Goal: Communication & Community: Ask a question

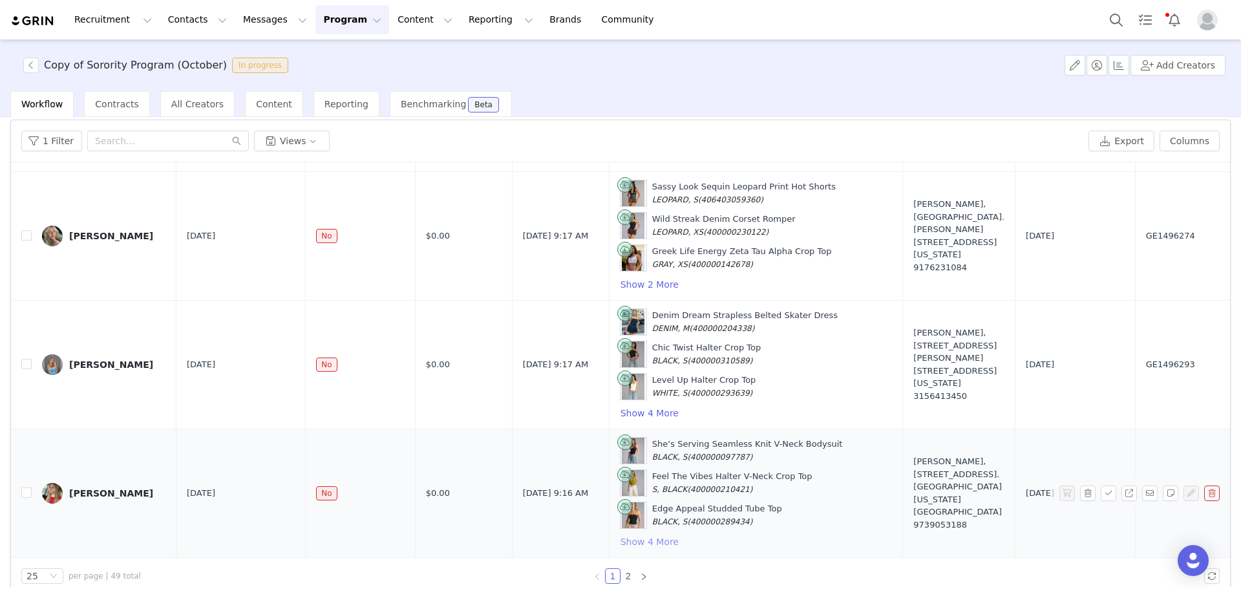
scroll to position [61, 0]
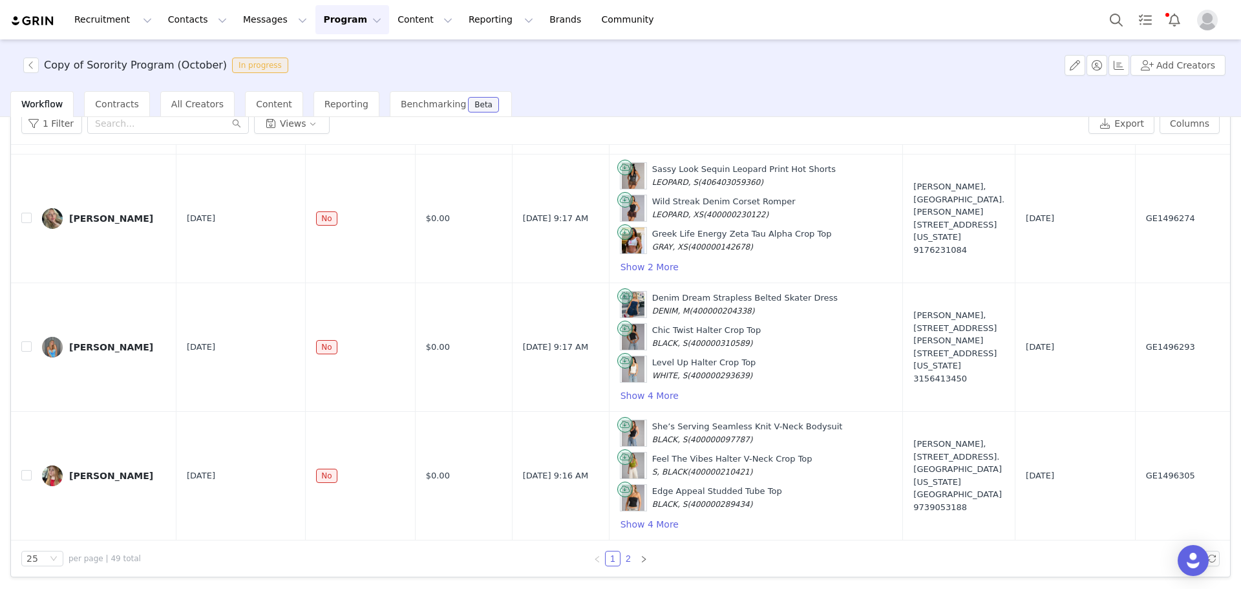
click at [621, 558] on link "2" at bounding box center [628, 558] width 14 height 14
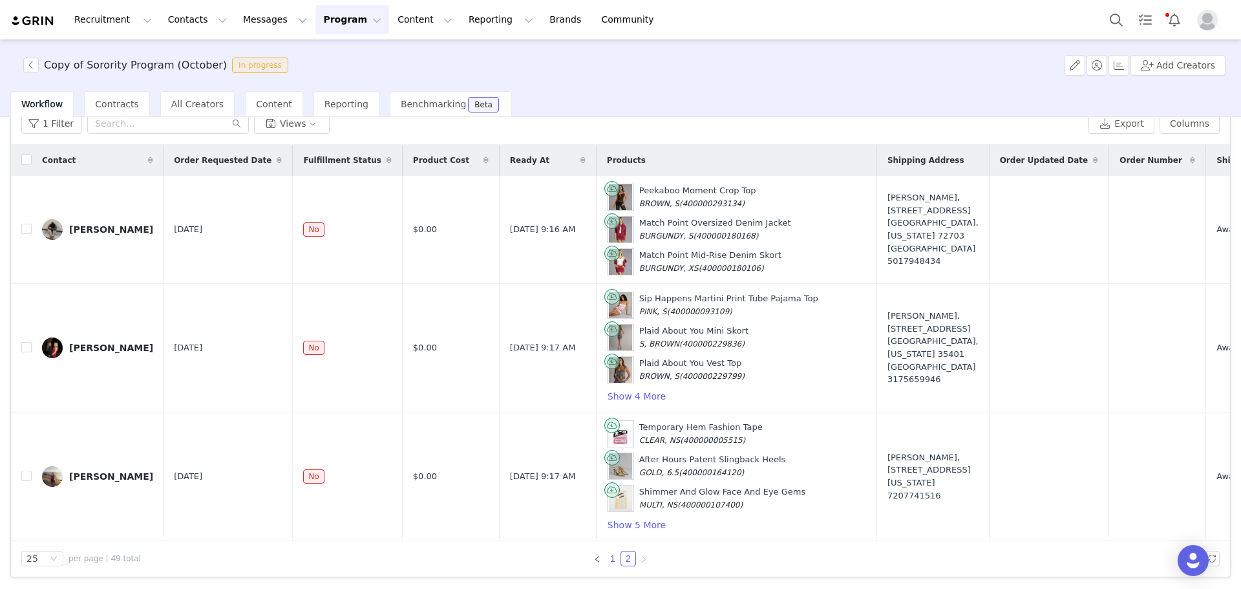
click at [610, 565] on link "1" at bounding box center [613, 558] width 14 height 14
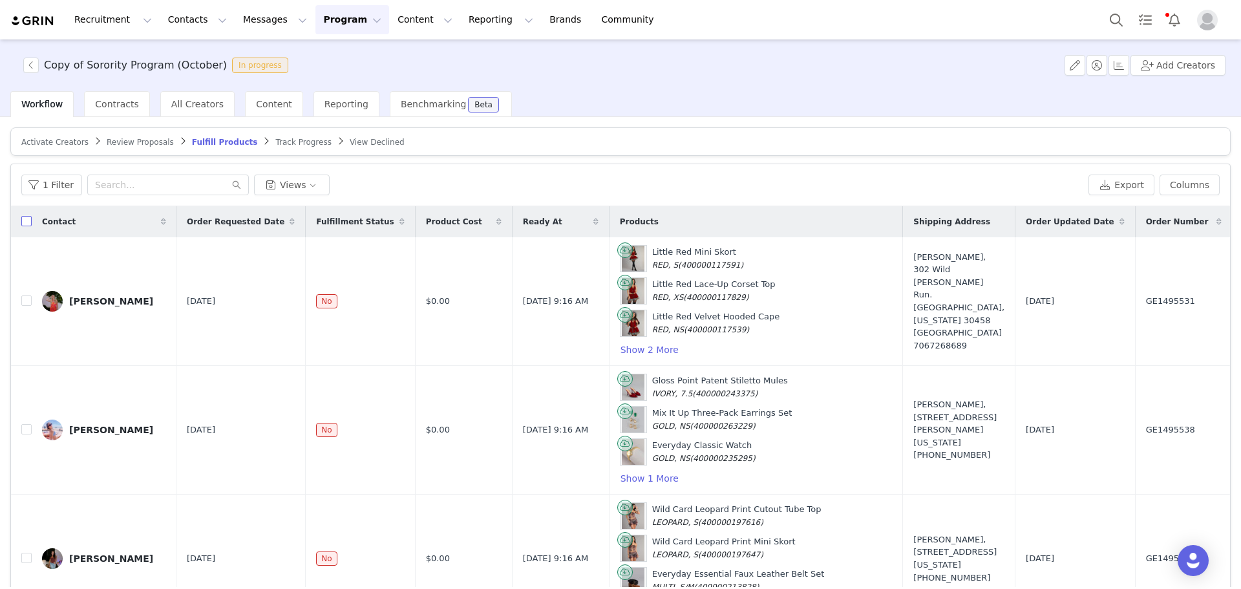
click at [25, 216] on input "checkbox" at bounding box center [26, 221] width 10 height 10
checkbox input "true"
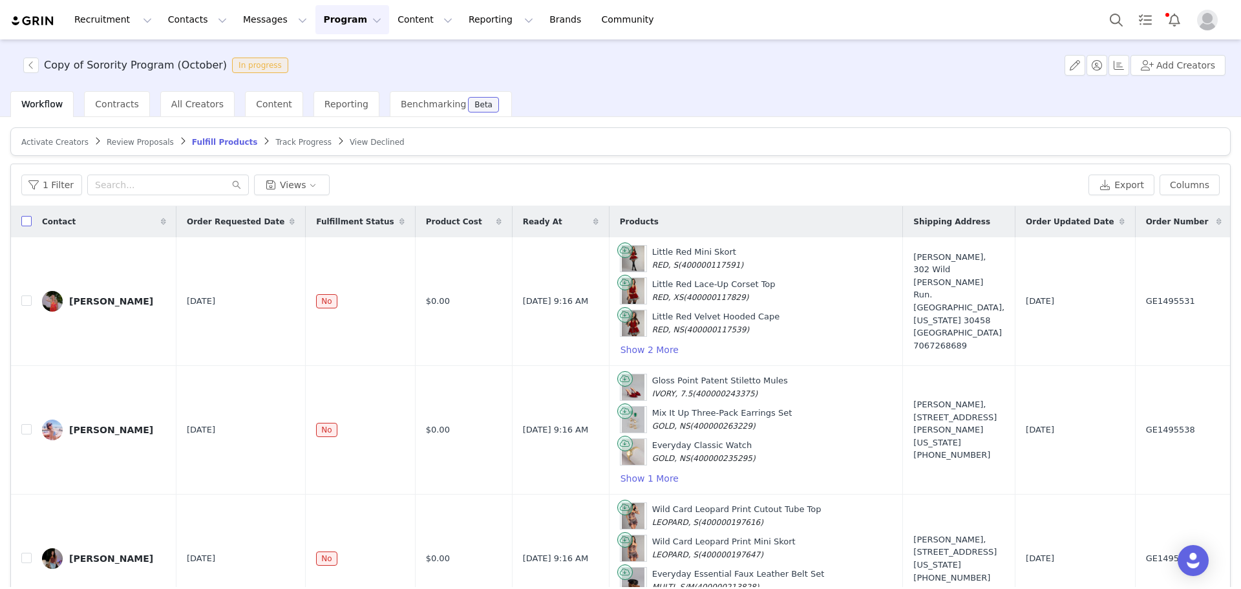
checkbox input "true"
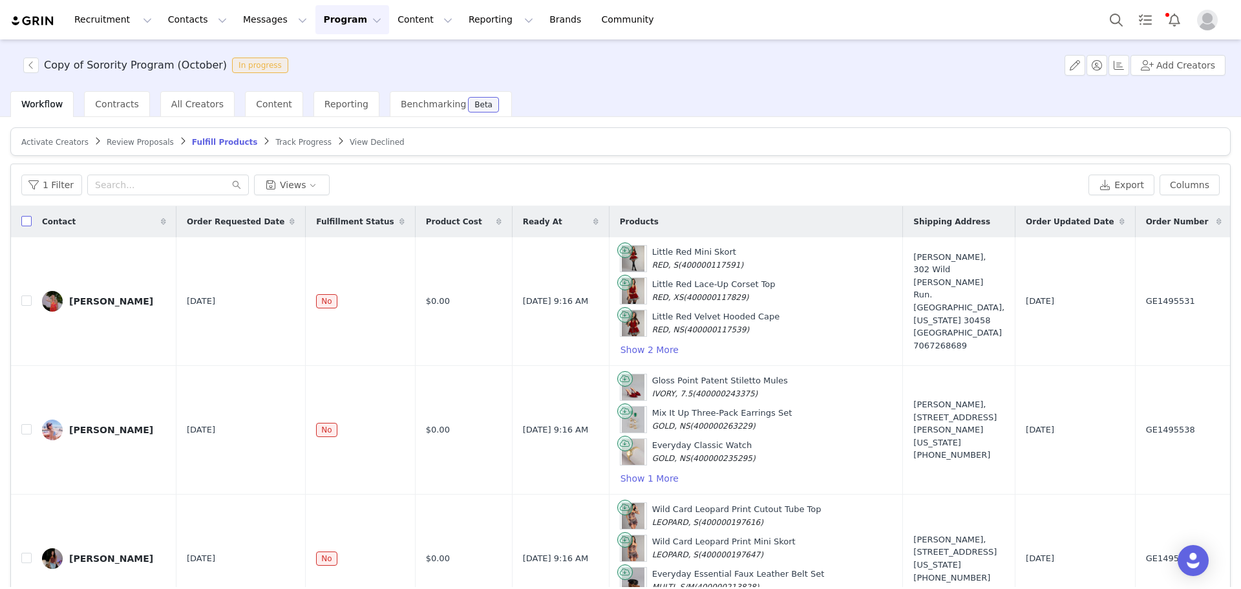
checkbox input "true"
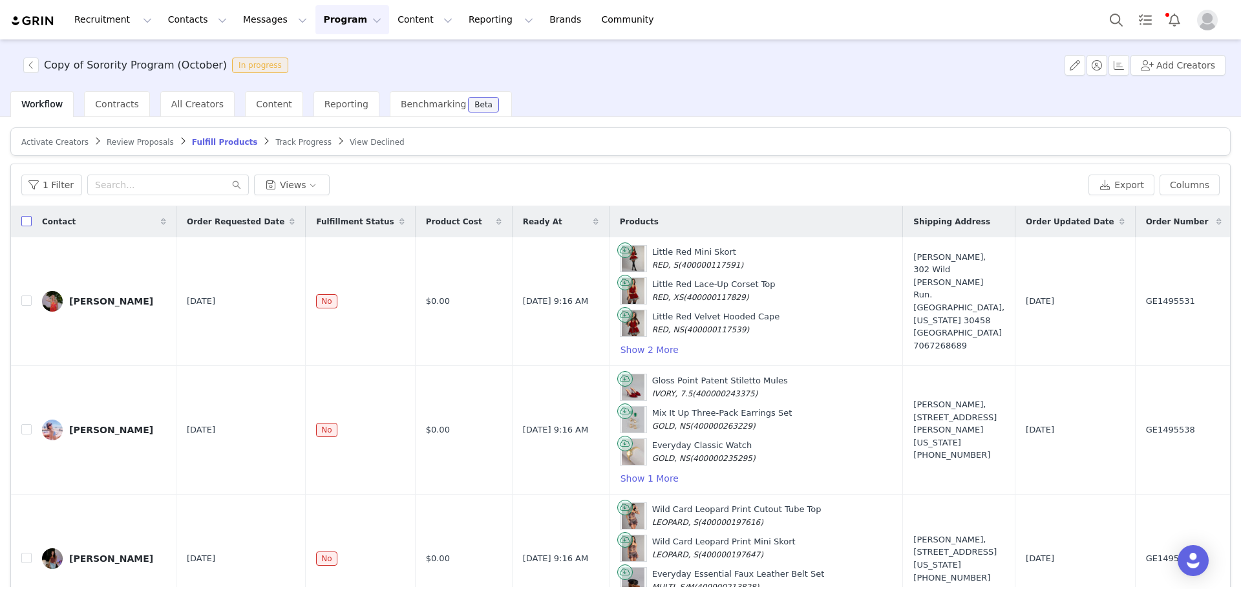
checkbox input "true"
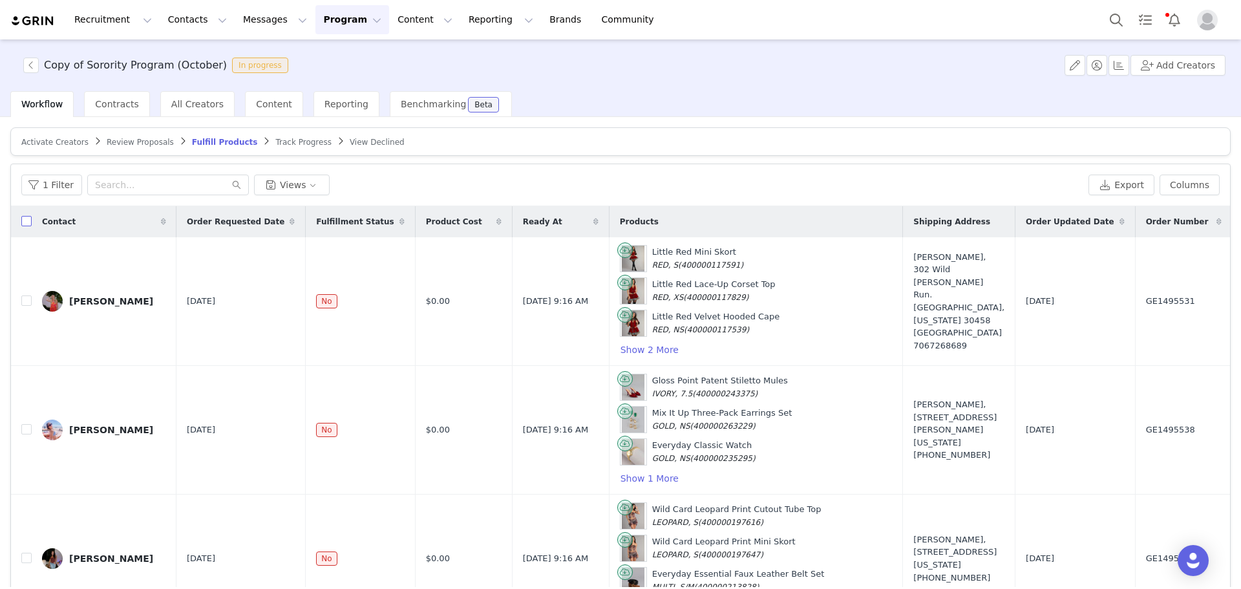
checkbox input "true"
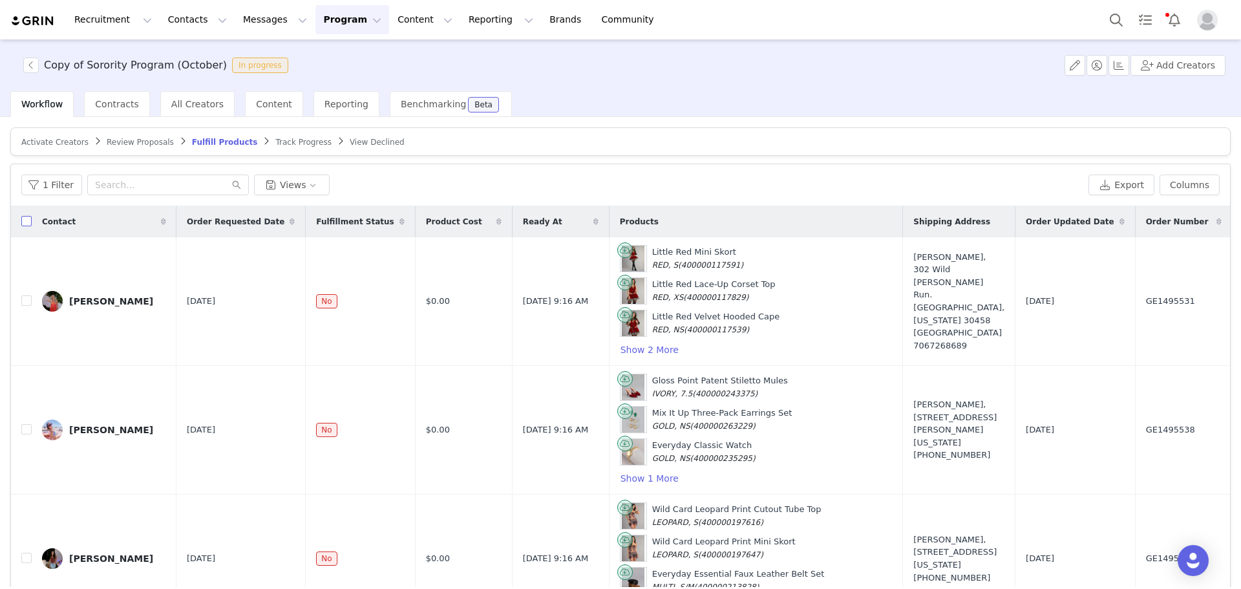
checkbox input "true"
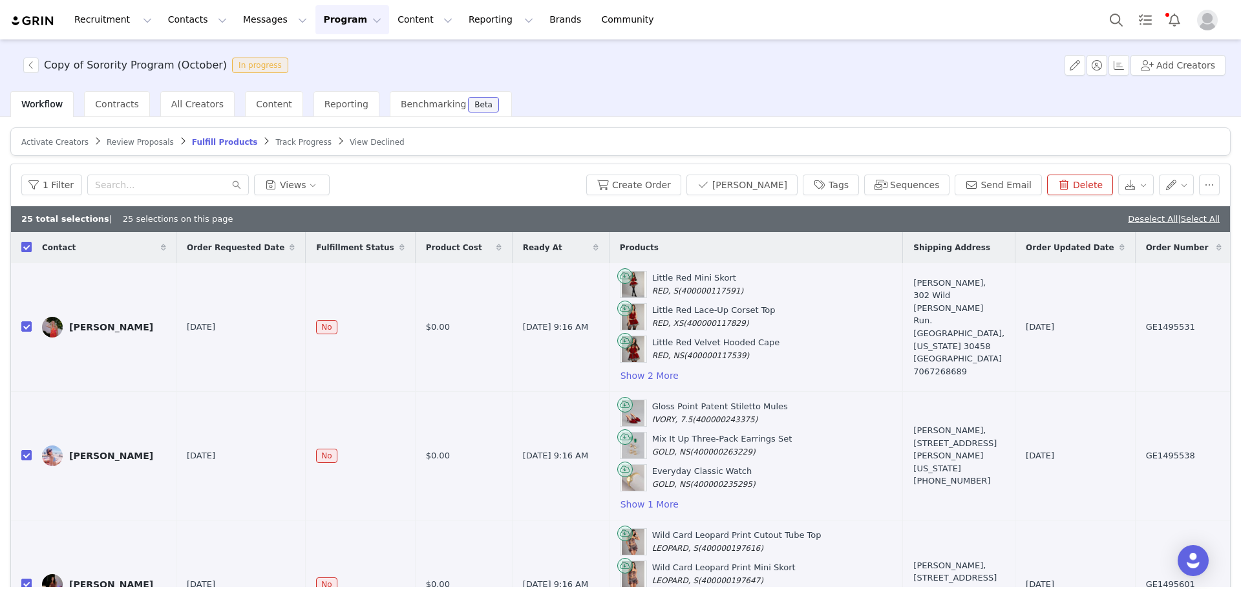
click at [28, 244] on input "checkbox" at bounding box center [26, 247] width 10 height 10
checkbox input "false"
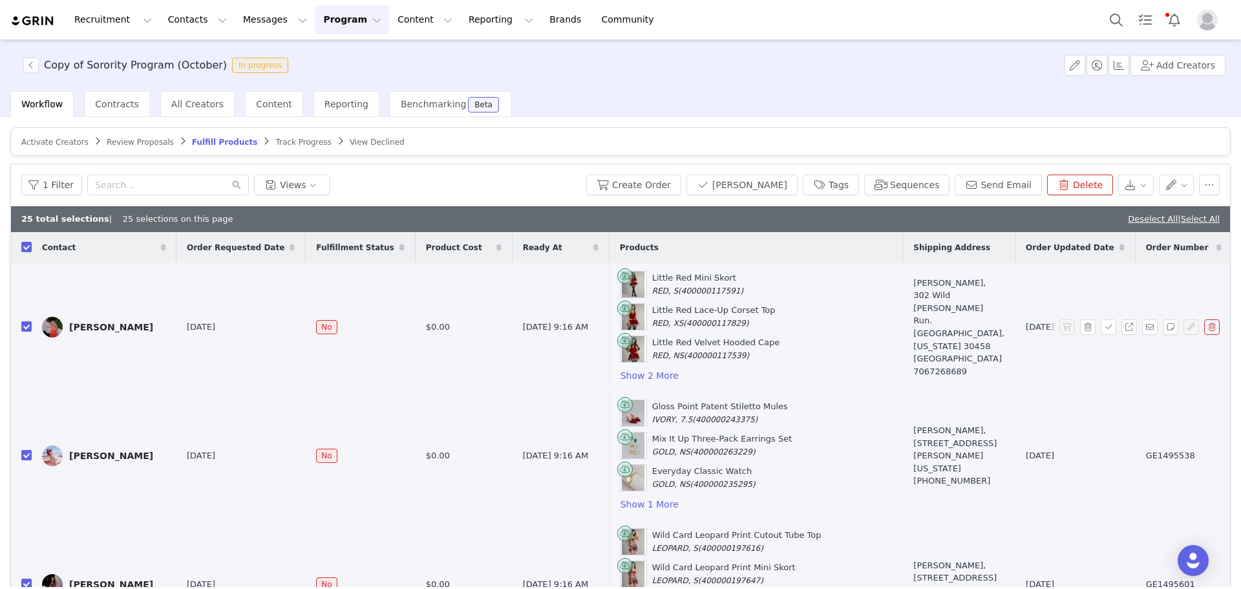
checkbox input "false"
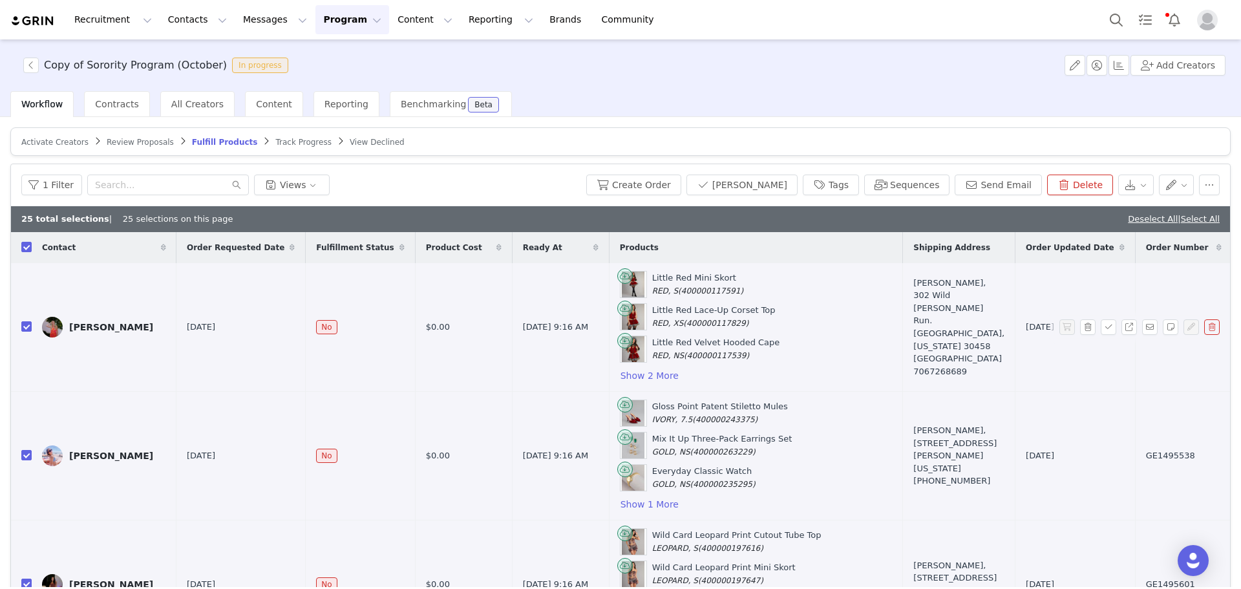
checkbox input "false"
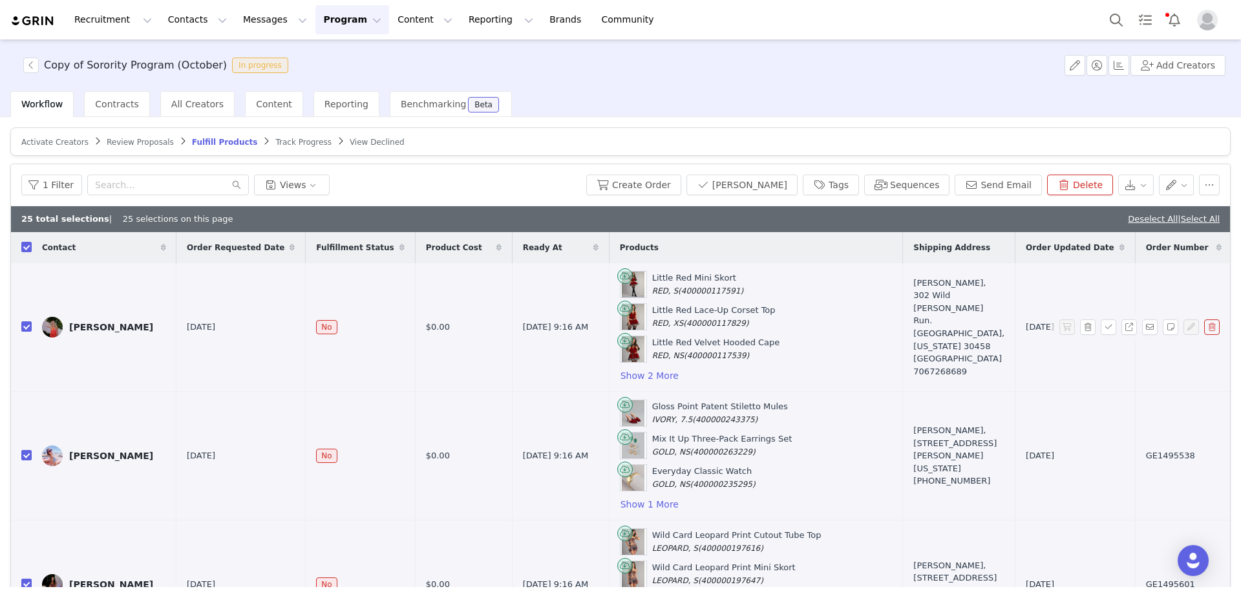
checkbox input "false"
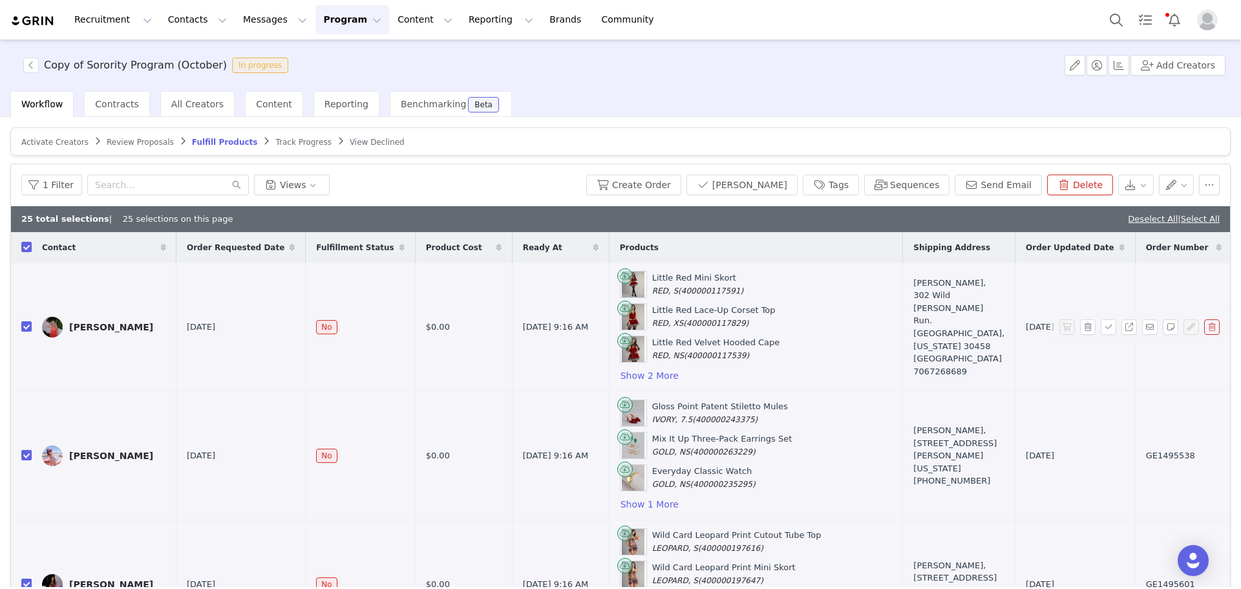
checkbox input "false"
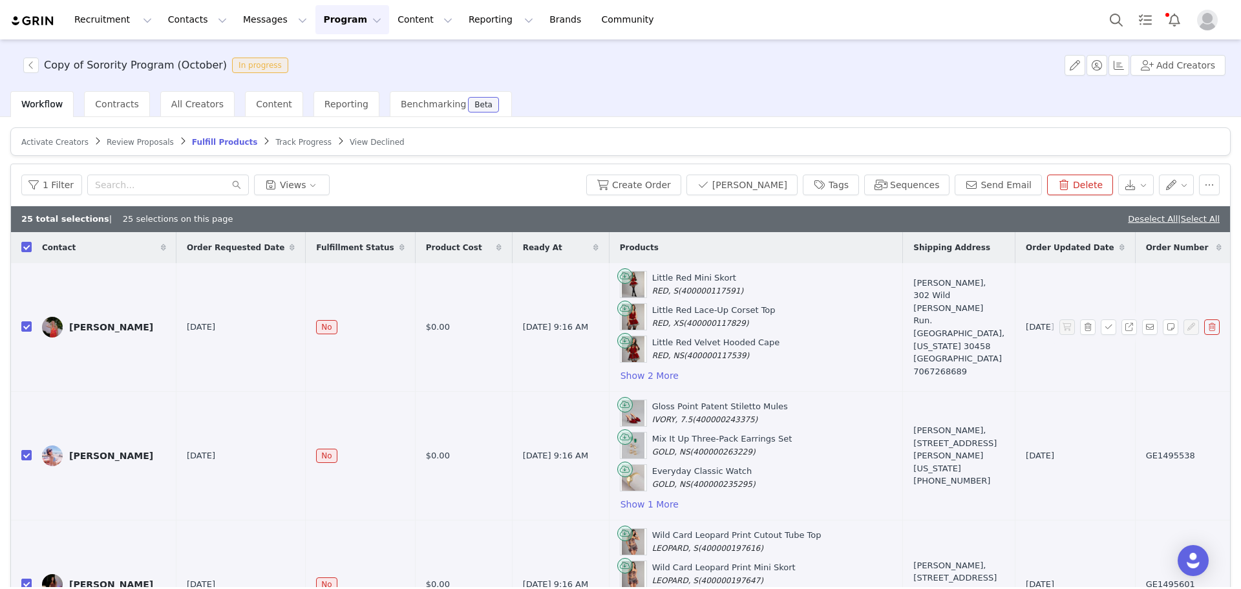
checkbox input "false"
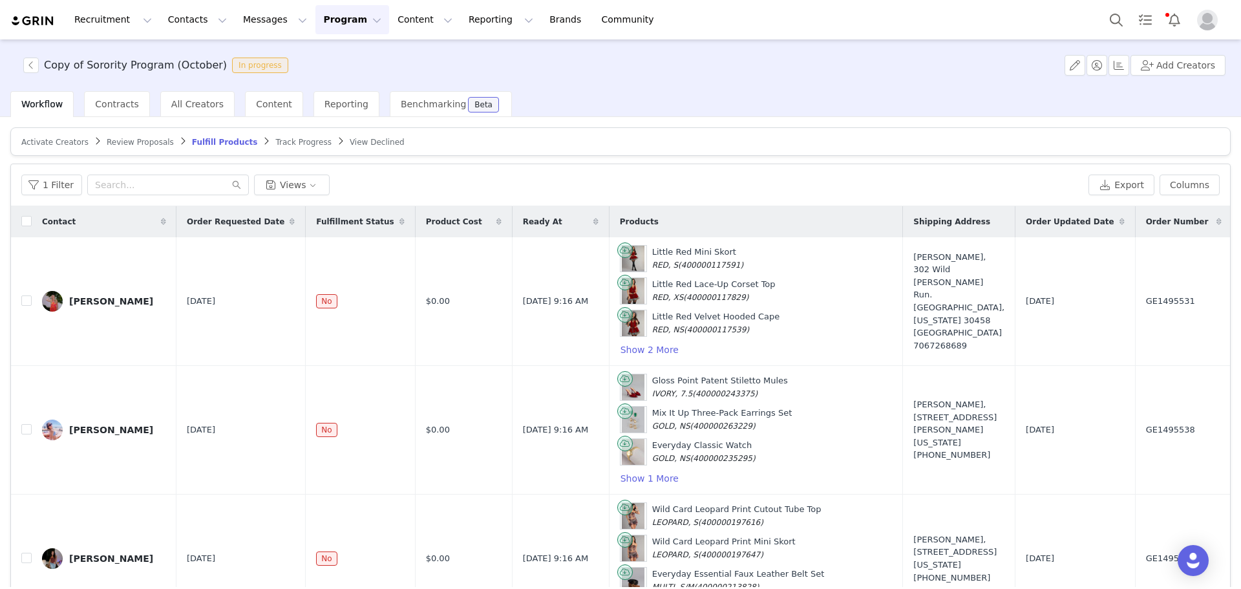
click at [45, 195] on div "1 Filter Views Export Columns" at bounding box center [620, 185] width 1219 height 42
click at [45, 186] on button "1 Filter" at bounding box center [51, 184] width 61 height 21
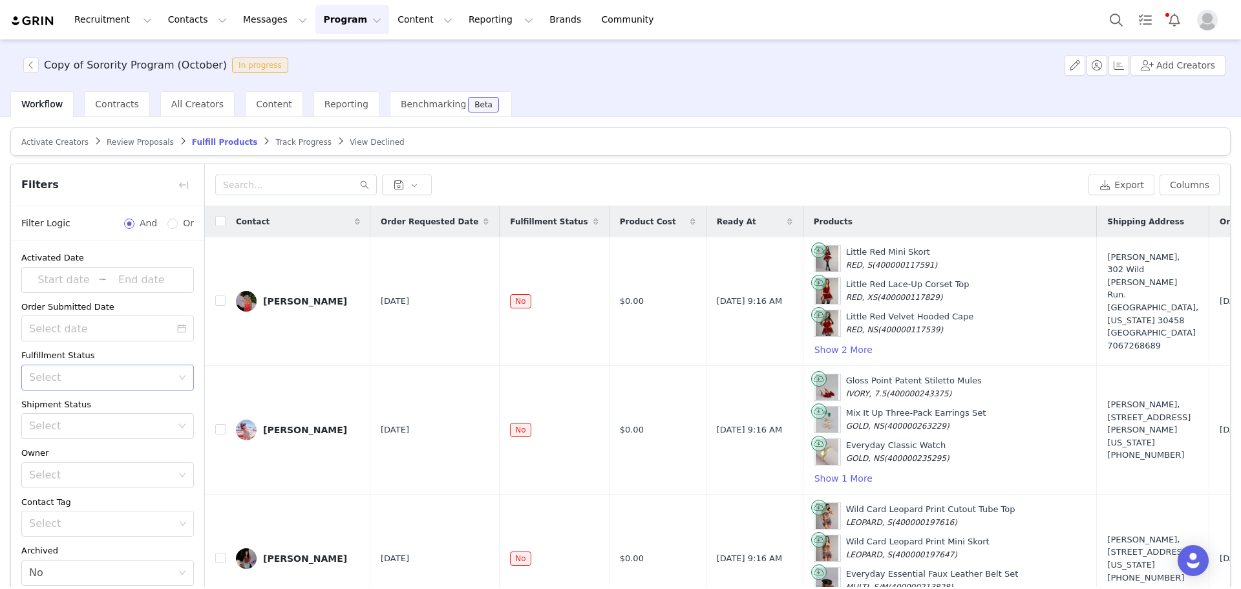
click at [67, 381] on div "Select" at bounding box center [100, 377] width 143 height 13
click at [59, 448] on div "Owner" at bounding box center [107, 453] width 173 height 13
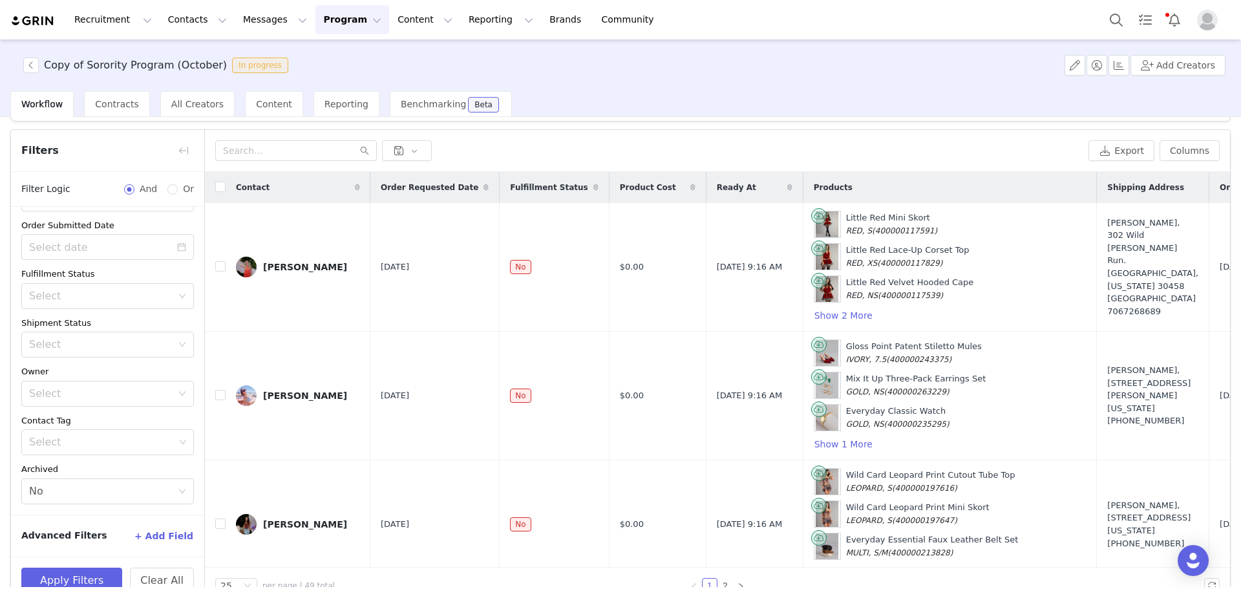
scroll to position [61, 0]
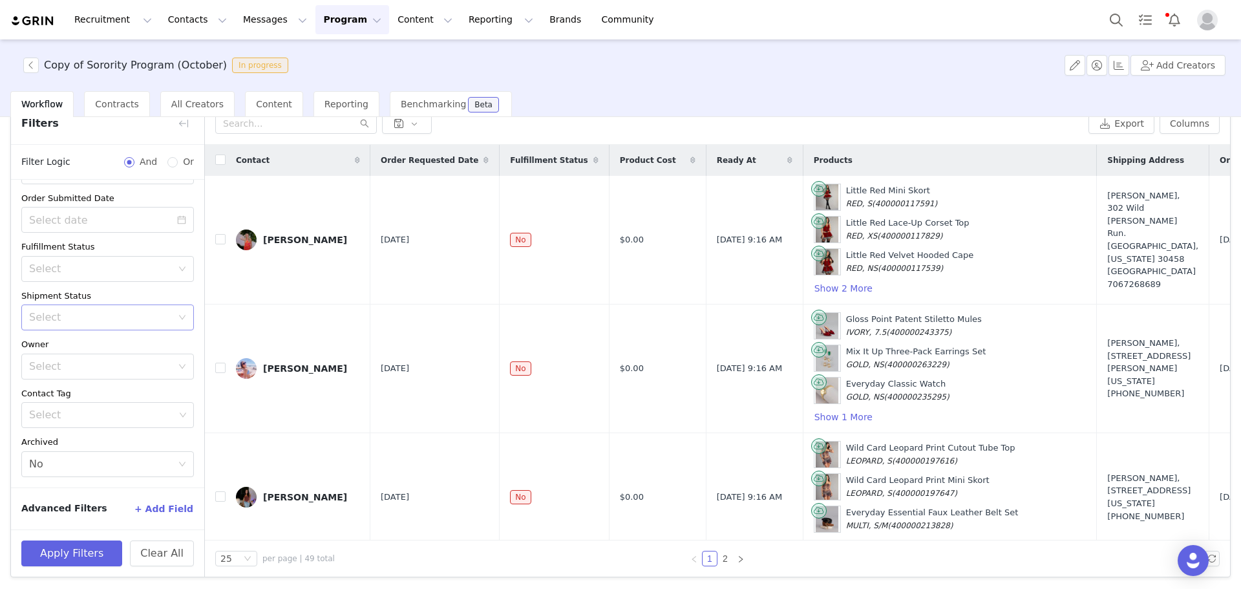
click at [85, 325] on div "Select" at bounding box center [103, 317] width 149 height 25
click at [85, 344] on li "Has No Order" at bounding box center [102, 345] width 163 height 21
click at [50, 548] on button "Apply Filters" at bounding box center [71, 553] width 101 height 26
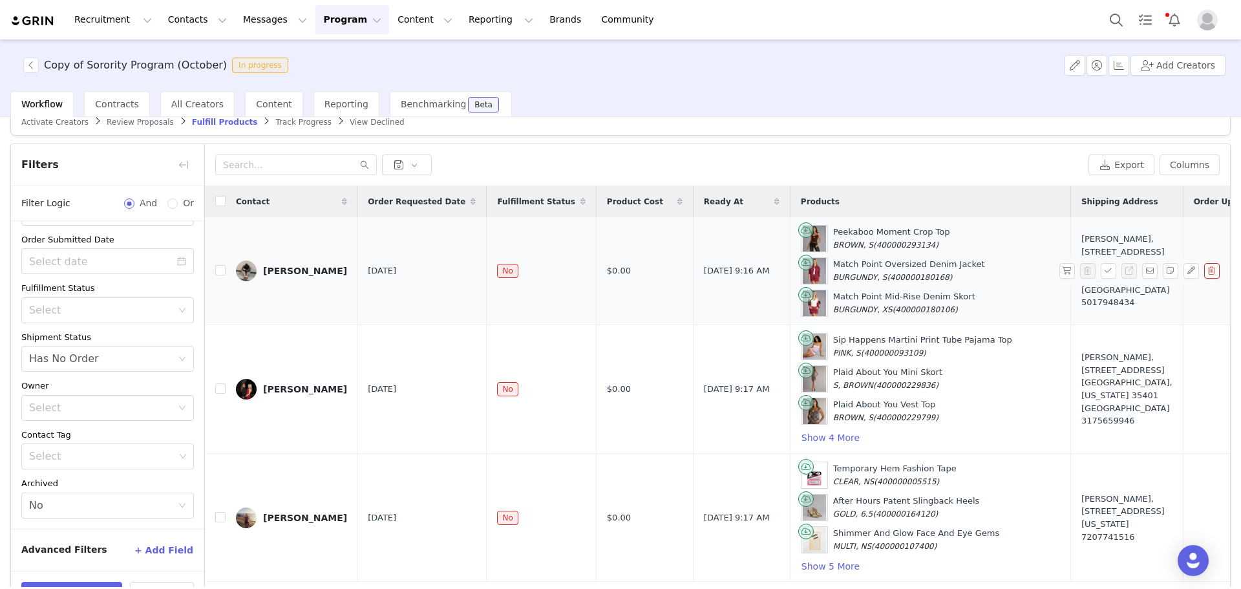
scroll to position [0, 0]
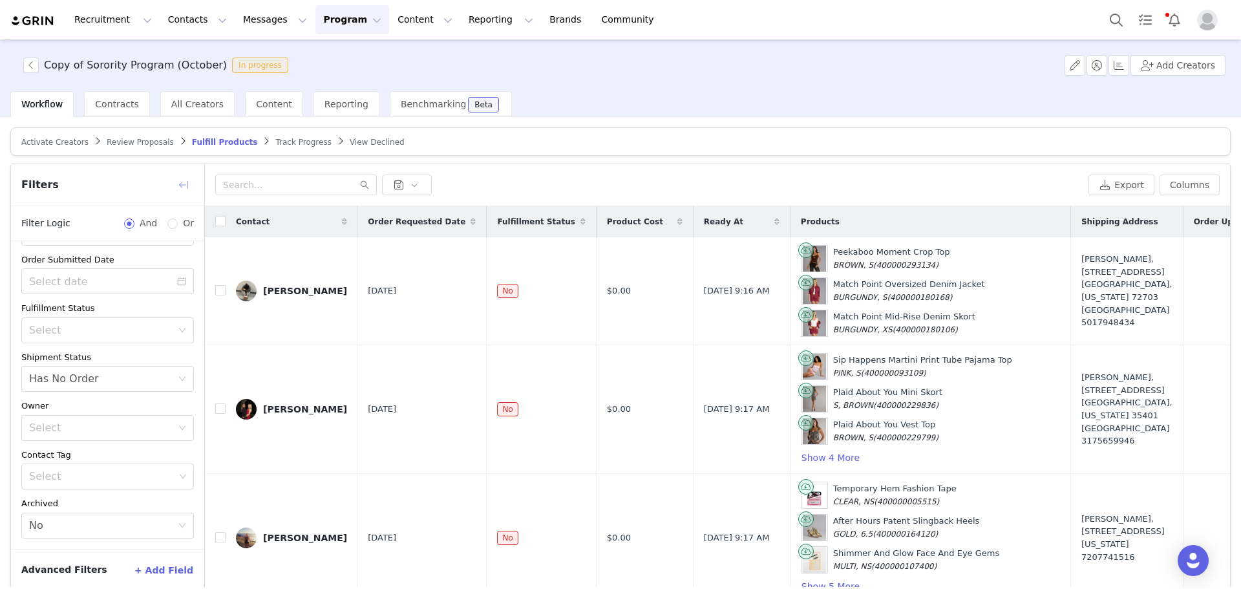
click at [187, 185] on button "button" at bounding box center [183, 184] width 21 height 21
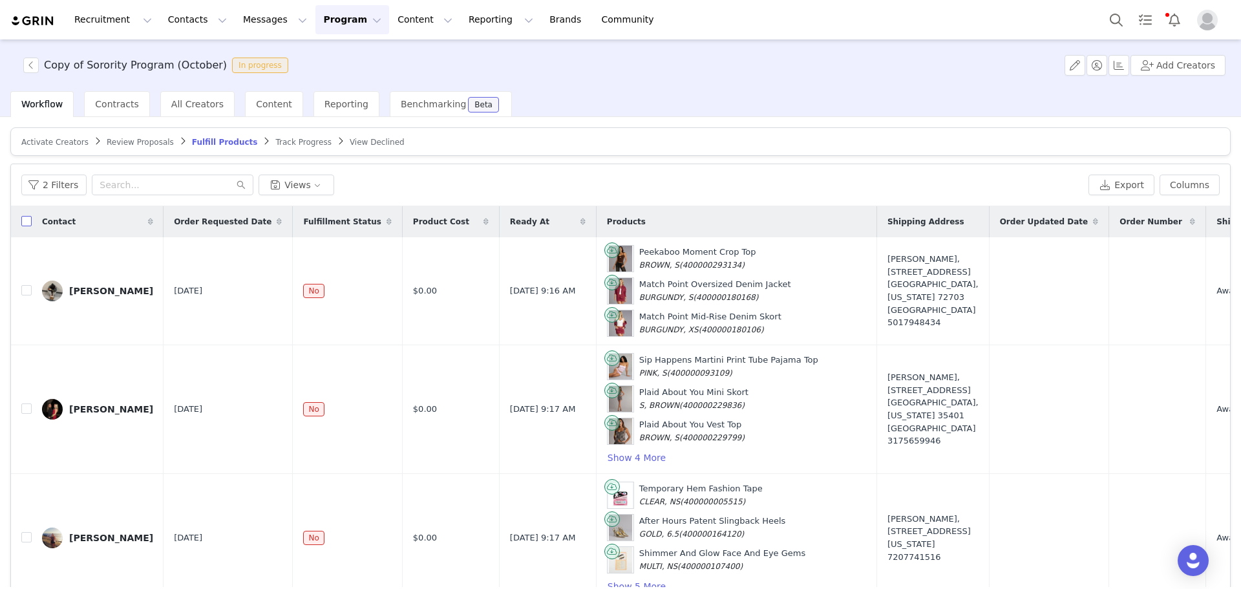
click at [28, 222] on input "checkbox" at bounding box center [26, 221] width 10 height 10
checkbox input "true"
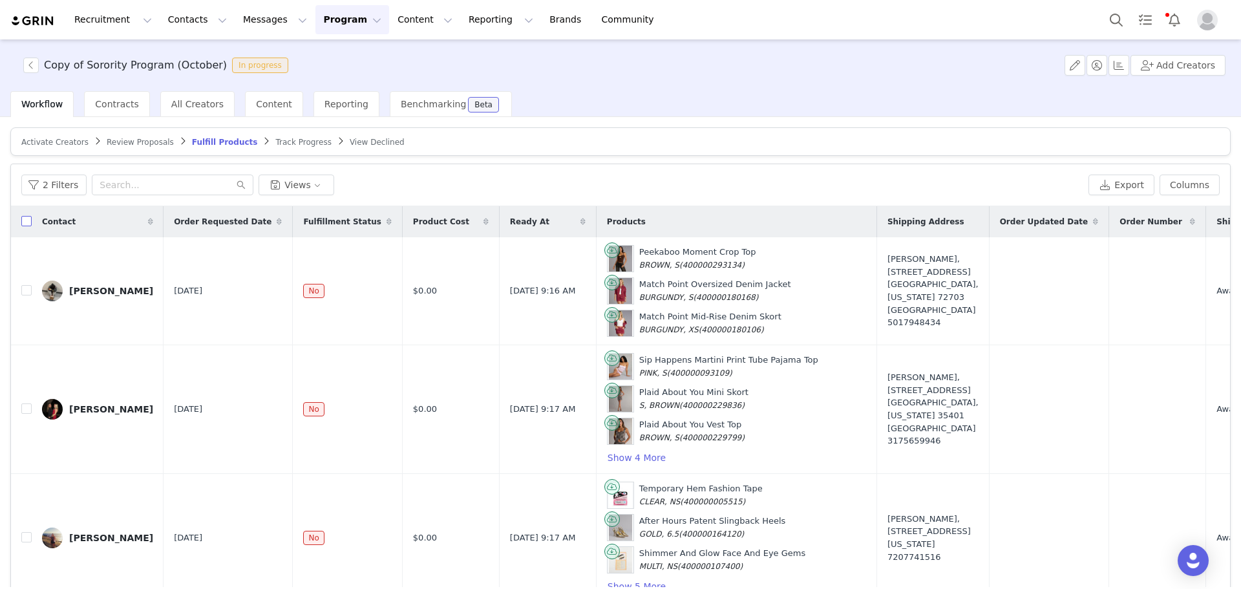
checkbox input "true"
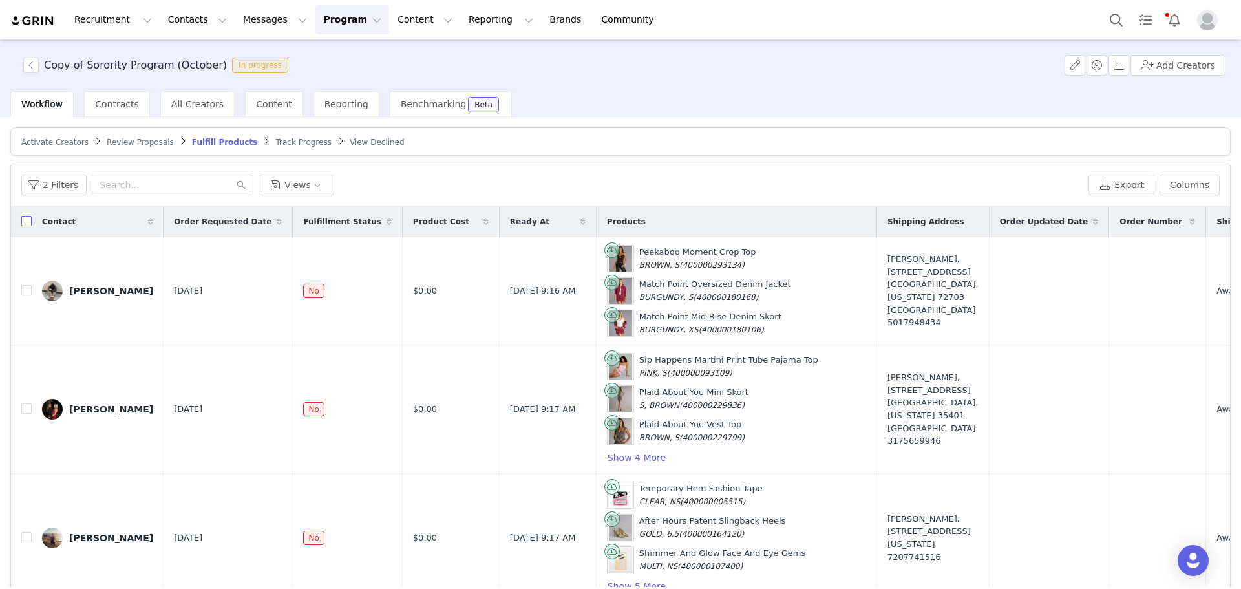
checkbox input "true"
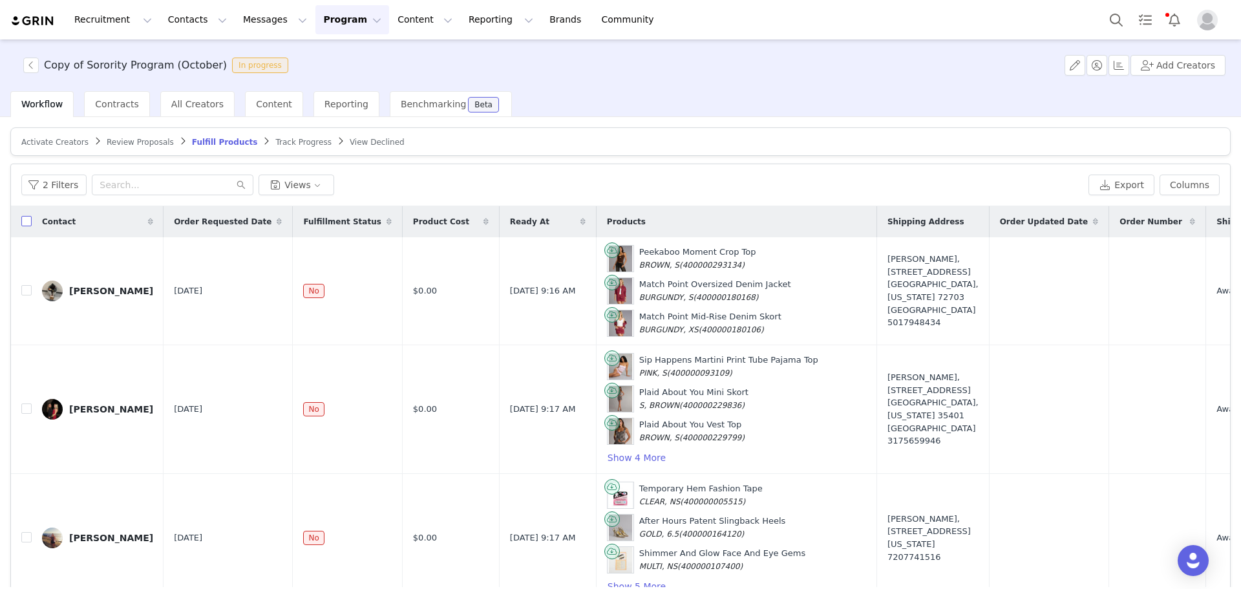
checkbox input "true"
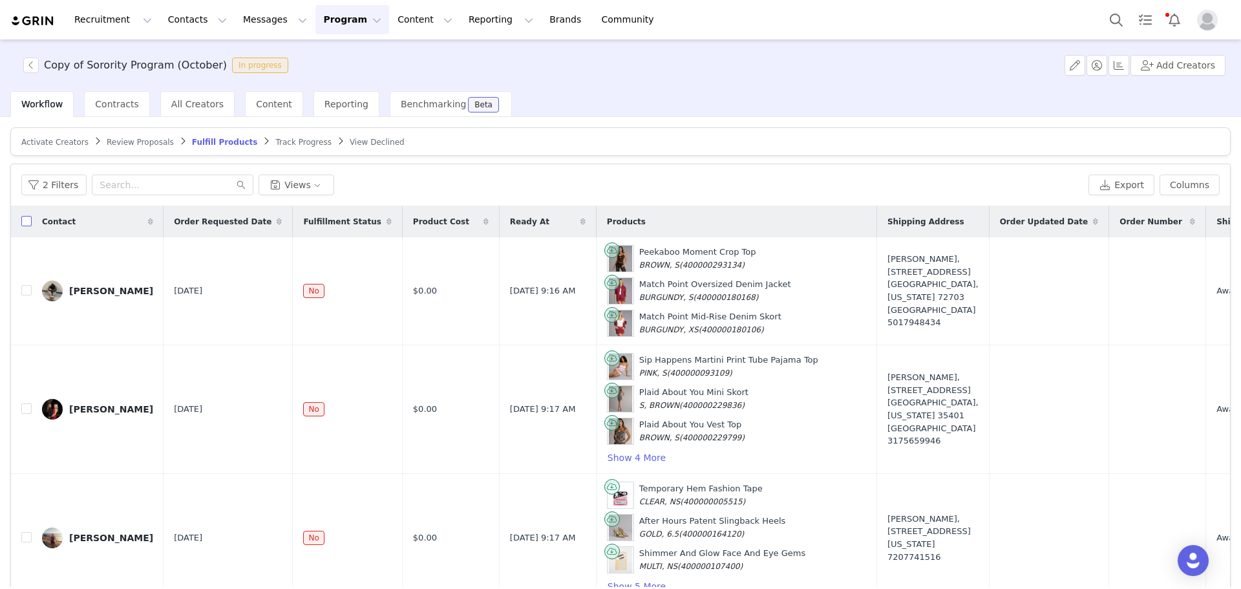
checkbox input "true"
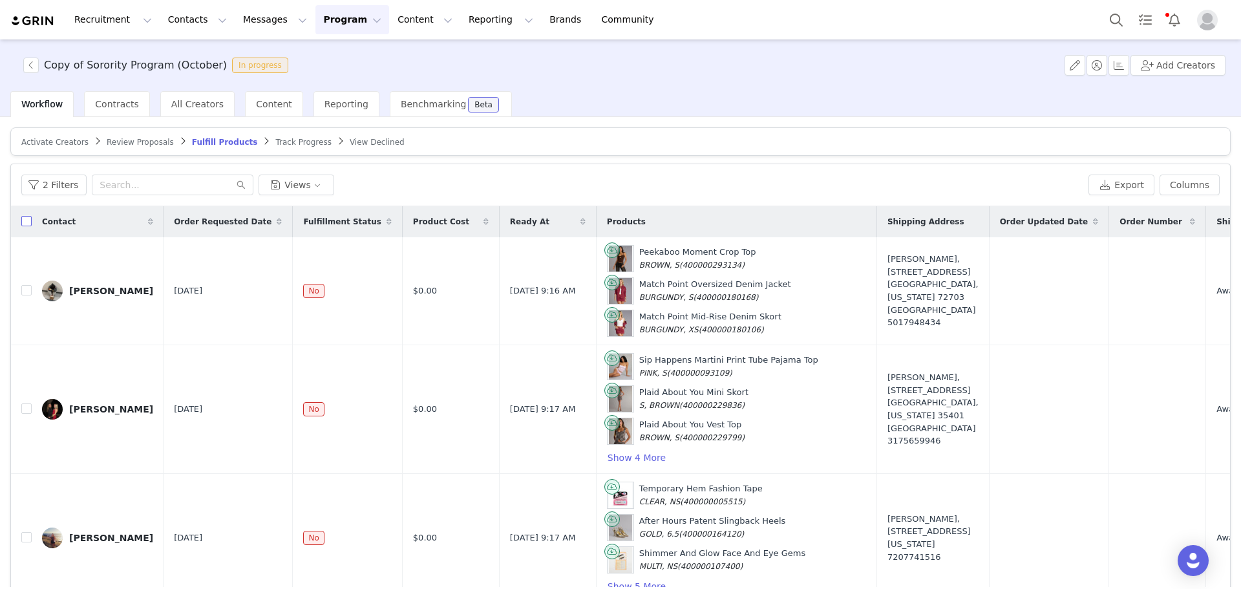
checkbox input "true"
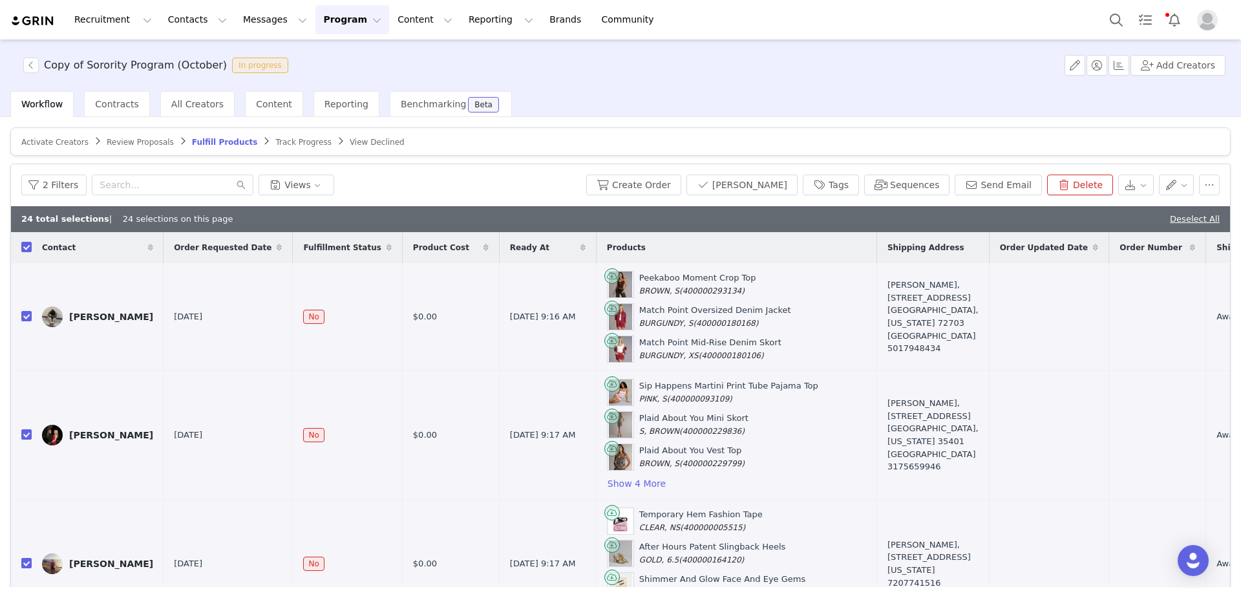
click at [856, 145] on article "Activate Creators Review Proposals Fulfill Products Track Progress View Declined" at bounding box center [620, 141] width 1220 height 28
click at [834, 189] on button "Tags" at bounding box center [831, 184] width 56 height 21
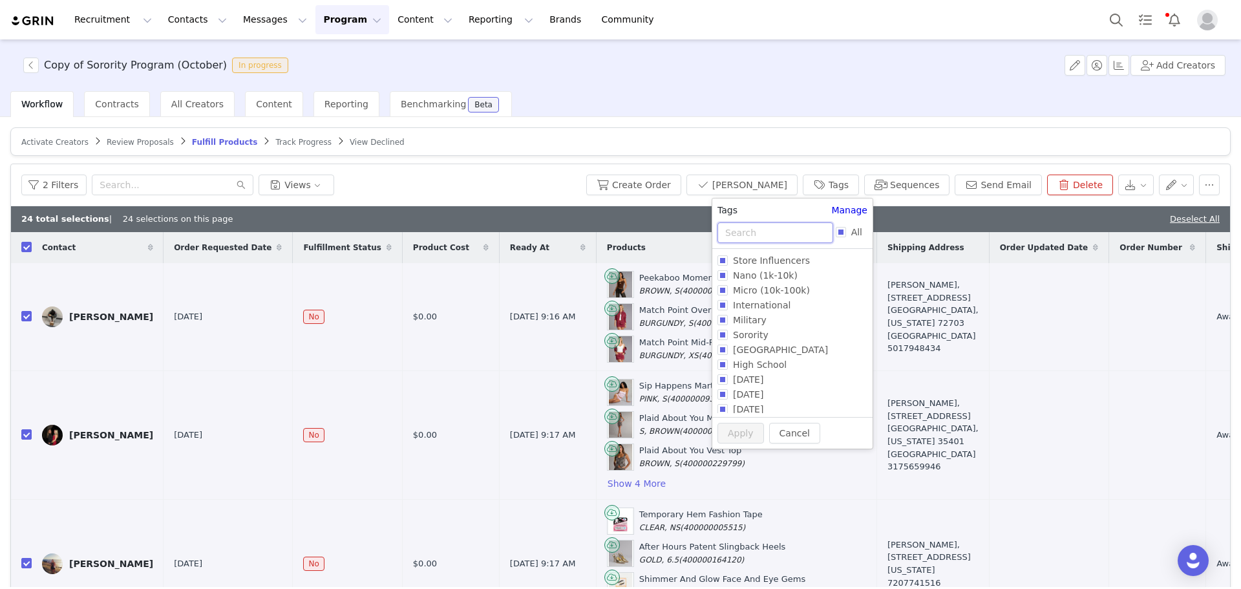
click at [797, 233] on input "text" at bounding box center [775, 232] width 116 height 21
type input "oc"
click at [755, 362] on span "Oct 2025" at bounding box center [748, 364] width 41 height 10
click at [728, 362] on input "Oct 2025" at bounding box center [722, 364] width 10 height 10
checkbox input "true"
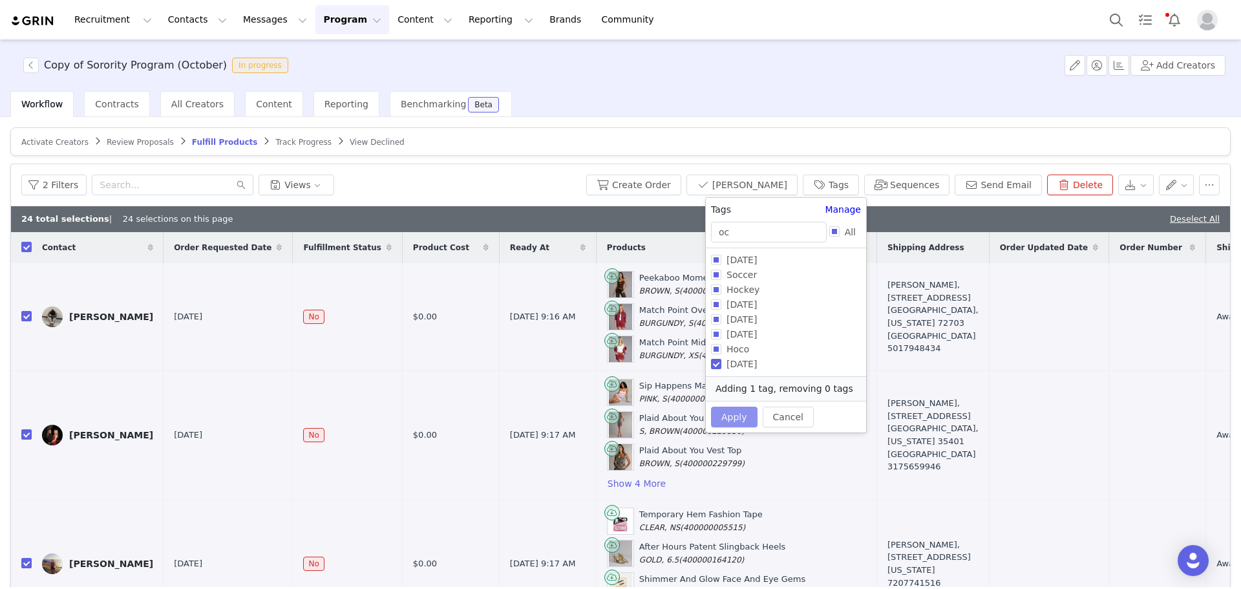
click at [730, 413] on button "Apply" at bounding box center [734, 416] width 47 height 21
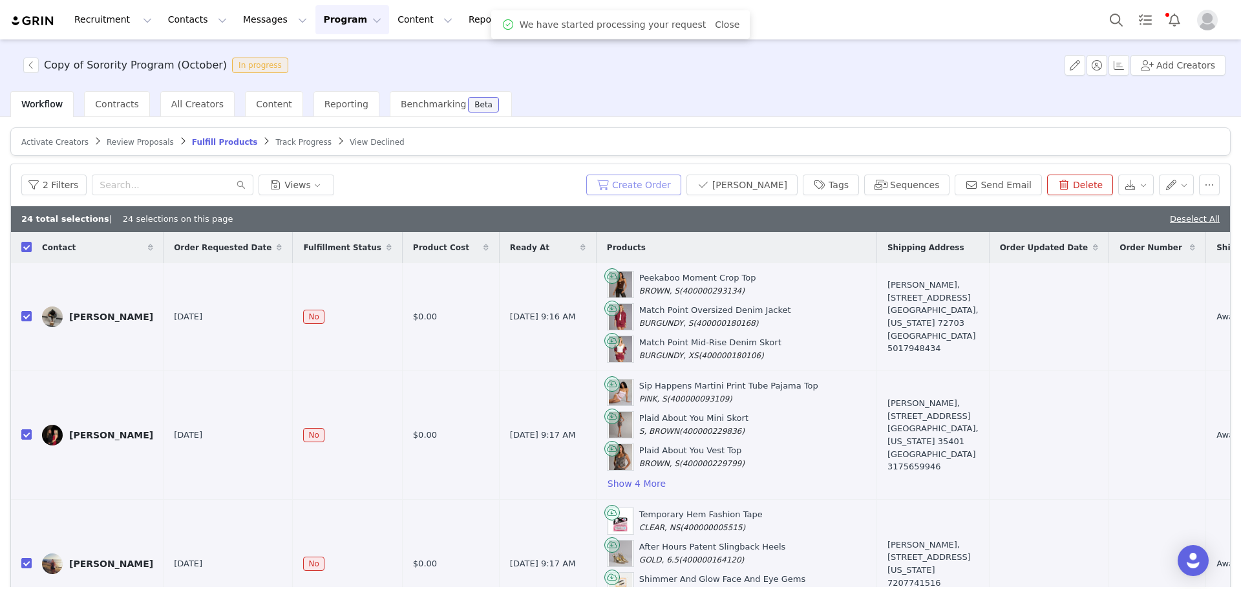
click at [664, 188] on button "Create Order" at bounding box center [633, 184] width 95 height 21
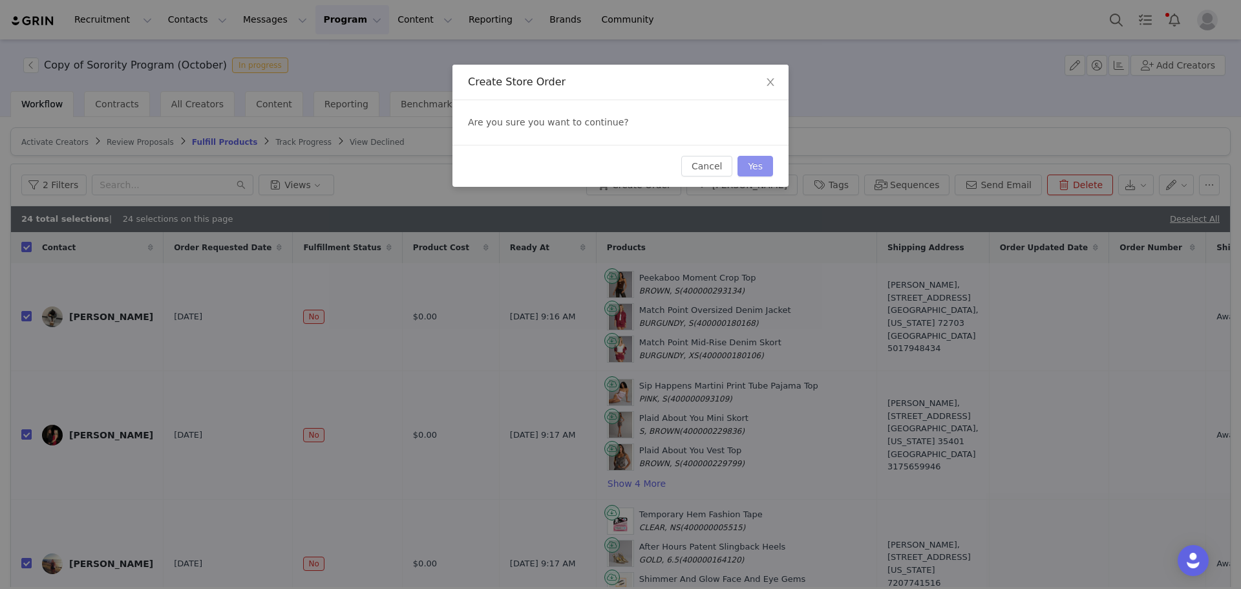
click at [765, 160] on button "Yes" at bounding box center [755, 166] width 36 height 21
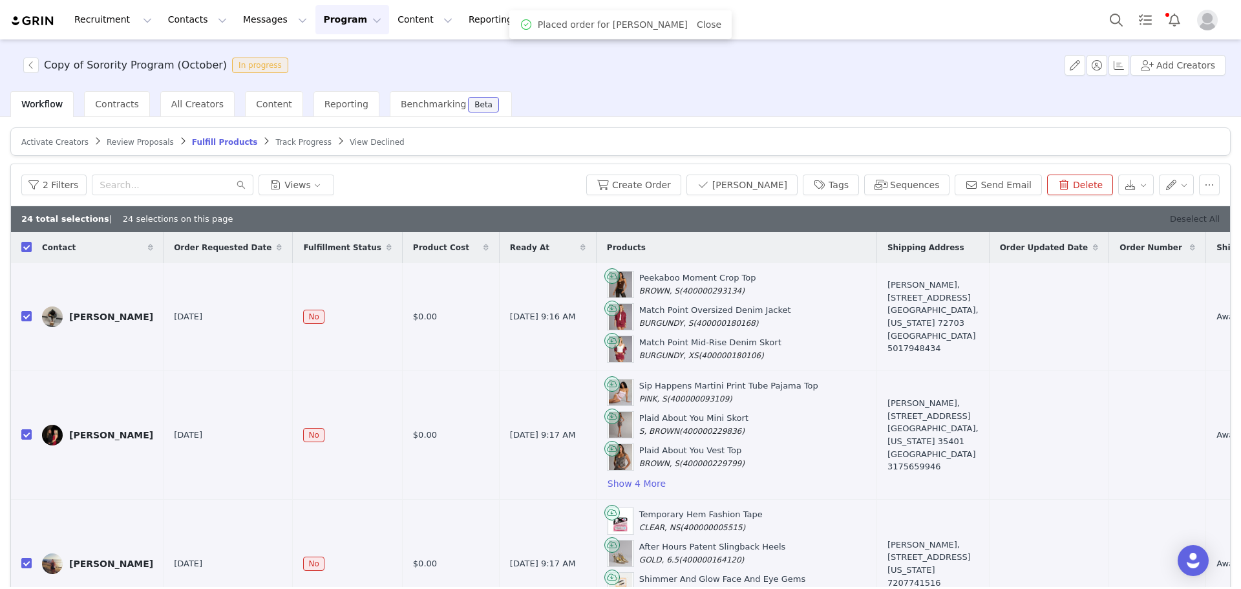
click at [1170, 216] on link "Deselect All" at bounding box center [1195, 219] width 50 height 10
checkbox input "false"
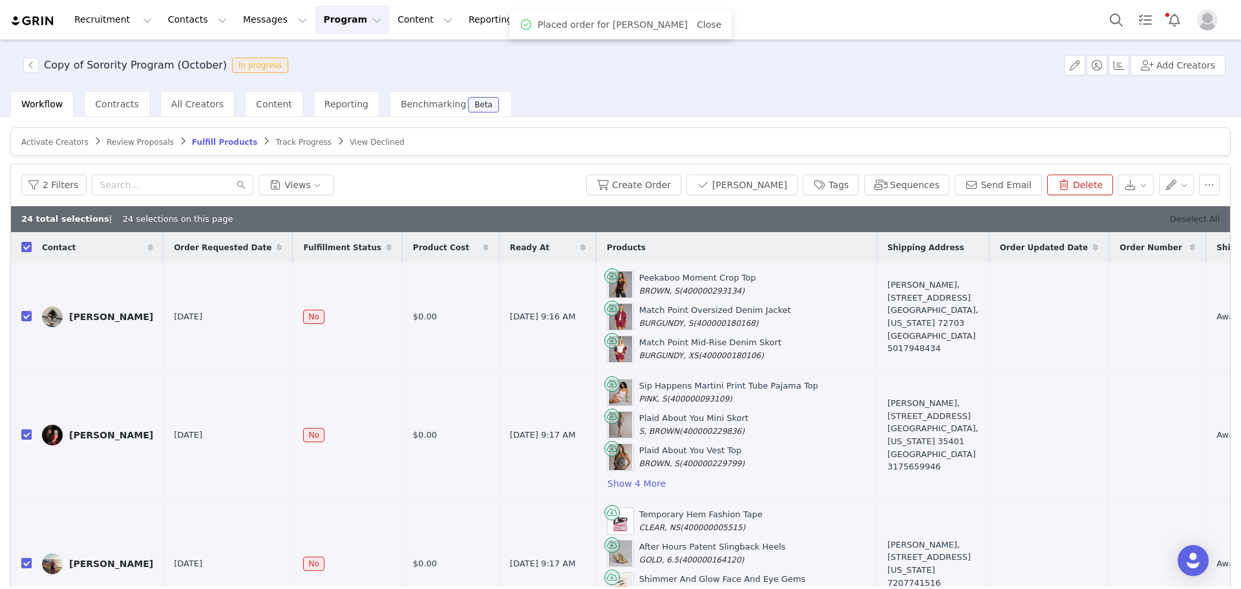
checkbox input "false"
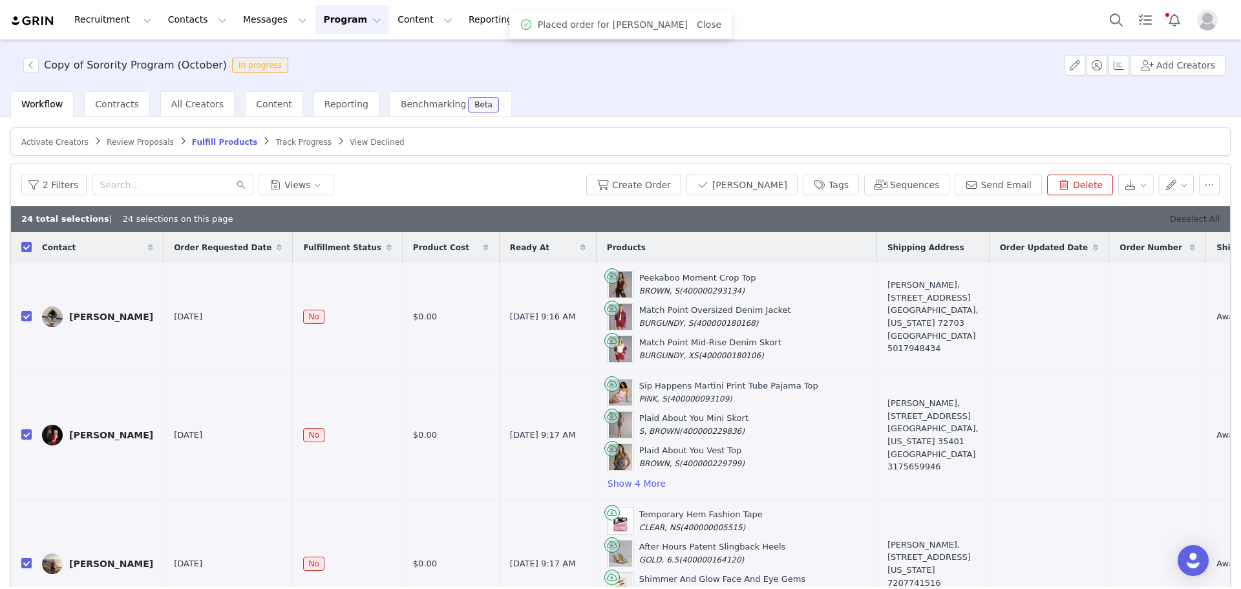
checkbox input "false"
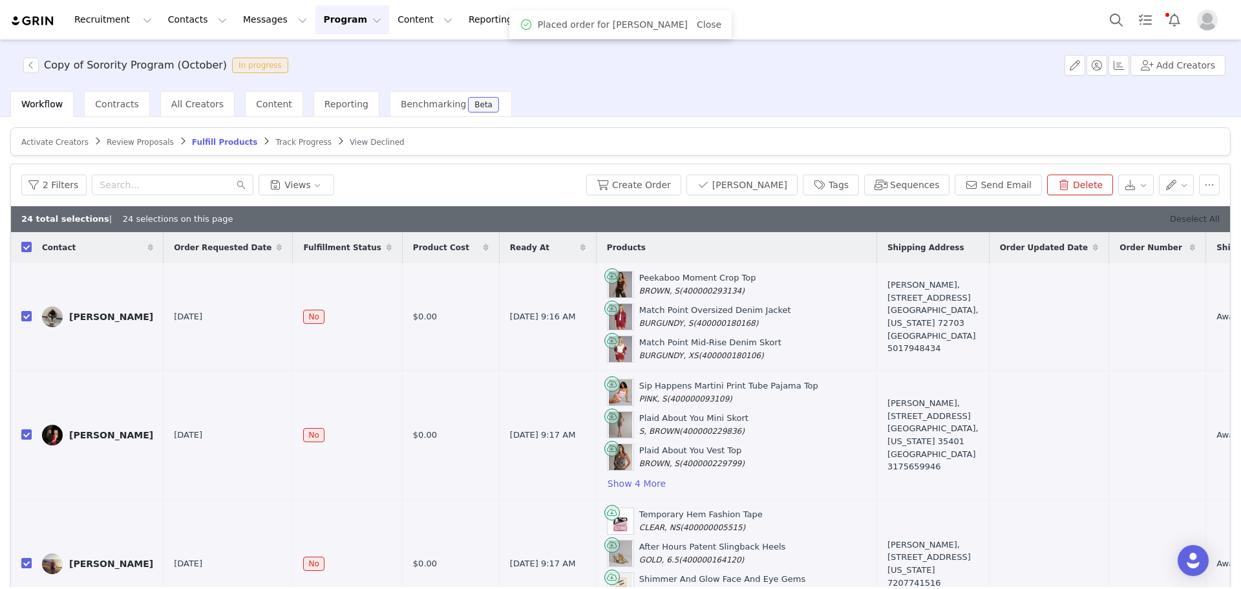
checkbox input "false"
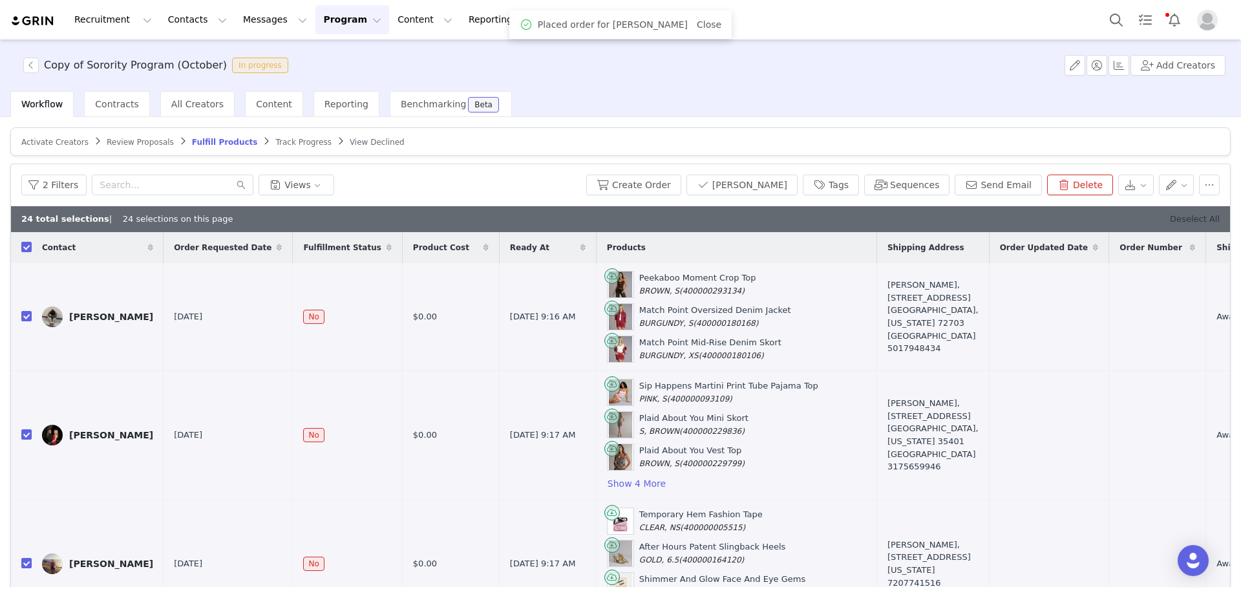
checkbox input "false"
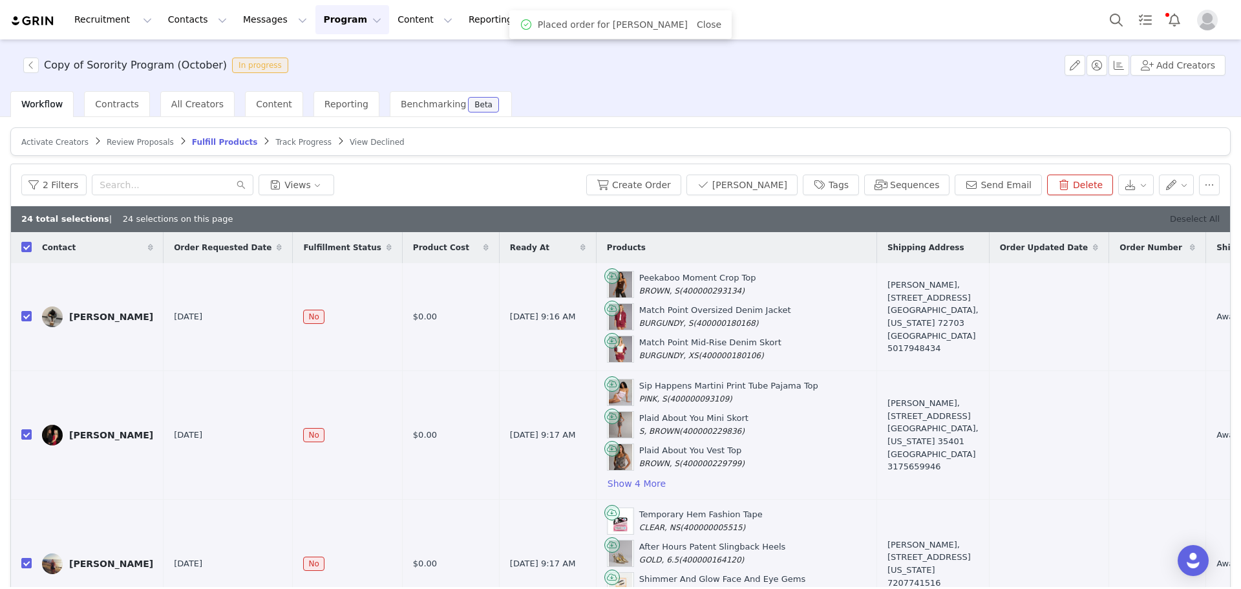
checkbox input "false"
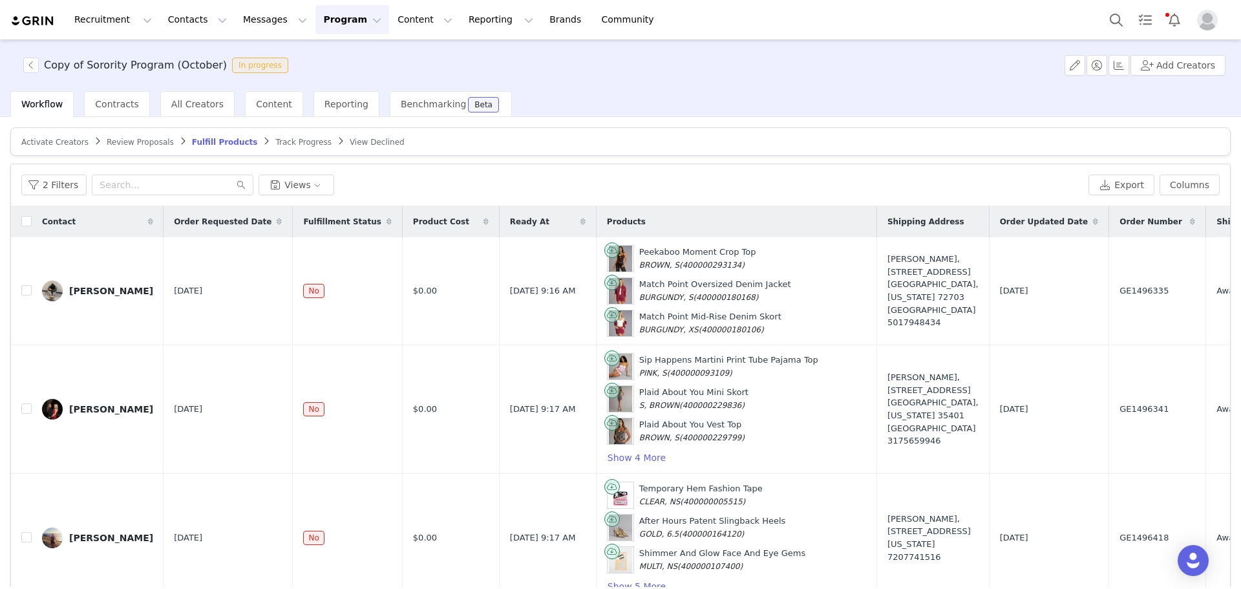
click at [114, 137] on link "Review Proposals" at bounding box center [140, 142] width 67 height 10
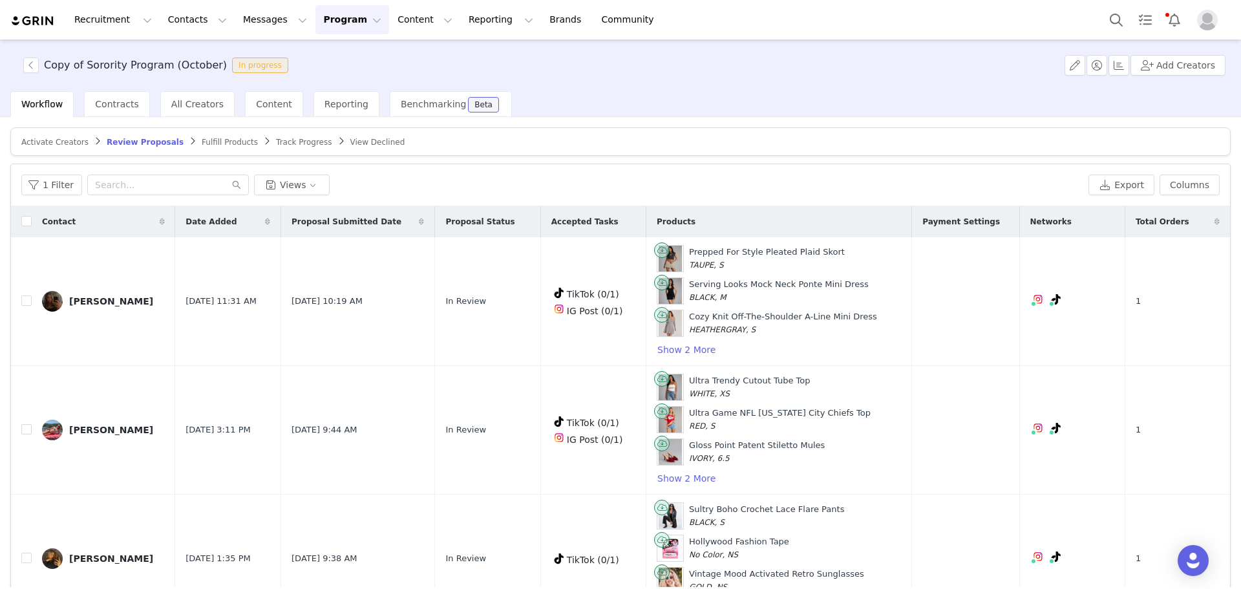
click at [202, 145] on span "Fulfill Products" at bounding box center [230, 142] width 56 height 9
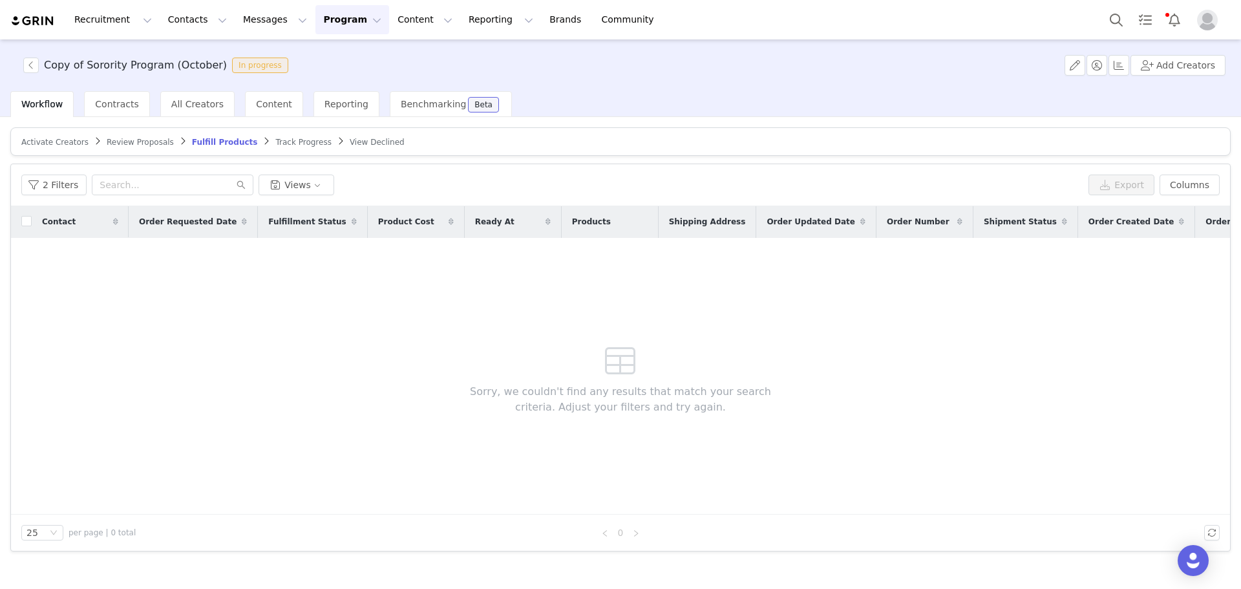
click at [125, 149] on article "Activate Creators Review Proposals Fulfill Products Track Progress View Declined" at bounding box center [620, 141] width 1220 height 28
click at [127, 142] on span "Review Proposals" at bounding box center [140, 142] width 67 height 9
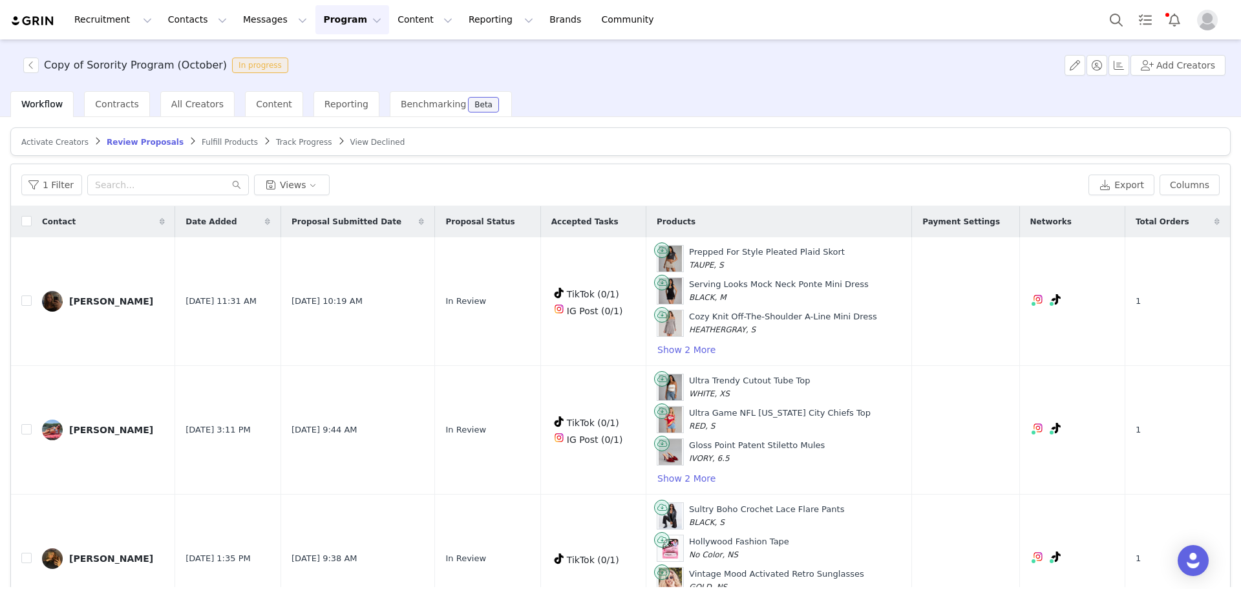
click at [458, 182] on div "1 Filter Views" at bounding box center [552, 184] width 1062 height 21
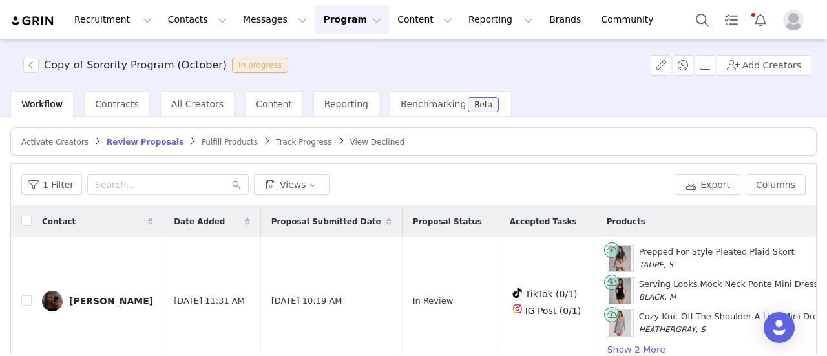
click at [569, 134] on article "Activate Creators Review Proposals Fulfill Products Track Progress View Declined" at bounding box center [413, 141] width 807 height 28
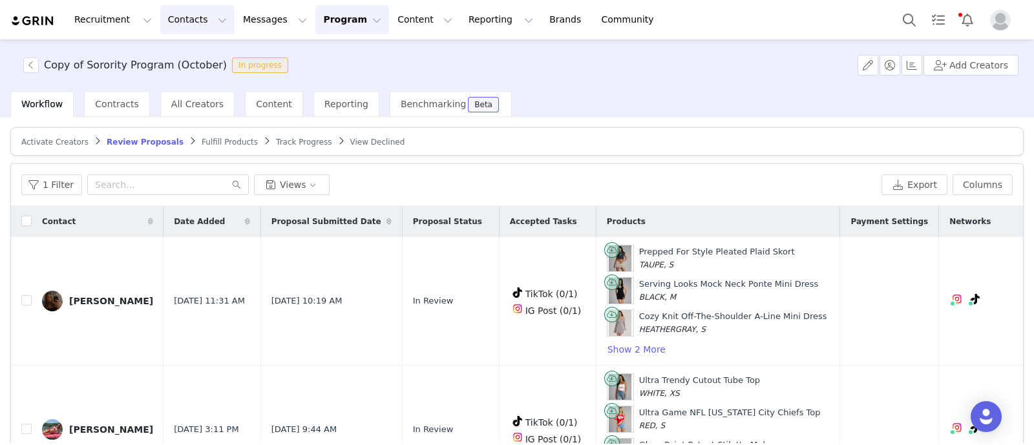
click at [169, 21] on button "Contacts Contacts" at bounding box center [197, 19] width 74 height 29
click at [197, 54] on div "Creators" at bounding box center [199, 57] width 87 height 14
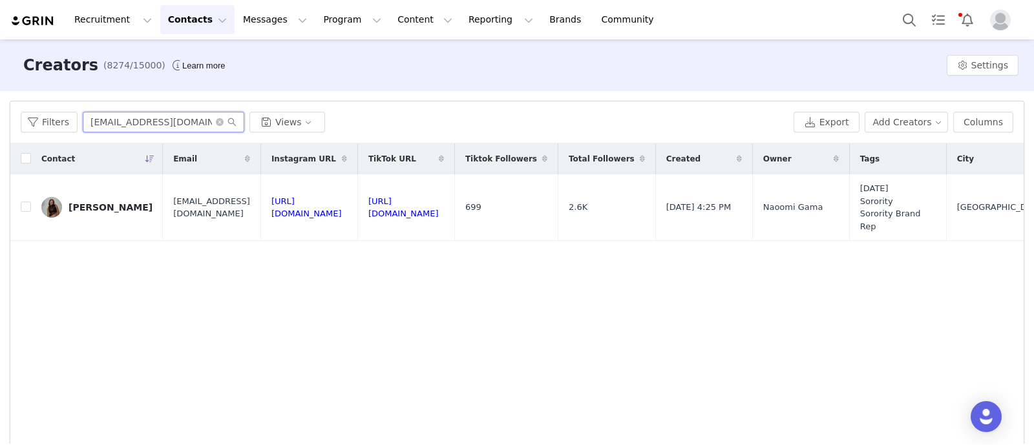
click at [202, 124] on input "kaitlynmcgarrey@gmail.com" at bounding box center [164, 122] width 162 height 21
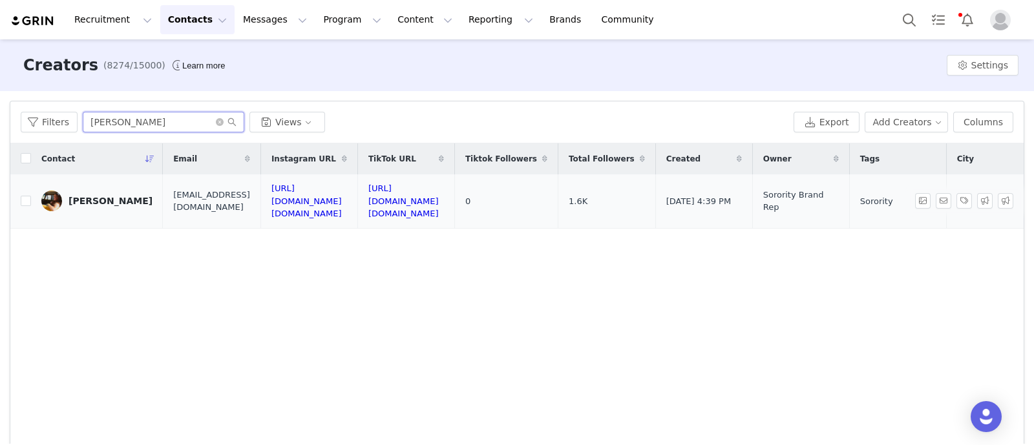
type input "bryce roller"
click at [82, 196] on div "Bryce Roller" at bounding box center [111, 201] width 84 height 10
click at [328, 13] on button "Program Program" at bounding box center [352, 19] width 74 height 29
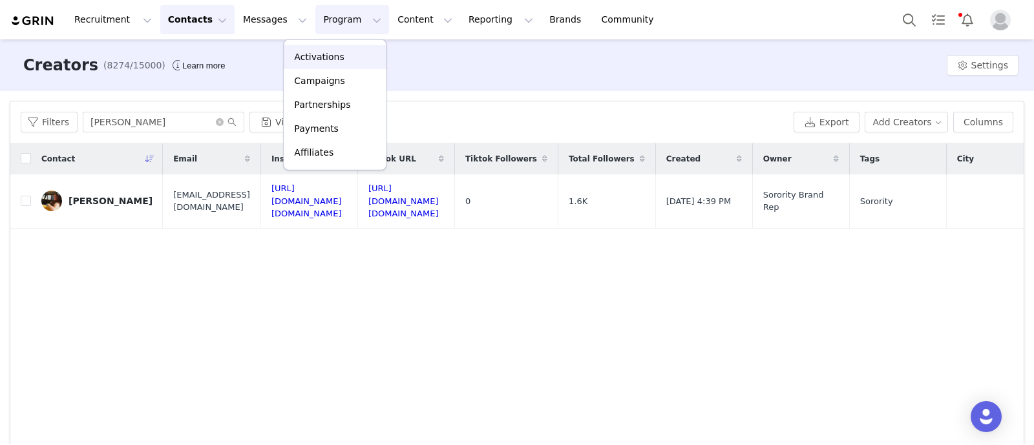
click at [333, 59] on p "Activations" at bounding box center [319, 57] width 50 height 14
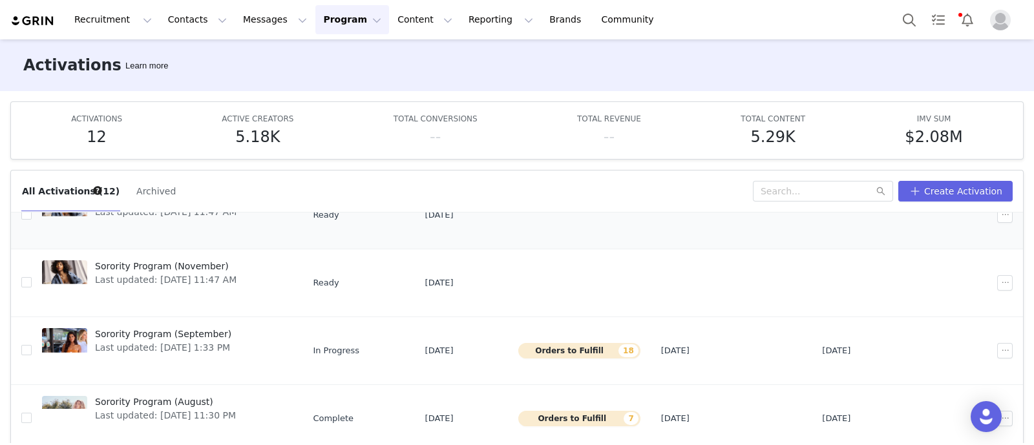
scroll to position [242, 0]
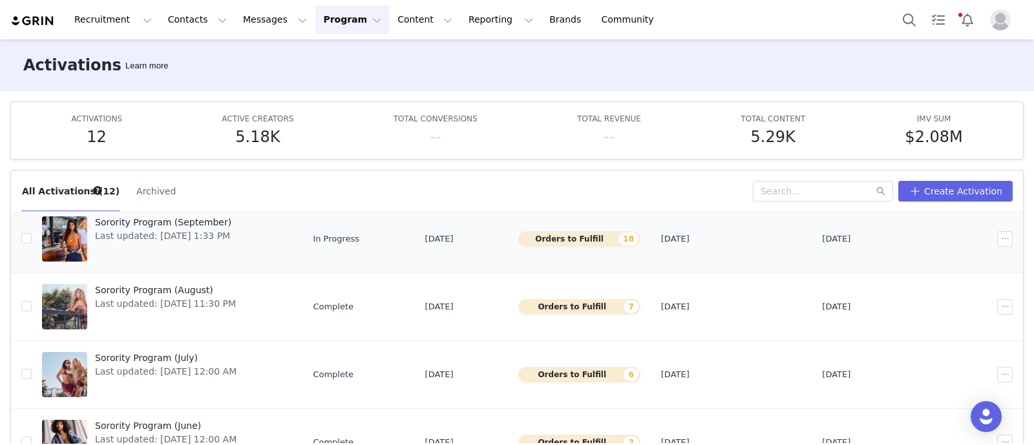
click at [182, 227] on span "Sorority Program (September)" at bounding box center [163, 223] width 136 height 14
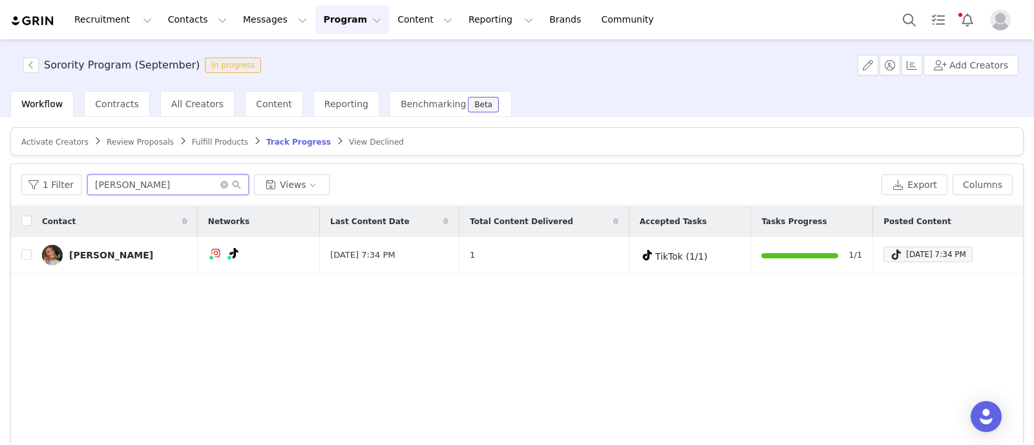
click at [165, 178] on input "jaidyn erkman" at bounding box center [168, 184] width 162 height 21
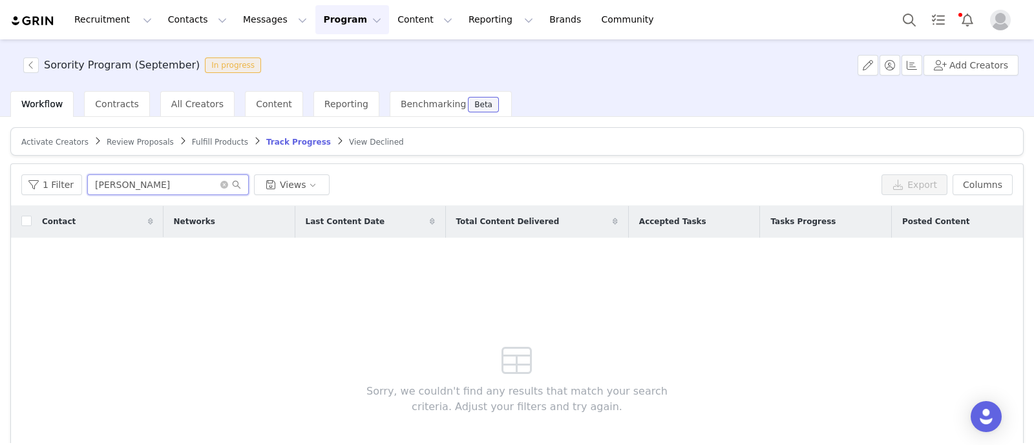
click at [157, 182] on input "lex fraghia" at bounding box center [168, 184] width 162 height 21
click at [125, 179] on input "lex fraghia" at bounding box center [168, 184] width 162 height 21
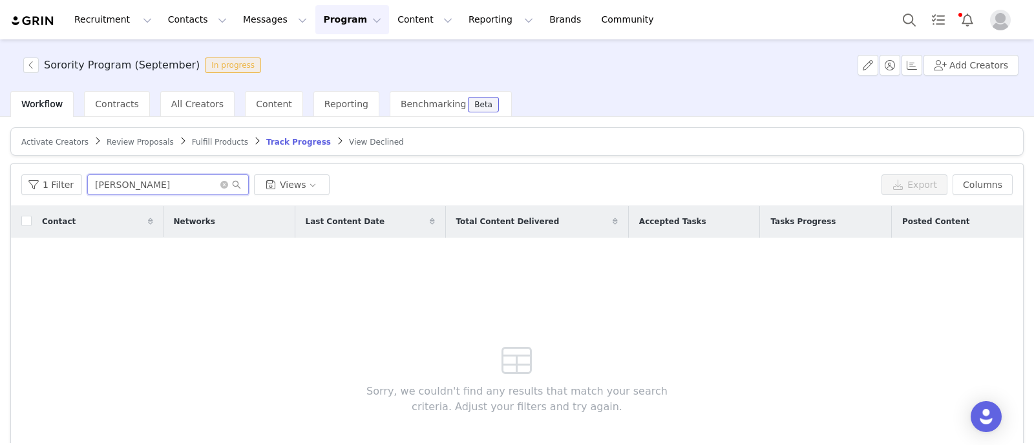
paste input "fraghia24@gmail.com"
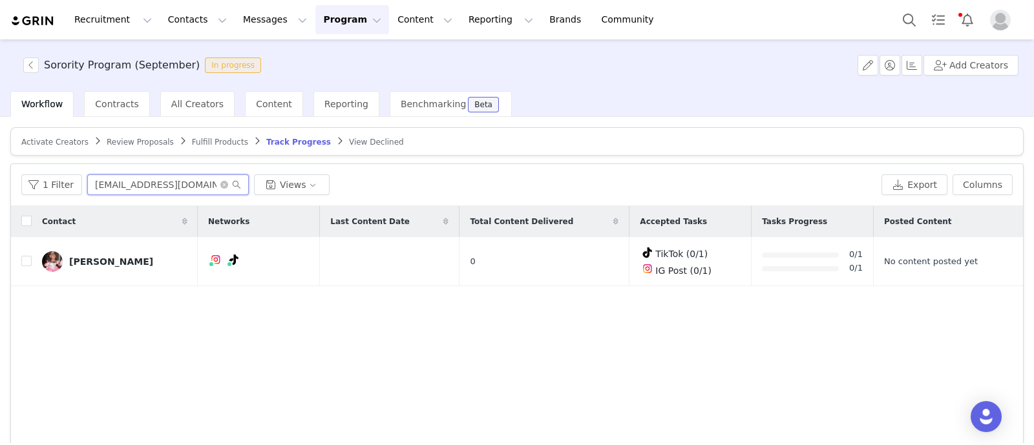
click at [126, 189] on input "lexfraghia24@gmail.com" at bounding box center [168, 184] width 162 height 21
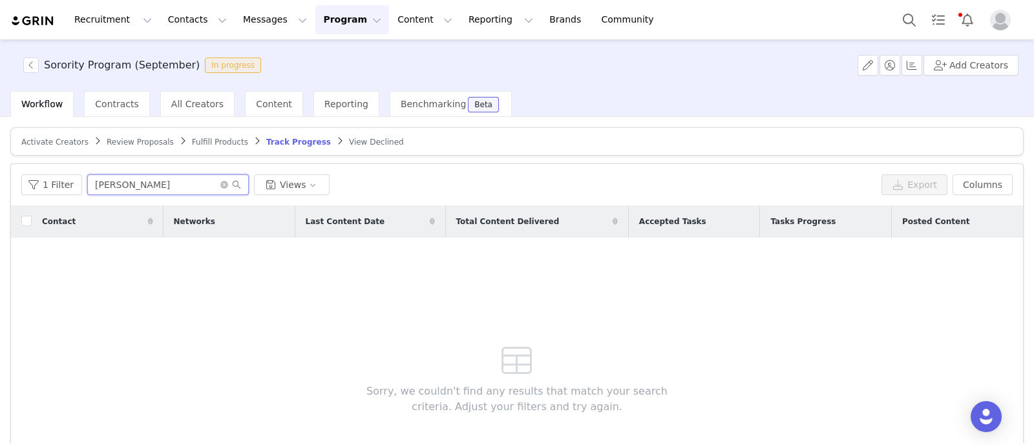
click at [139, 190] on input "alina rizi" at bounding box center [168, 184] width 162 height 21
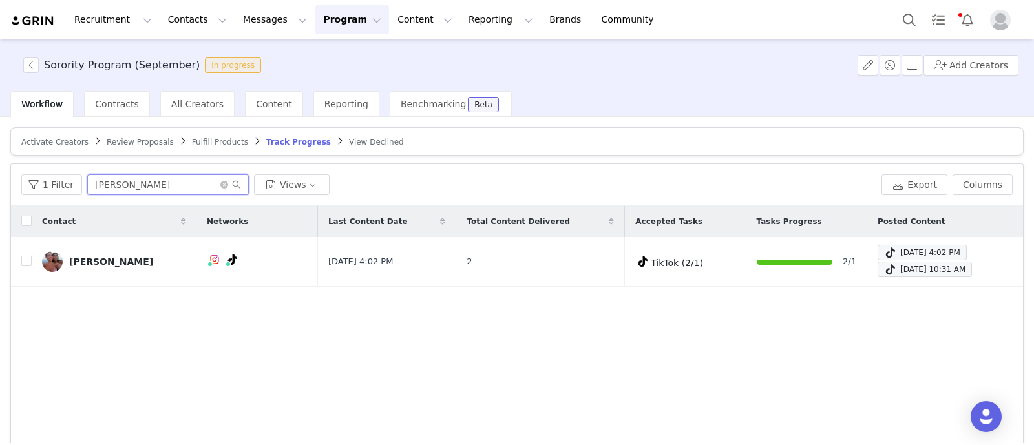
click at [120, 178] on input "alina rizvi" at bounding box center [168, 184] width 162 height 21
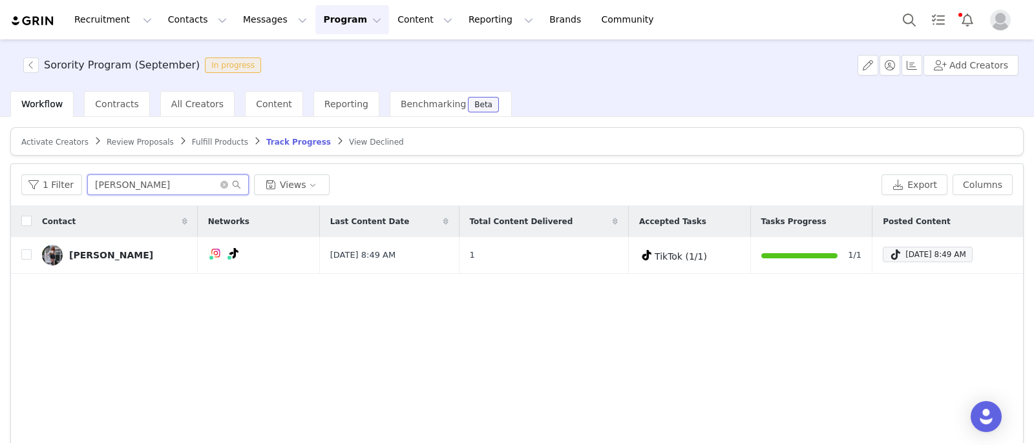
click at [174, 189] on input "averi samuel" at bounding box center [168, 184] width 162 height 21
click at [172, 188] on input "averi samuel" at bounding box center [168, 184] width 162 height 21
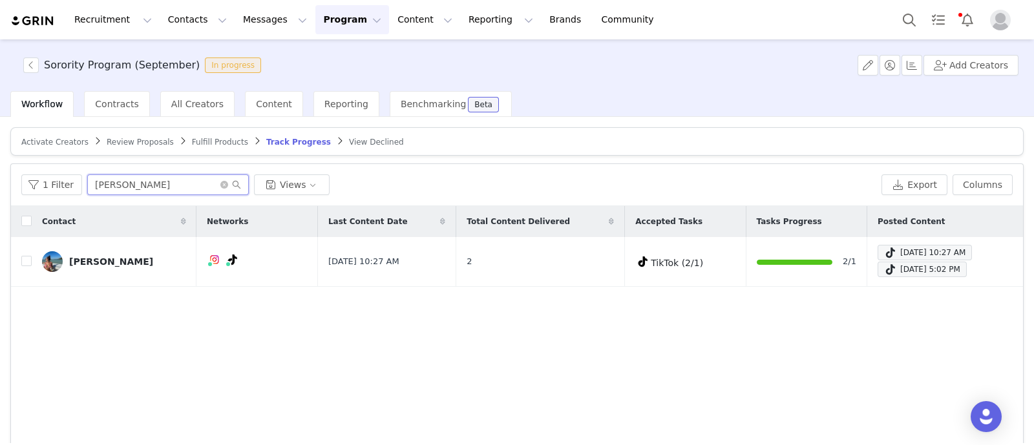
click at [143, 182] on input "emily hallatt" at bounding box center [168, 184] width 162 height 21
paste input "jaidyn erkman"
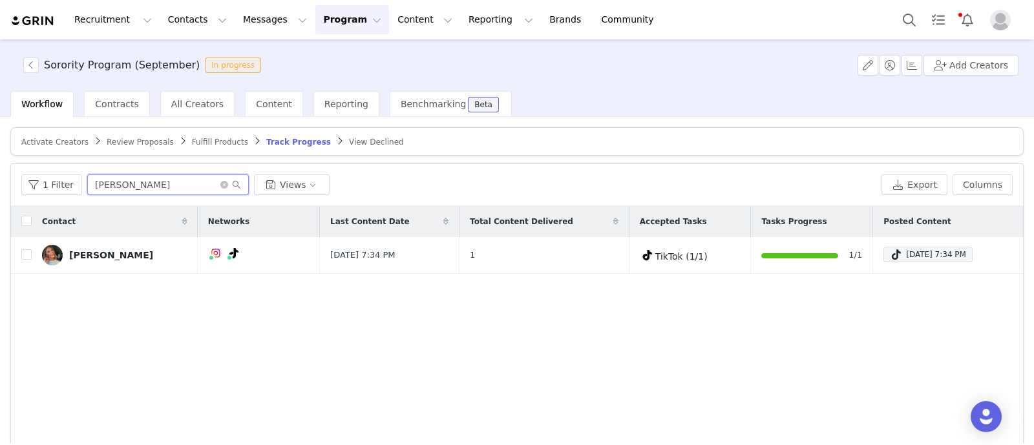
type input "jaidyn erkman"
click at [192, 139] on span "Fulfill Products" at bounding box center [220, 142] width 56 height 9
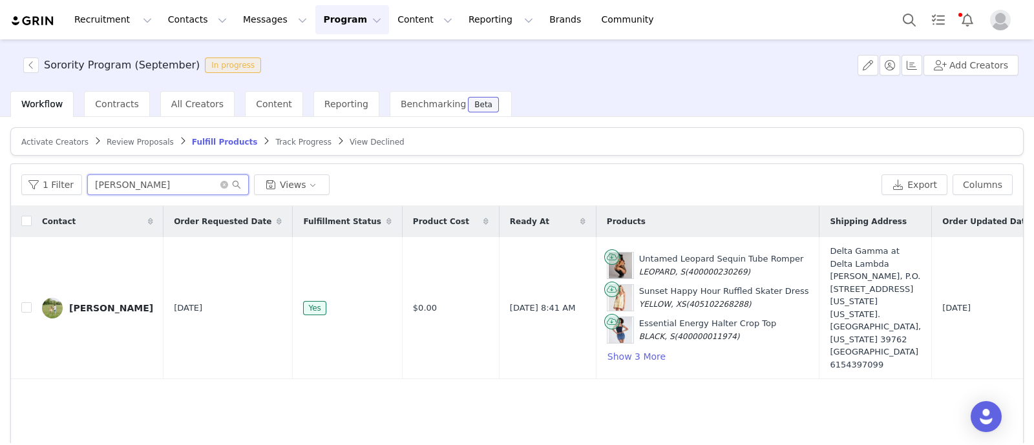
click at [103, 179] on input "Averie Ryan" at bounding box center [168, 184] width 162 height 21
paste input "hwebster012@gmail.com"
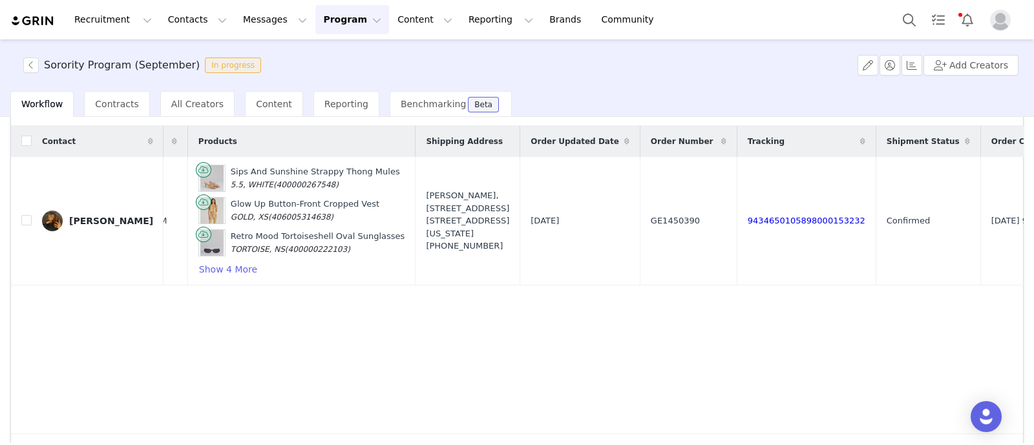
scroll to position [0, 424]
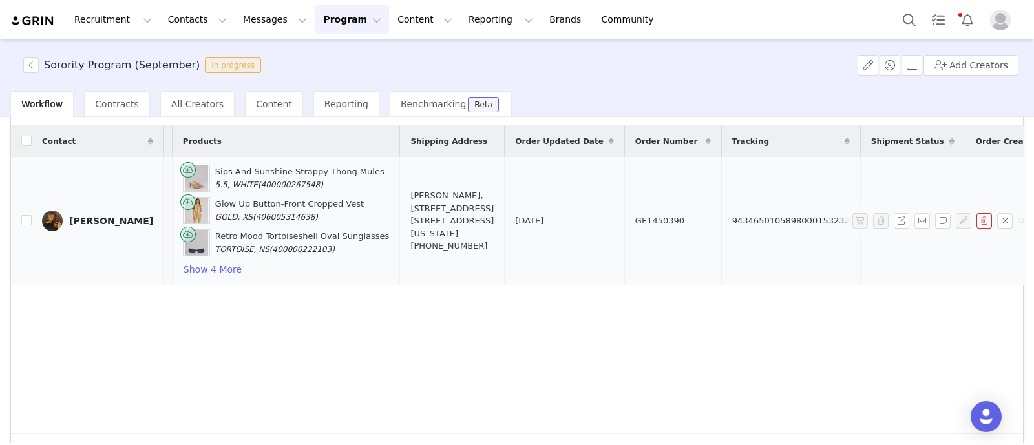
click at [732, 219] on link "9434650105898000153232" at bounding box center [791, 221] width 118 height 10
click at [113, 216] on div "Hannah Webster" at bounding box center [111, 221] width 84 height 10
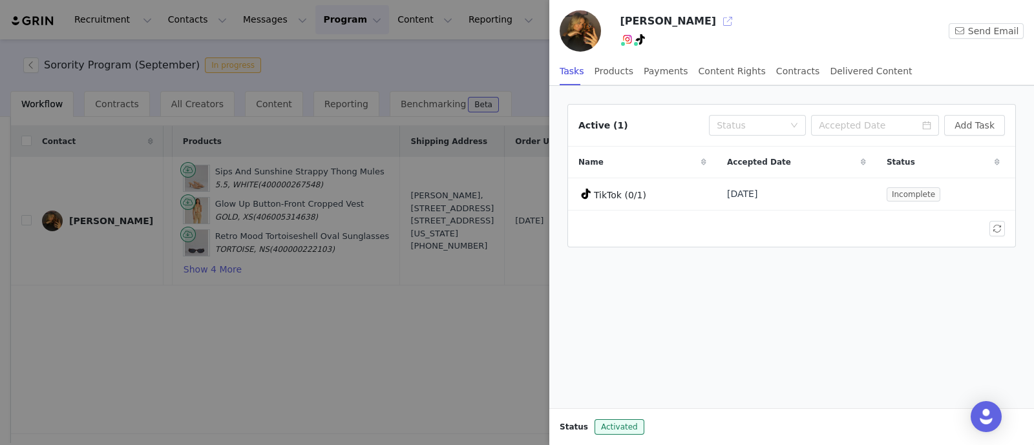
click at [717, 20] on button "button" at bounding box center [727, 21] width 21 height 21
click at [271, 383] on div at bounding box center [517, 222] width 1034 height 445
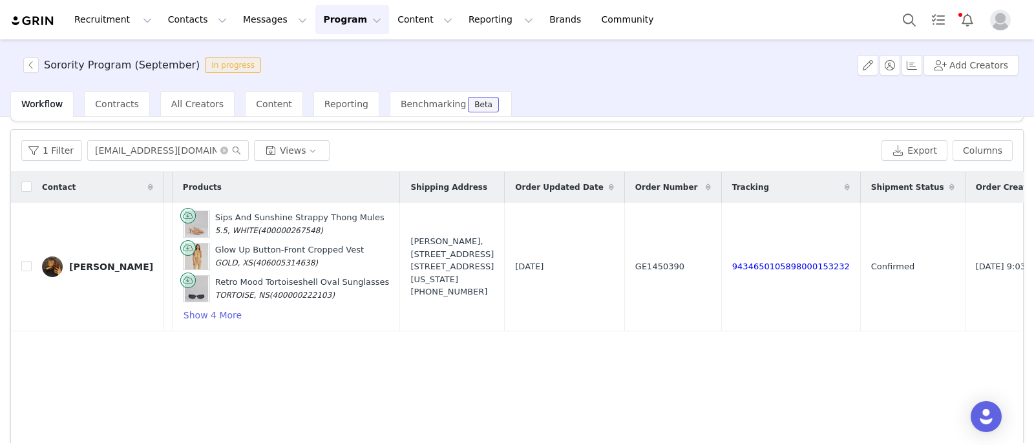
scroll to position [0, 0]
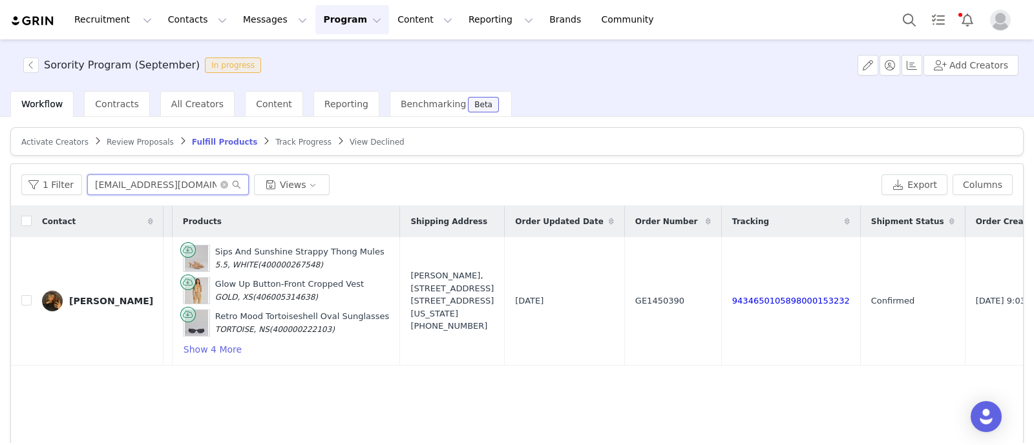
click at [148, 179] on input "hwebster012@gmail.com" at bounding box center [168, 184] width 162 height 21
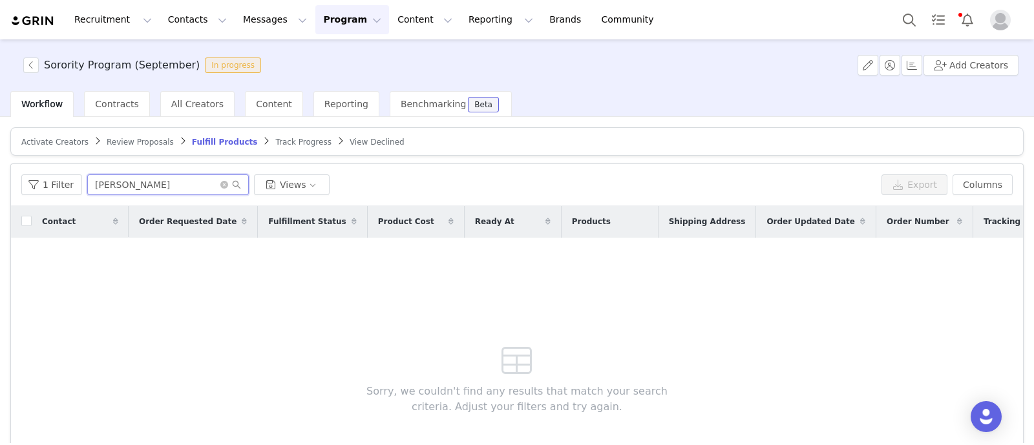
click at [147, 185] on input "hannah wordfen" at bounding box center [168, 184] width 162 height 21
click at [176, 185] on input "hannah worden" at bounding box center [168, 184] width 162 height 21
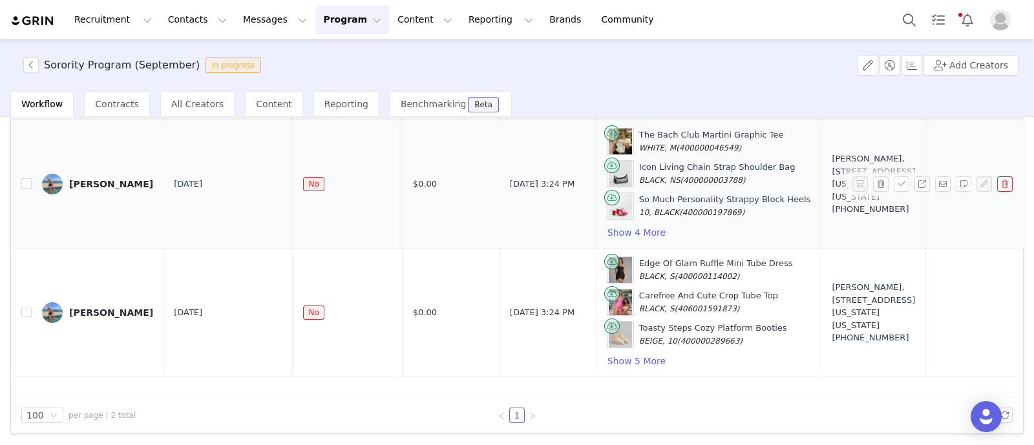
click at [81, 174] on link "Hannah Worden" at bounding box center [97, 184] width 111 height 21
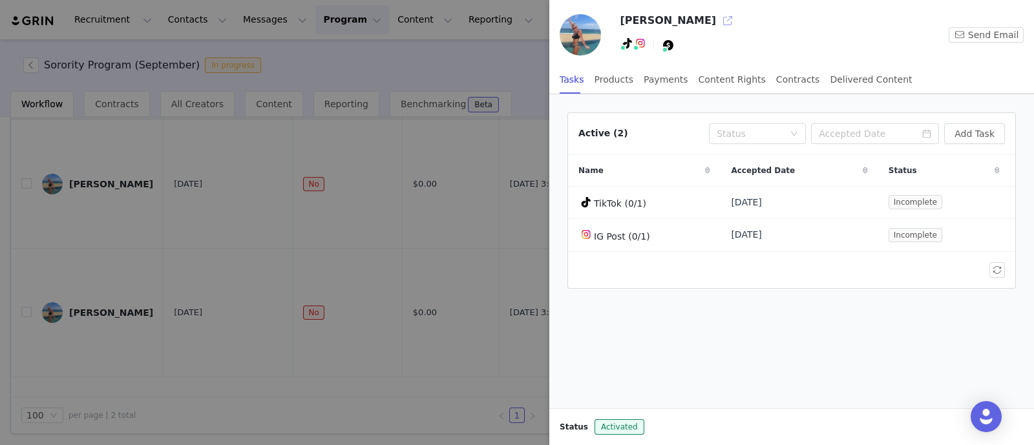
click at [717, 23] on button "button" at bounding box center [727, 20] width 21 height 21
click at [291, 147] on div at bounding box center [517, 222] width 1034 height 445
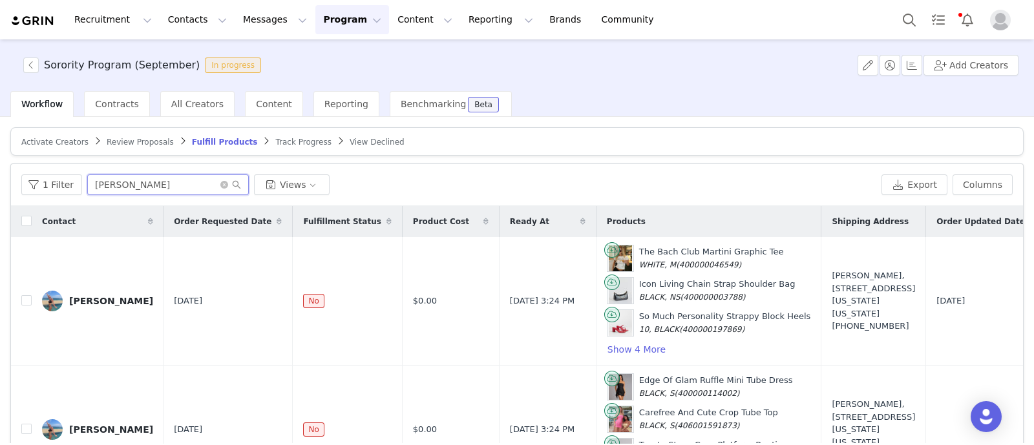
click at [134, 174] on input "hannah worden" at bounding box center [168, 184] width 162 height 21
click at [132, 181] on input "hannah worden" at bounding box center [168, 184] width 162 height 21
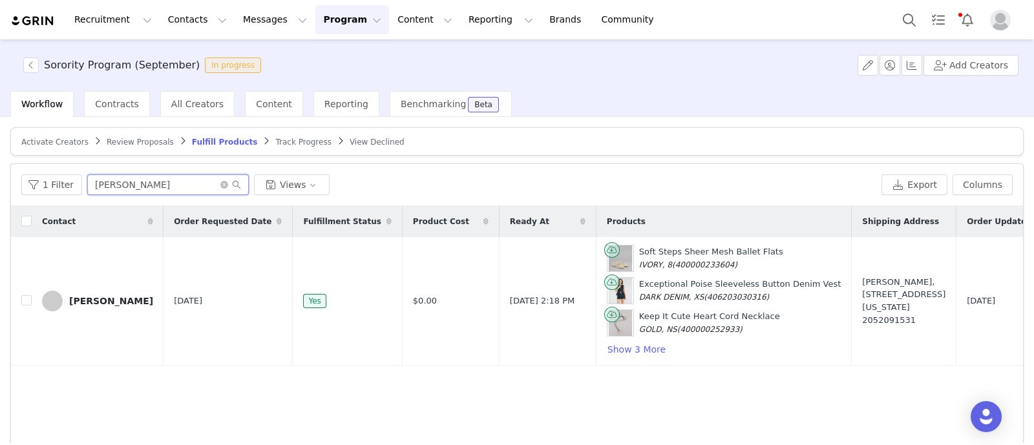
click at [107, 184] on input "emma villeret" at bounding box center [168, 184] width 162 height 21
type input "emma villeret"
click at [275, 143] on span "Track Progress" at bounding box center [303, 142] width 56 height 9
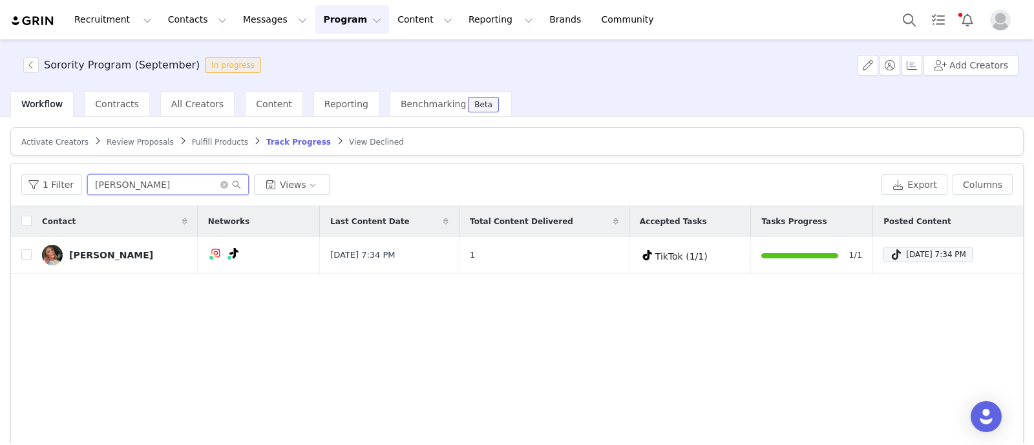
click at [149, 177] on input "jaidyn erkman" at bounding box center [168, 184] width 162 height 21
paste input "emma villeret"
click at [113, 246] on link "Emma Villeret" at bounding box center [114, 255] width 145 height 21
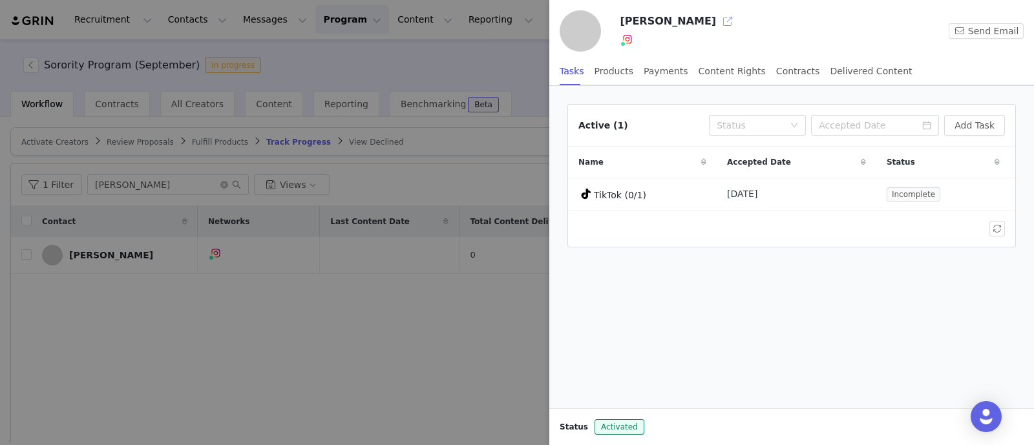
click at [717, 17] on button "button" at bounding box center [727, 21] width 21 height 21
click at [419, 376] on div at bounding box center [517, 222] width 1034 height 445
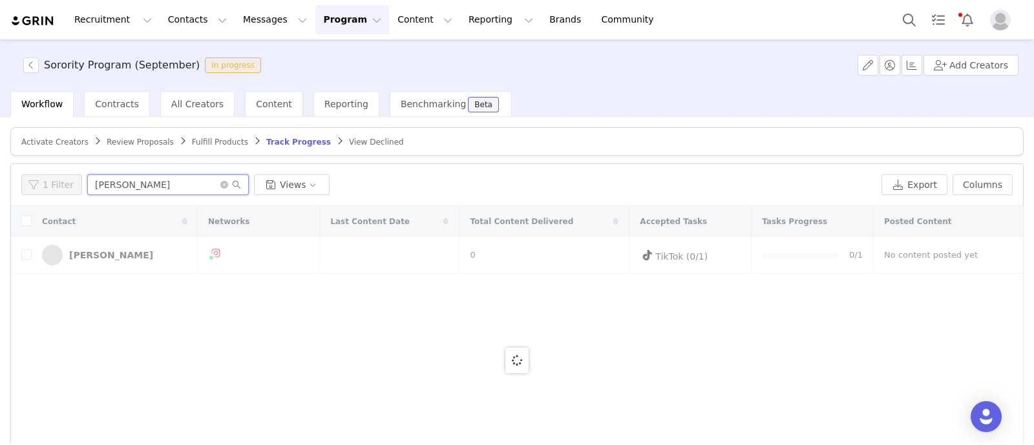
click at [182, 179] on input "emma villeret" at bounding box center [168, 184] width 162 height 21
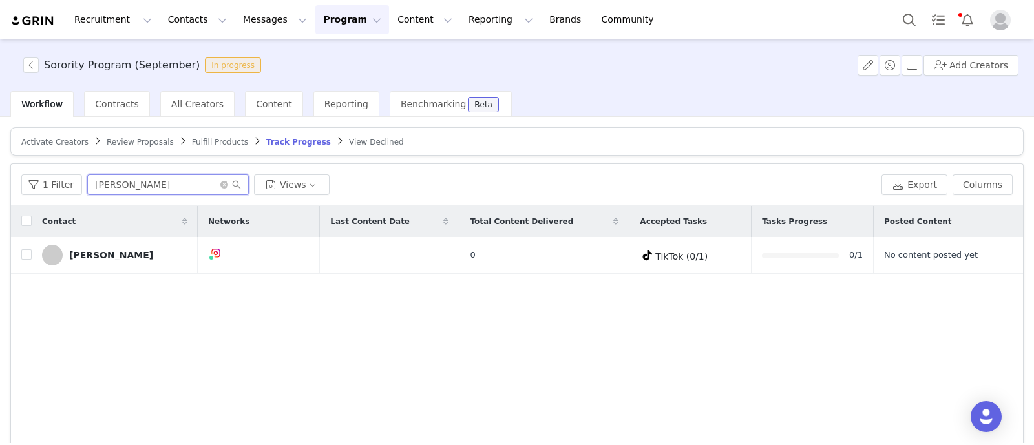
click at [149, 184] on input "hanna wilcox" at bounding box center [168, 184] width 162 height 21
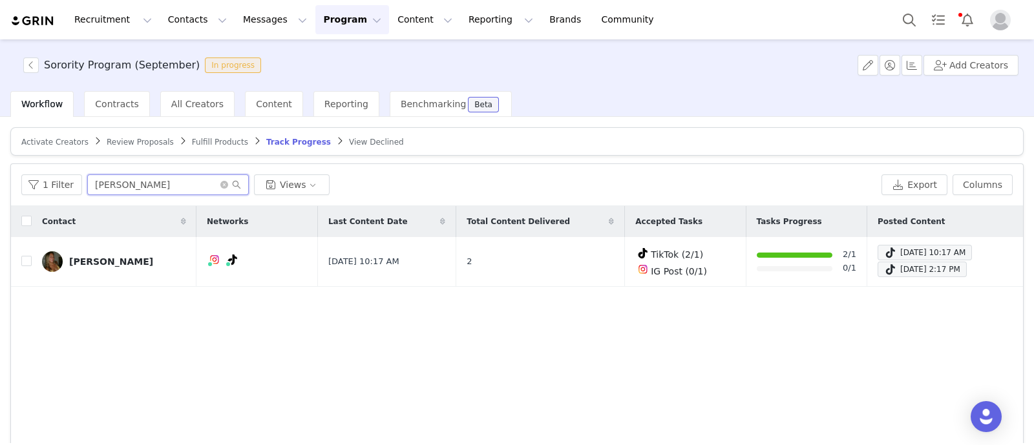
click at [145, 179] on input "hanna wilcox" at bounding box center [168, 184] width 162 height 21
click at [139, 182] on input "ava lucia" at bounding box center [168, 184] width 162 height 21
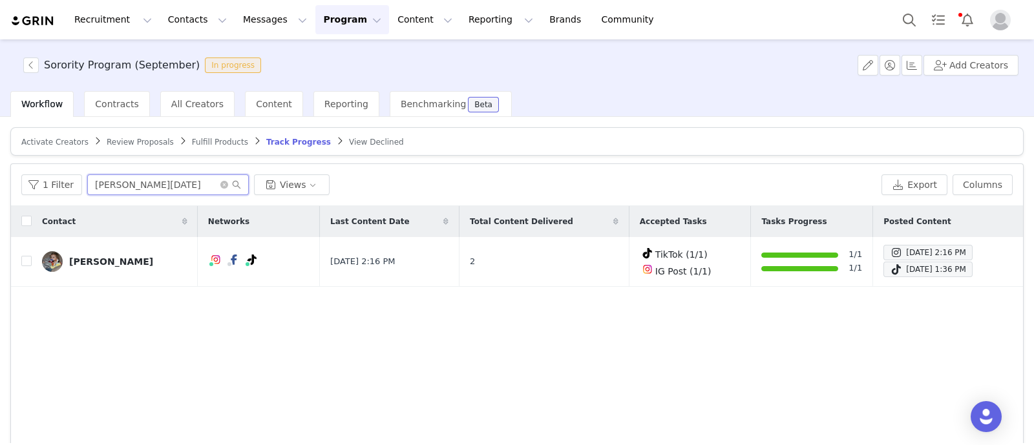
click at [139, 182] on input "ava lucia" at bounding box center [168, 184] width 162 height 21
click at [175, 184] on input "bella sweet" at bounding box center [168, 184] width 162 height 21
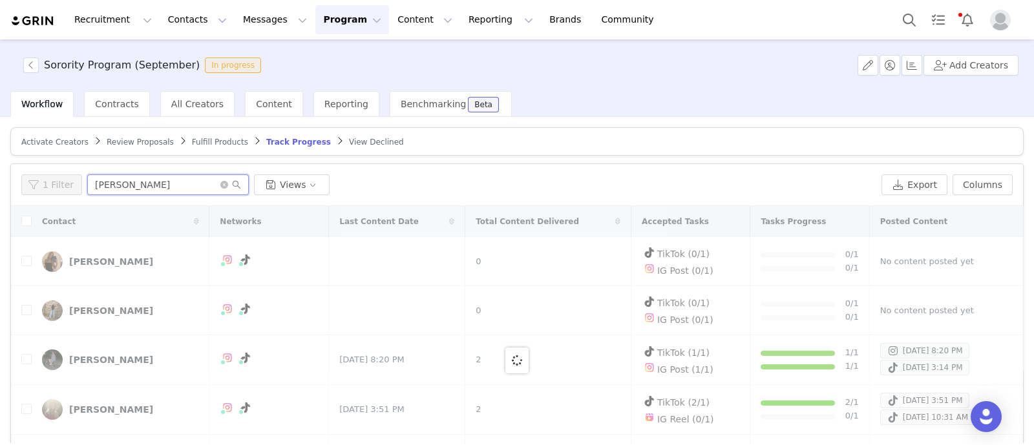
type input "claire shockley"
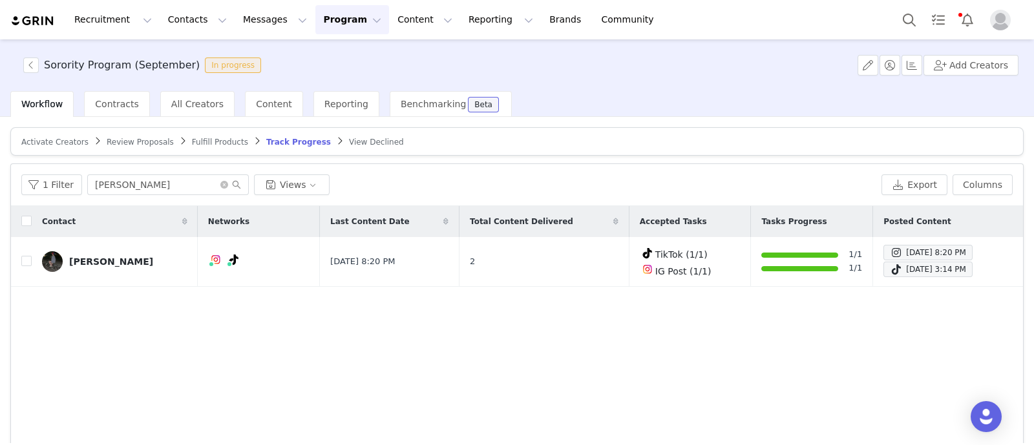
click at [192, 142] on span "Fulfill Products" at bounding box center [220, 142] width 56 height 9
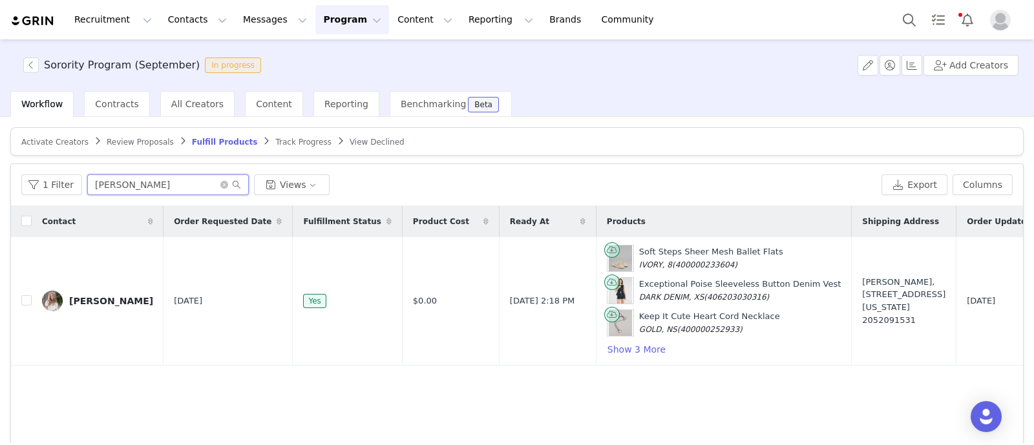
click at [119, 181] on input "emma villeret" at bounding box center [168, 184] width 162 height 21
paste input "haileyrose1830@aol.com"
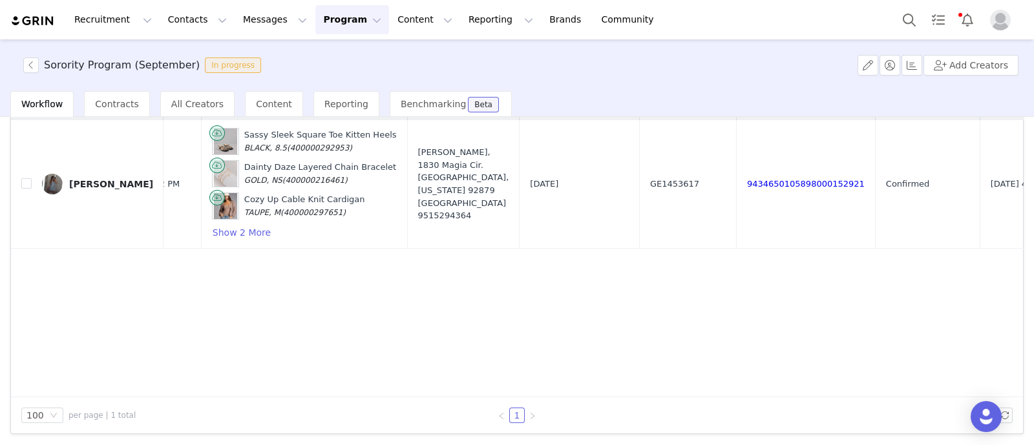
scroll to position [0, 396]
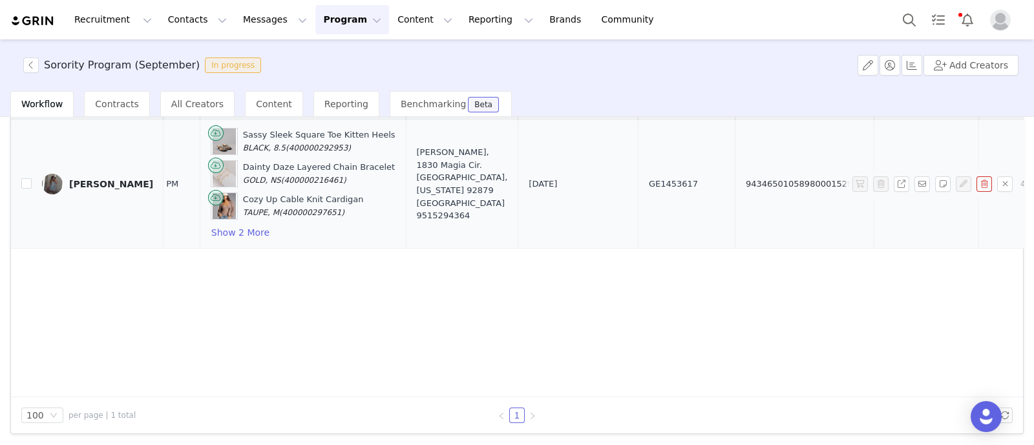
click at [746, 184] on link "9434650105898000152921" at bounding box center [805, 184] width 118 height 10
click at [98, 183] on div "Hailey Ensign" at bounding box center [111, 184] width 84 height 10
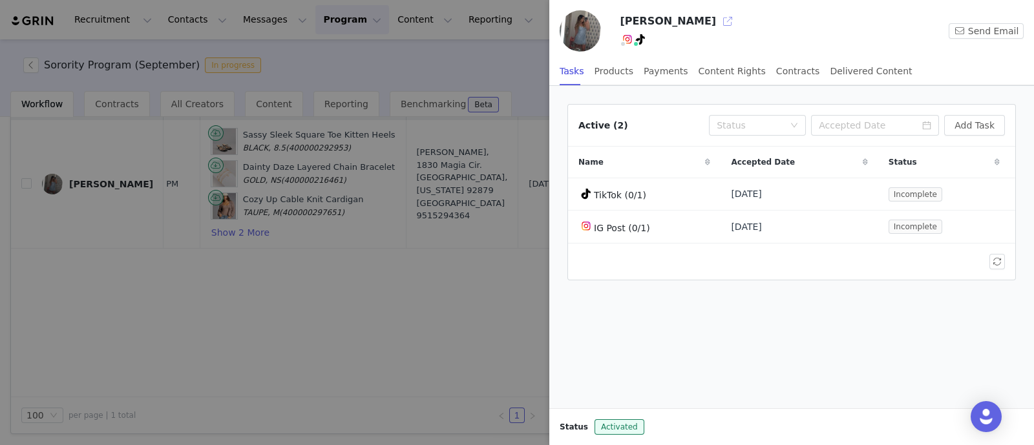
click at [717, 26] on button "button" at bounding box center [727, 21] width 21 height 21
click at [194, 294] on div at bounding box center [517, 222] width 1034 height 445
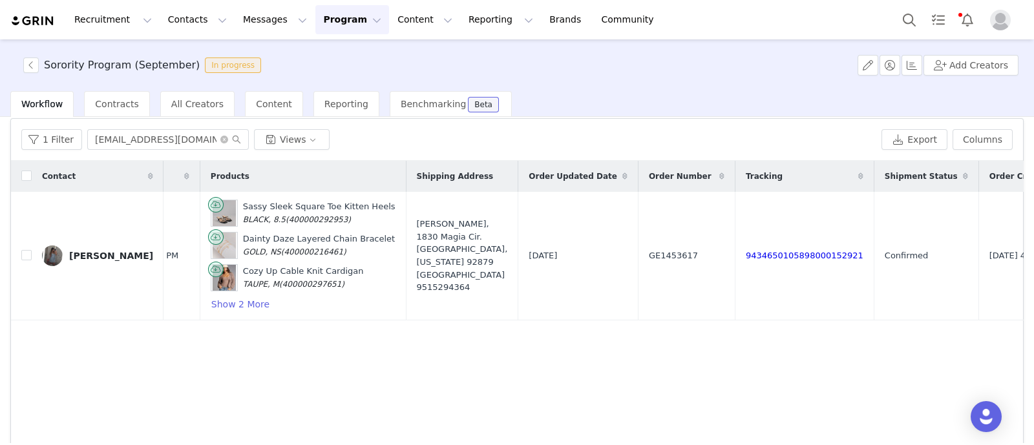
scroll to position [0, 0]
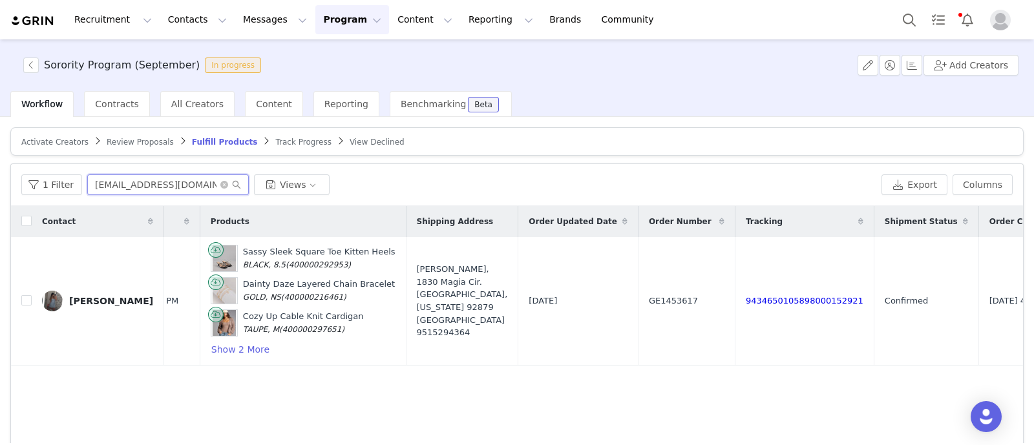
click at [118, 179] on input "haileyrose1830@aol.com" at bounding box center [168, 184] width 162 height 21
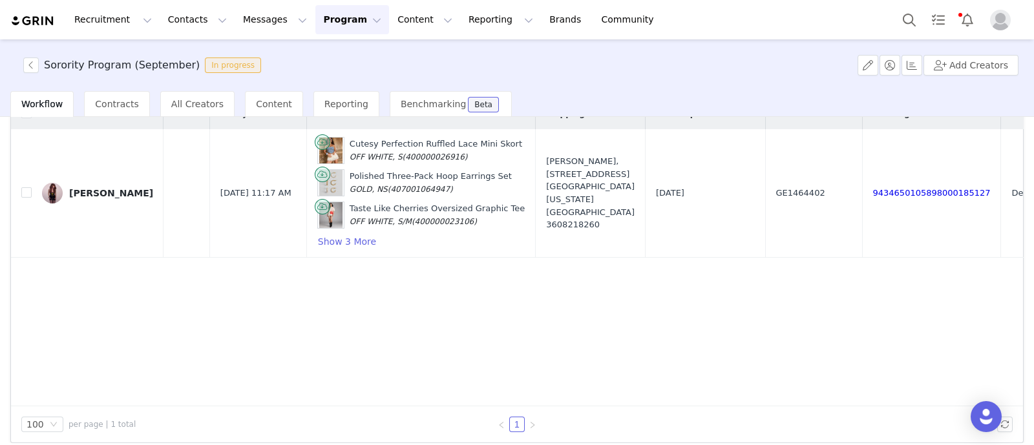
scroll to position [0, 303]
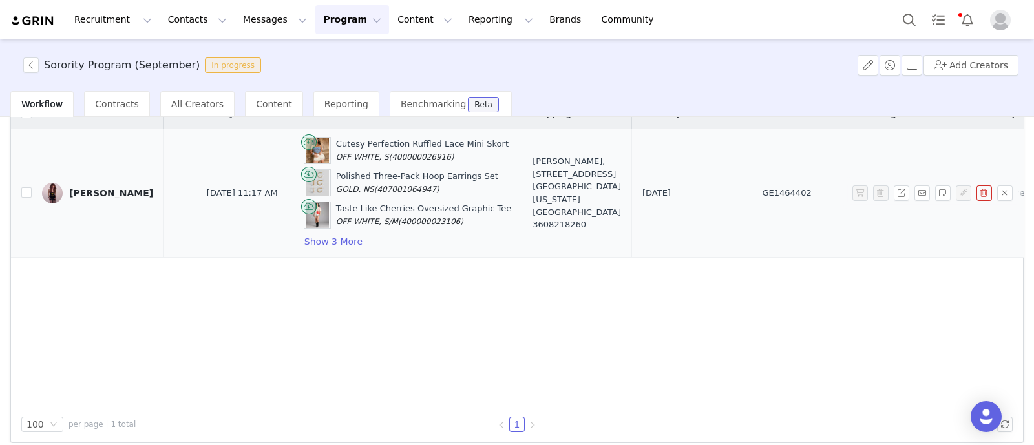
type input "emme pirw"
click at [860, 195] on link "9434650105898000185127" at bounding box center [919, 193] width 118 height 10
drag, startPoint x: 505, startPoint y: 160, endPoint x: 515, endPoint y: 224, distance: 65.3
click at [533, 224] on div "Emme Pirwitz, 4225 11th ave NE. Apt 106 Seattle, Washington 98105 United States…" at bounding box center [577, 193] width 89 height 76
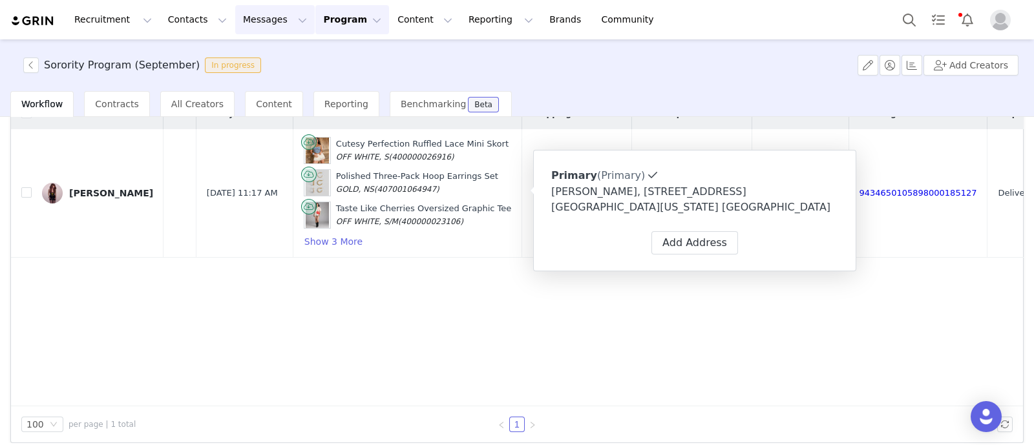
copy div "4225 11th ave NE. Apt 106 Seattle, Washington 98105 United States 3608218260"
click at [73, 185] on link "Emme Pirwitz" at bounding box center [97, 193] width 111 height 21
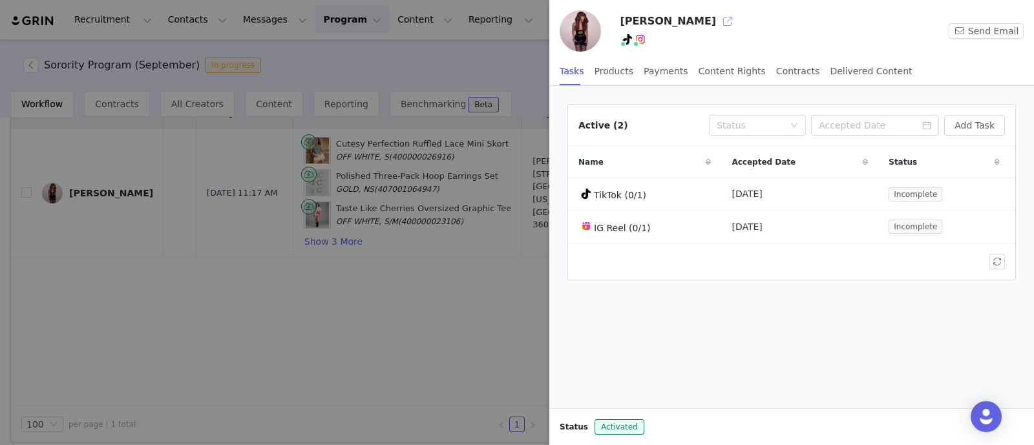
click at [717, 24] on button "button" at bounding box center [727, 21] width 21 height 21
click at [717, 18] on button "button" at bounding box center [727, 21] width 21 height 21
click at [246, 285] on div at bounding box center [517, 222] width 1034 height 445
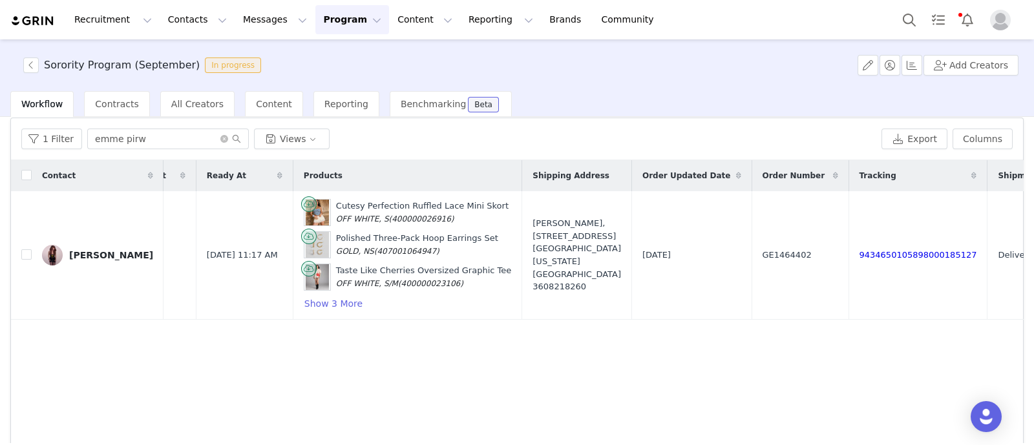
scroll to position [0, 0]
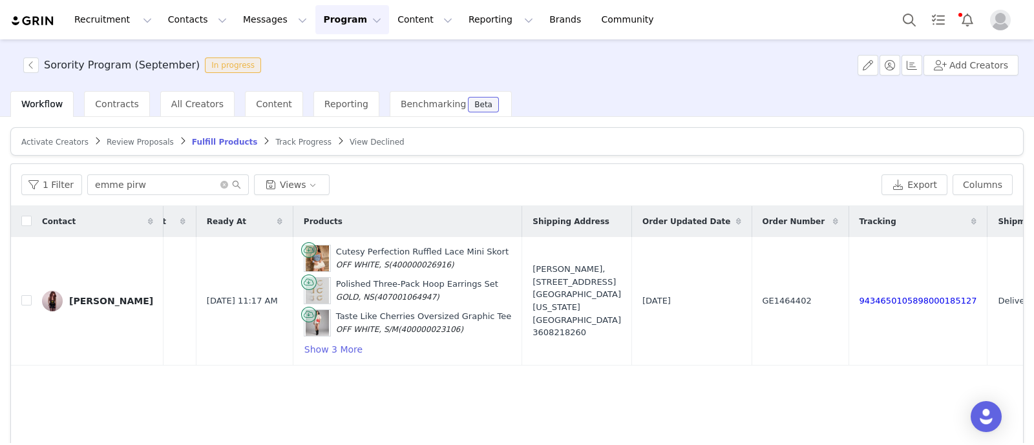
click at [275, 138] on span "Track Progress" at bounding box center [303, 142] width 56 height 9
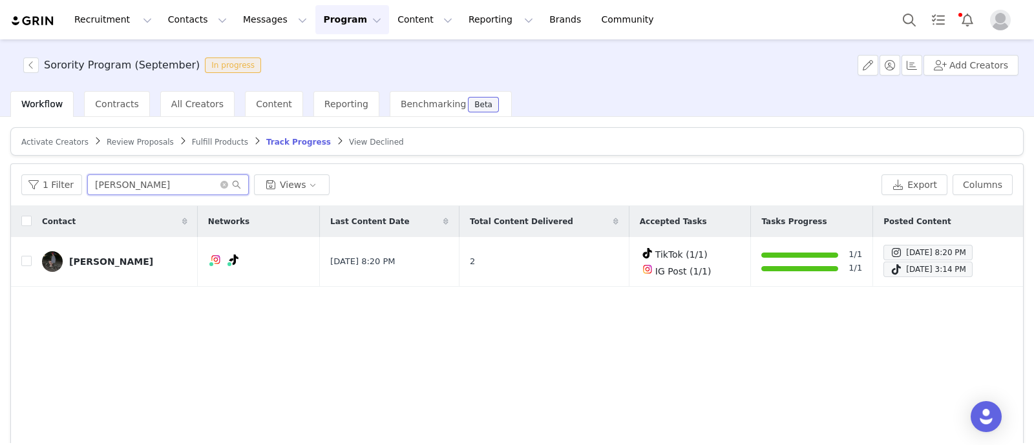
click at [145, 180] on input "claire shockley" at bounding box center [168, 184] width 162 height 21
paste input "Amanda Shapiro"
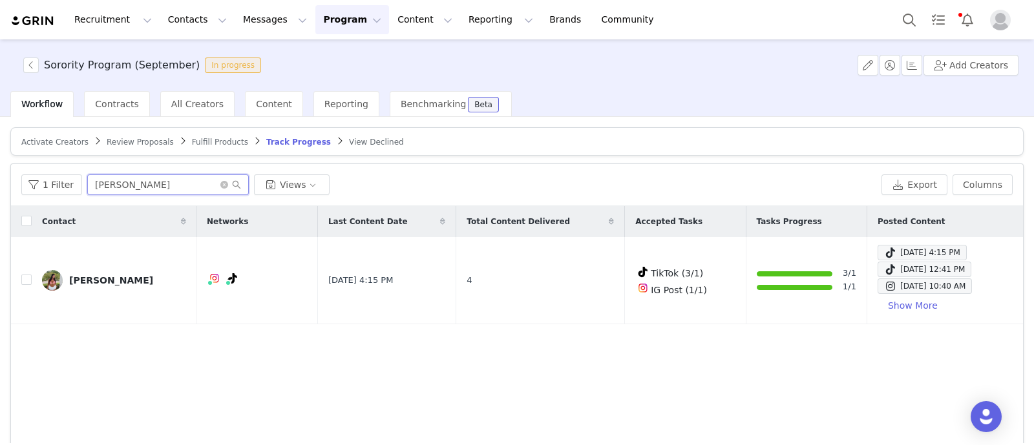
click at [119, 178] on input "Amanda Shapiro" at bounding box center [168, 184] width 162 height 21
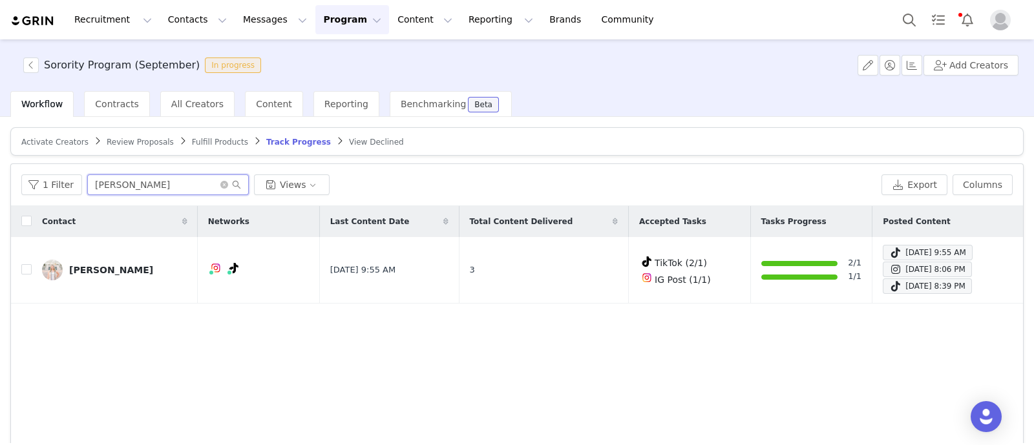
click at [122, 181] on input "anika appleby" at bounding box center [168, 184] width 162 height 21
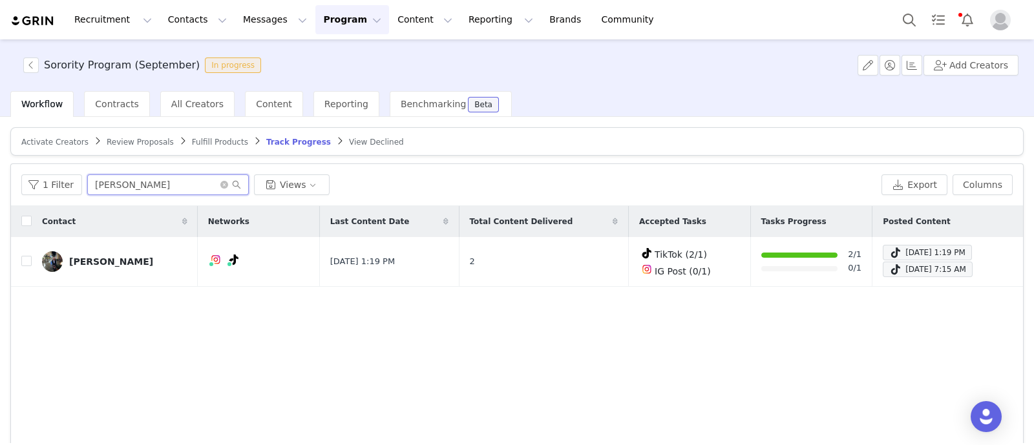
click at [142, 188] on input "caroline derosa" at bounding box center [168, 184] width 162 height 21
click at [156, 185] on input "claire shock" at bounding box center [168, 184] width 162 height 21
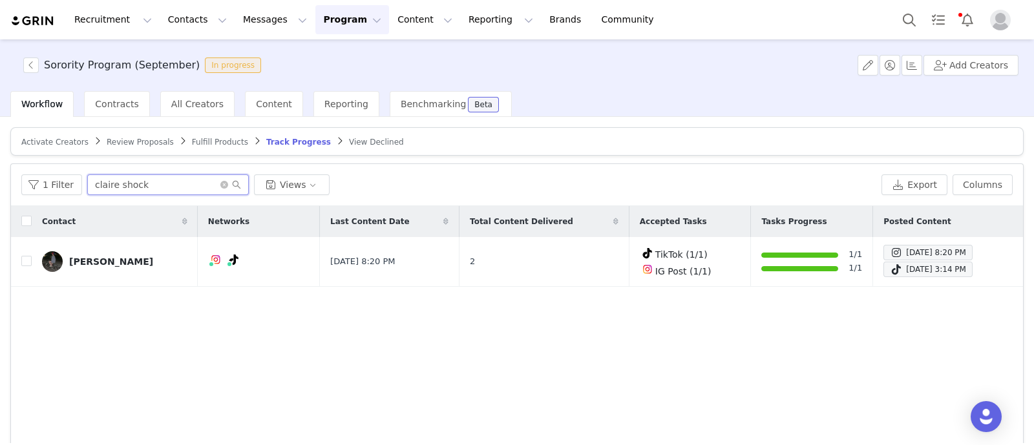
click at [156, 185] on input "claire shock" at bounding box center [168, 184] width 162 height 21
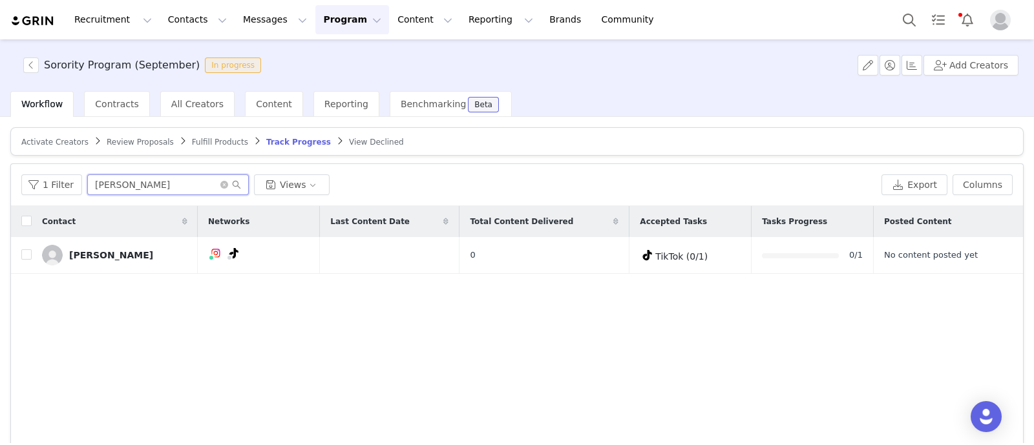
click at [142, 186] on input "gracie smith" at bounding box center [168, 184] width 162 height 21
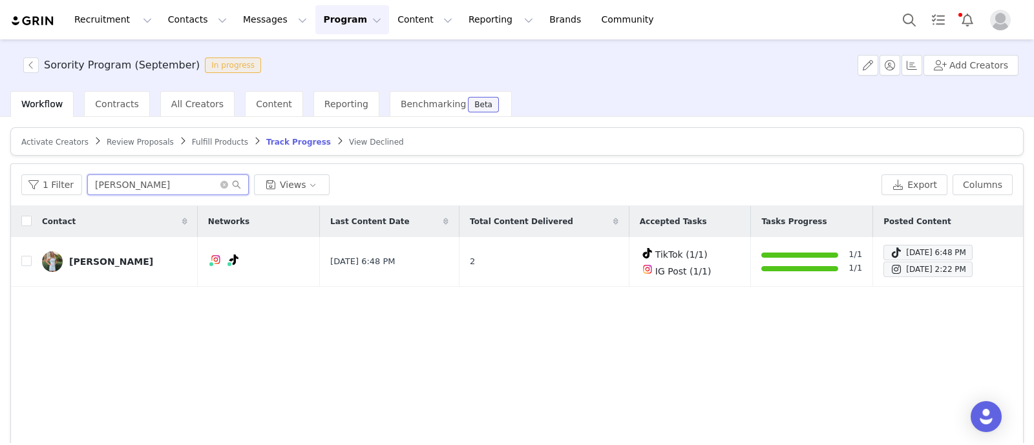
click at [167, 189] on input "caitlin toth" at bounding box center [168, 184] width 162 height 21
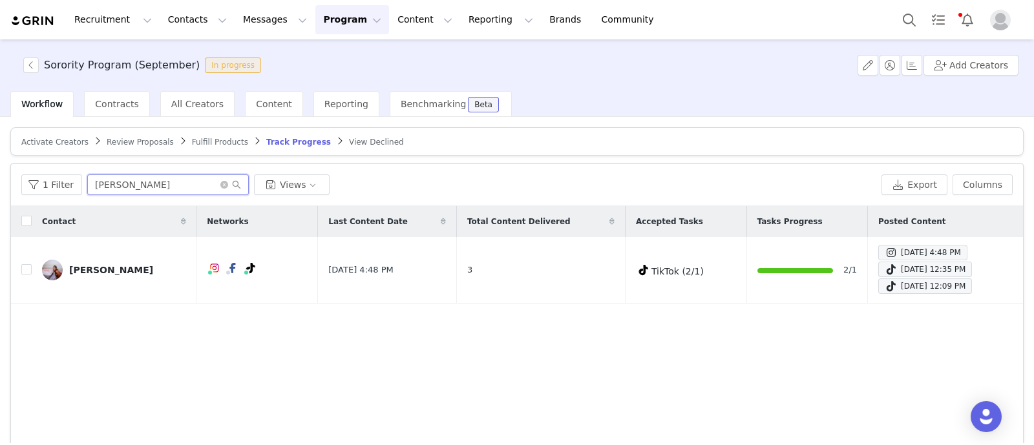
click at [120, 186] on input "emily rogers" at bounding box center [168, 184] width 162 height 21
click at [164, 185] on input "anna thurmond" at bounding box center [168, 184] width 162 height 21
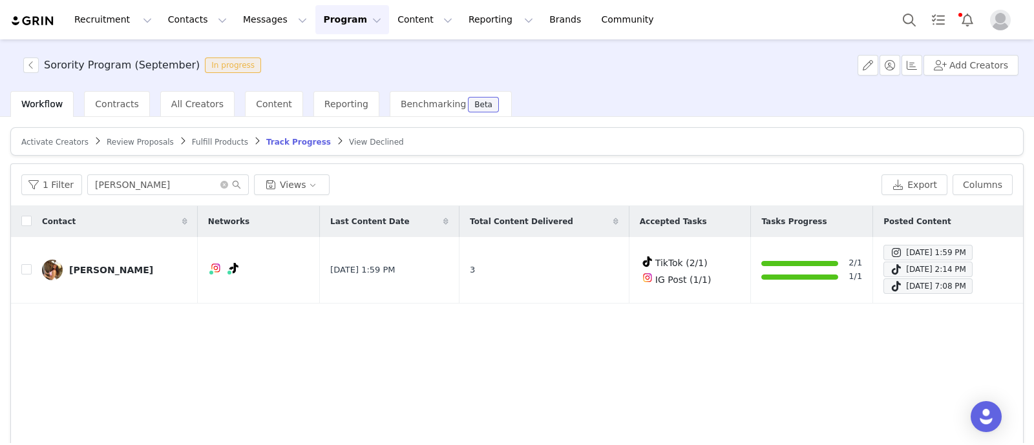
click at [131, 170] on div "1 Filter anna thurmond Views Export Columns" at bounding box center [517, 185] width 1012 height 42
click at [103, 190] on input "anna thurmond" at bounding box center [168, 184] width 162 height 21
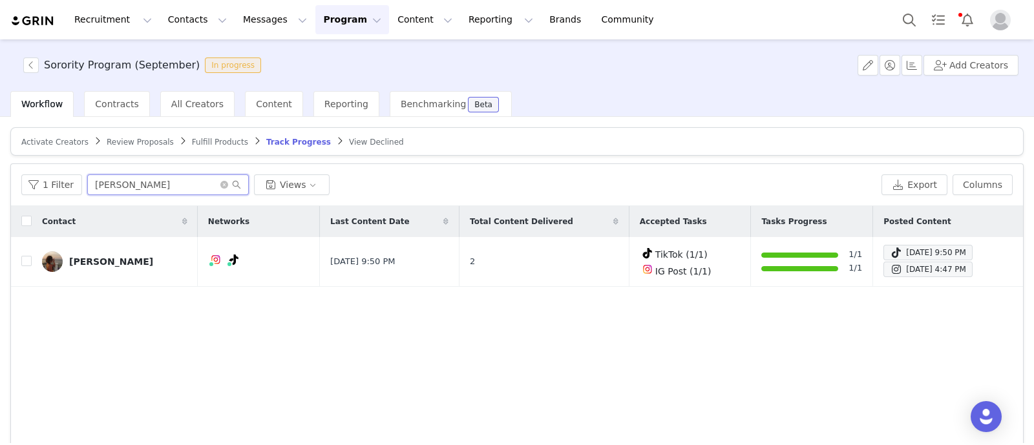
click at [129, 189] on input "emma dukes" at bounding box center [168, 184] width 162 height 21
click at [158, 185] on input "melaeni rocker" at bounding box center [168, 184] width 162 height 21
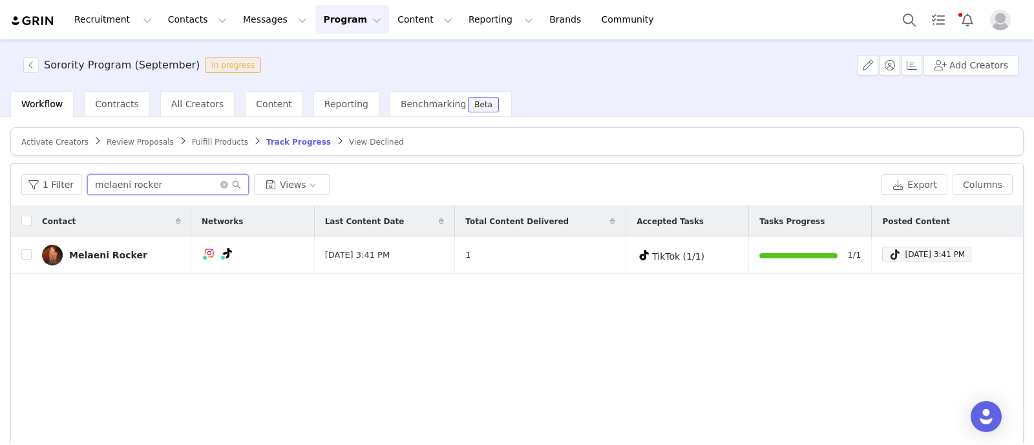
click at [122, 182] on input "melaeni rocker" at bounding box center [168, 184] width 162 height 21
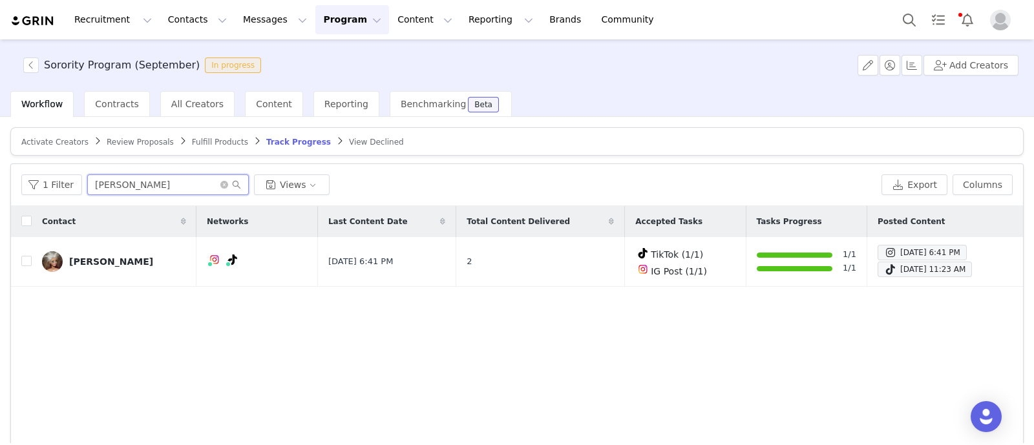
click at [194, 185] on input "ashley kohl" at bounding box center [168, 184] width 162 height 21
click at [142, 185] on input "marley hall" at bounding box center [168, 184] width 162 height 21
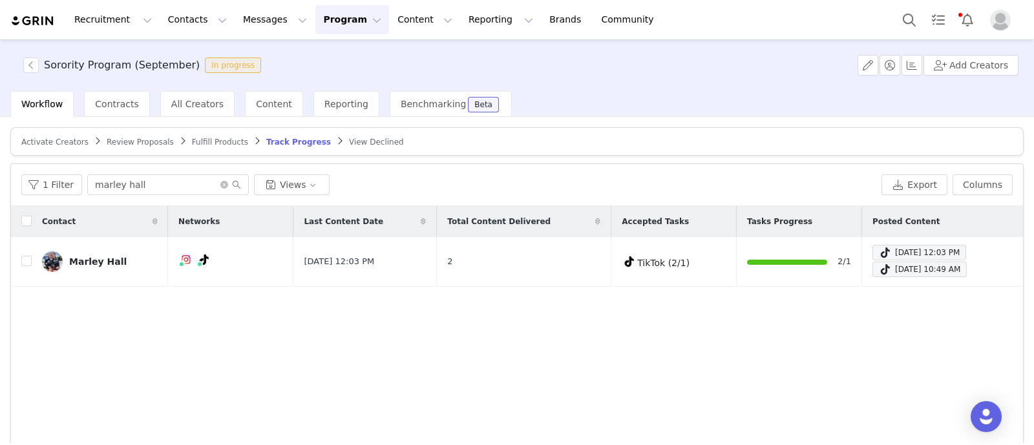
click at [310, 392] on div "Contact Networks Last Content Date Total Content Delivered Accepted Tasks Tasks…" at bounding box center [517, 360] width 1012 height 308
click at [149, 189] on input "marley hall" at bounding box center [168, 184] width 162 height 21
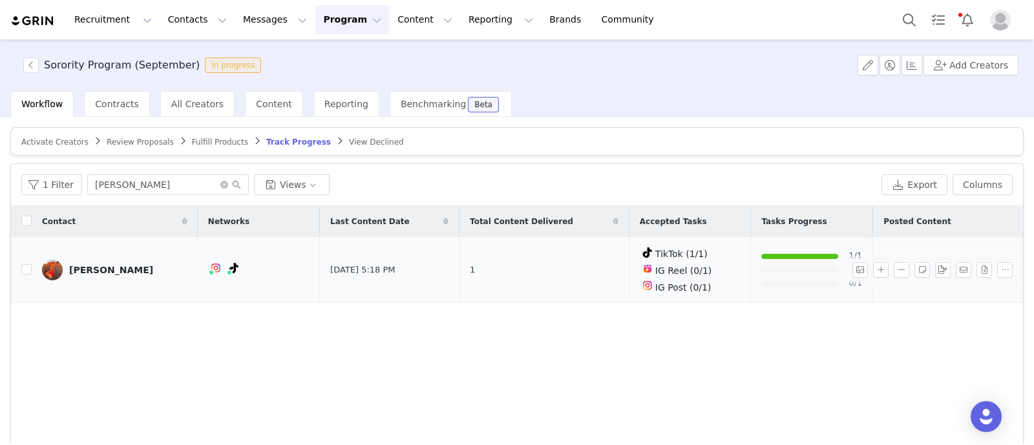
click at [80, 266] on div "Sydney Crane" at bounding box center [111, 270] width 84 height 10
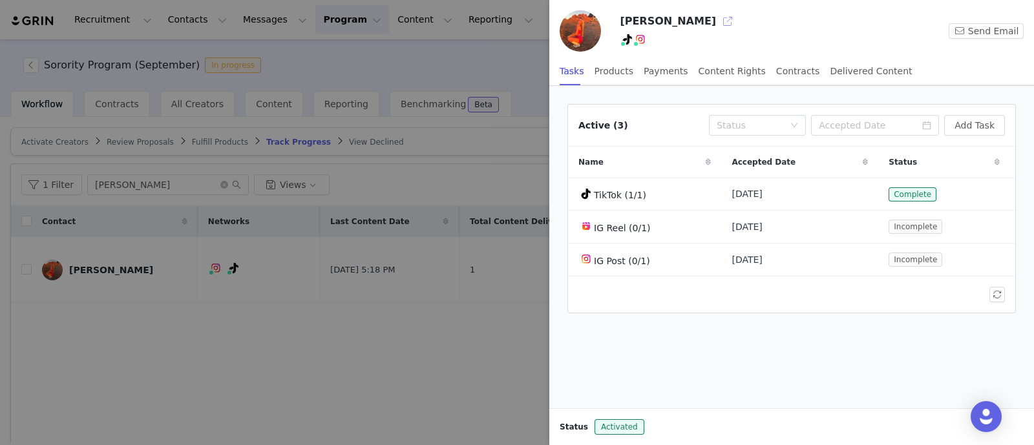
click at [717, 16] on button "button" at bounding box center [727, 21] width 21 height 21
click at [230, 323] on div at bounding box center [517, 222] width 1034 height 445
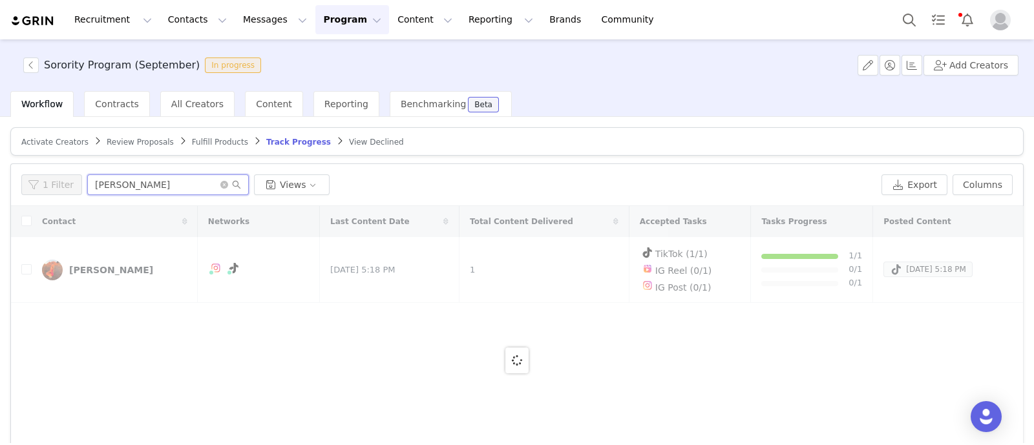
click at [142, 182] on input "sydney crane" at bounding box center [168, 184] width 162 height 21
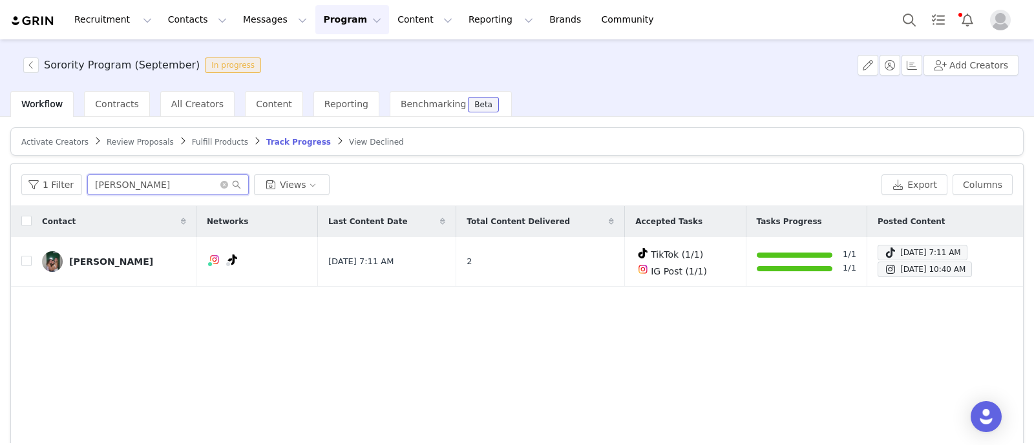
click at [125, 181] on input "grace kerby" at bounding box center [168, 184] width 162 height 21
click at [149, 180] on input "sofia degennaro" at bounding box center [168, 184] width 162 height 21
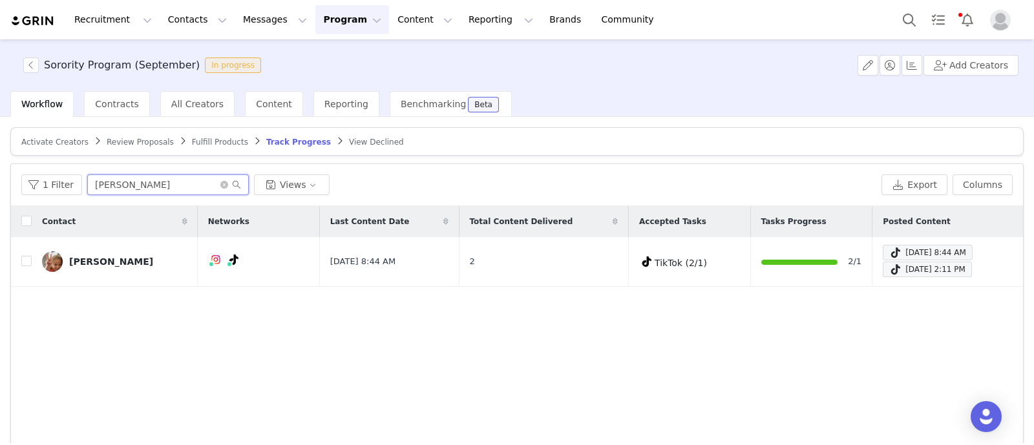
click at [149, 180] on input "sofia degennaro" at bounding box center [168, 184] width 162 height 21
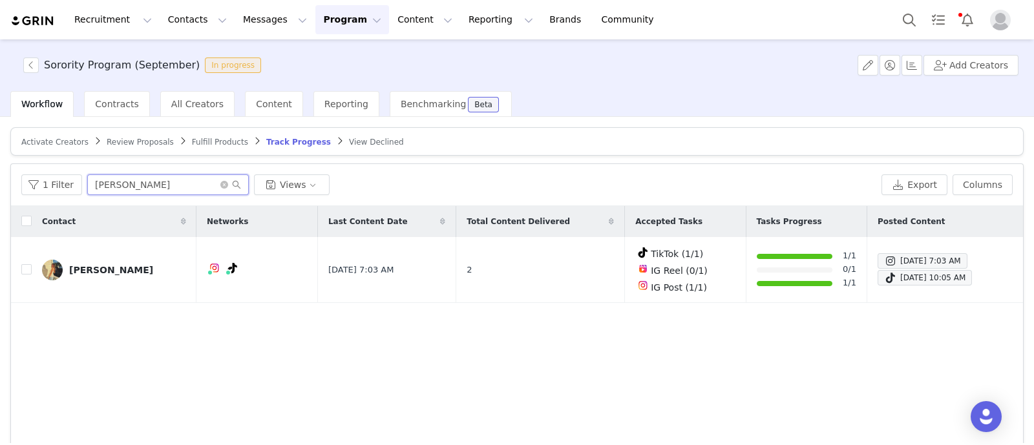
click at [119, 191] on input "grace lacharite" at bounding box center [168, 184] width 162 height 21
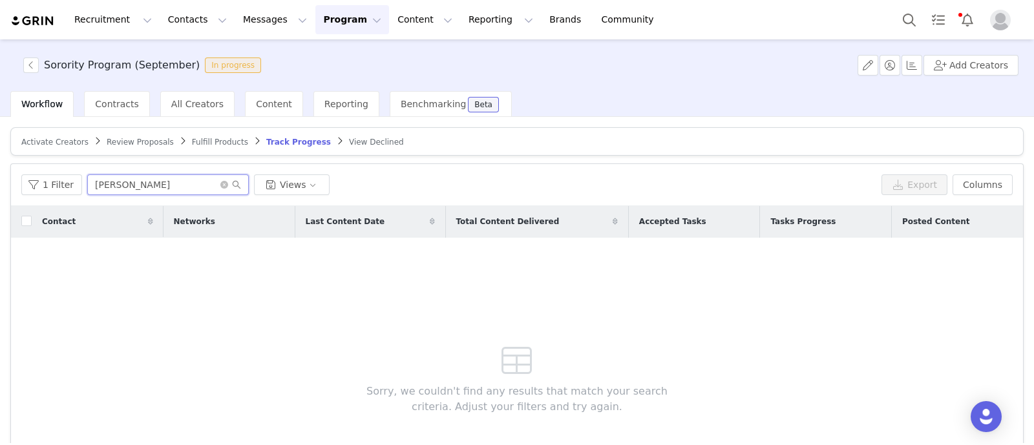
click at [126, 182] on input "gabriella nied" at bounding box center [168, 184] width 162 height 21
paste input "Gabriella Niedzialek"
click at [120, 178] on input "Gabriella Niedzialek" at bounding box center [168, 184] width 162 height 21
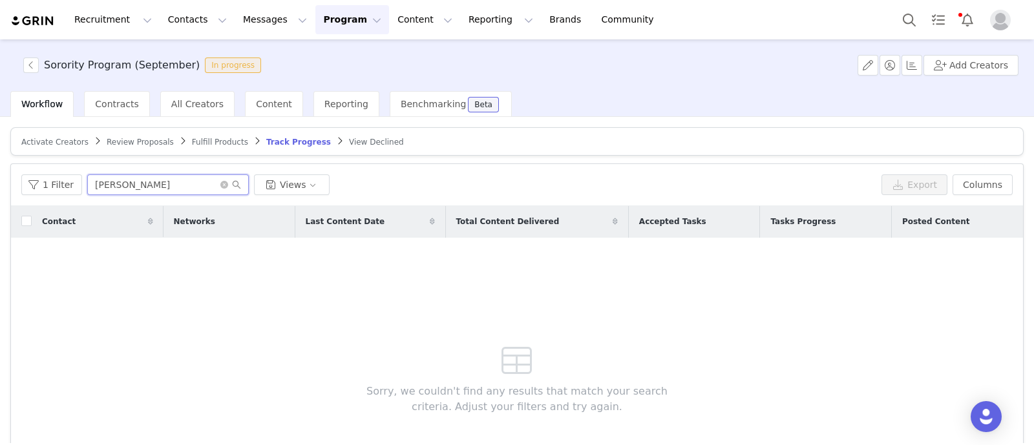
click at [120, 178] on input "Gabriella Niedzialek" at bounding box center [168, 184] width 162 height 21
paste input "gabriellaniedzialek@gmail.com"
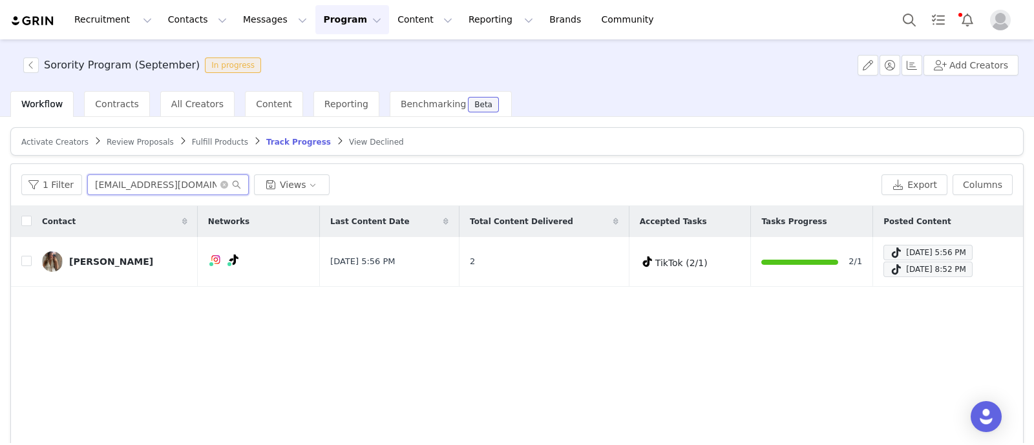
click at [149, 181] on input "gabriellaniedzialek@gmail.com" at bounding box center [168, 184] width 162 height 21
type input "a"
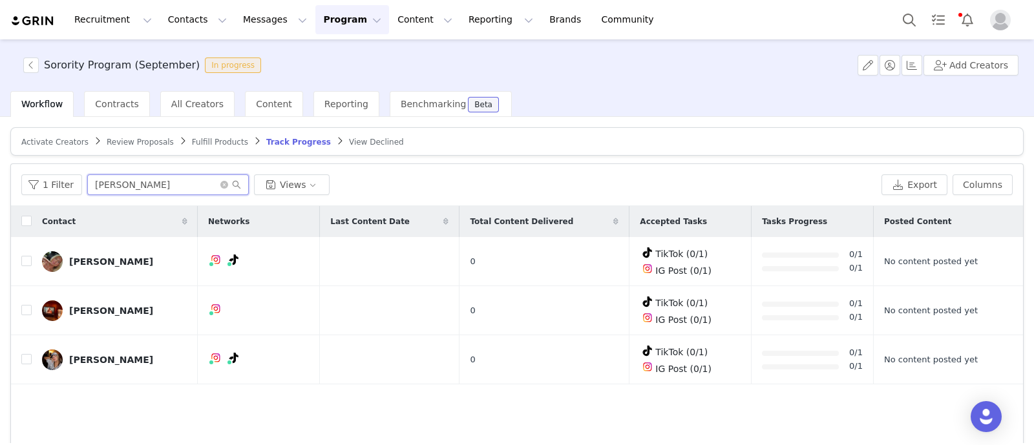
click at [126, 179] on input "maddie s" at bounding box center [168, 184] width 162 height 21
paste input "s32305@gmail.com"
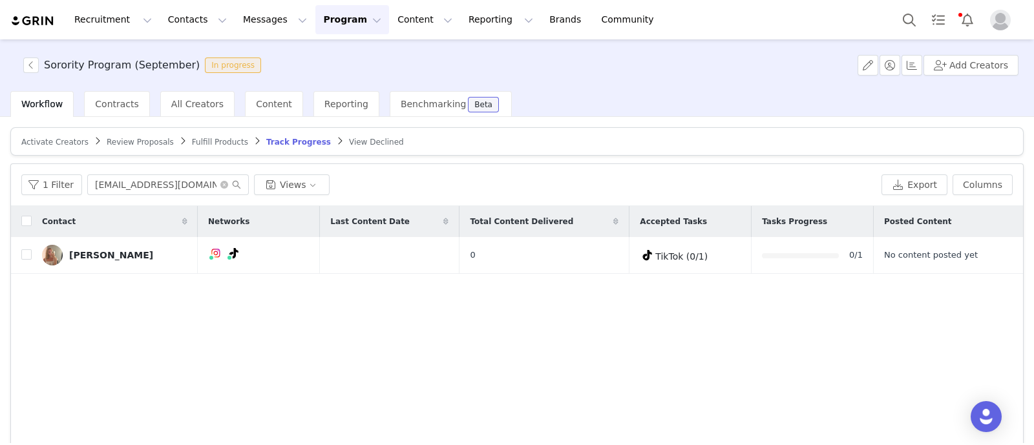
click at [90, 343] on div "Contact Networks Last Content Date Total Content Delivered Accepted Tasks Tasks…" at bounding box center [517, 360] width 1012 height 308
click at [119, 251] on div "Madelyn Sarata" at bounding box center [111, 255] width 84 height 10
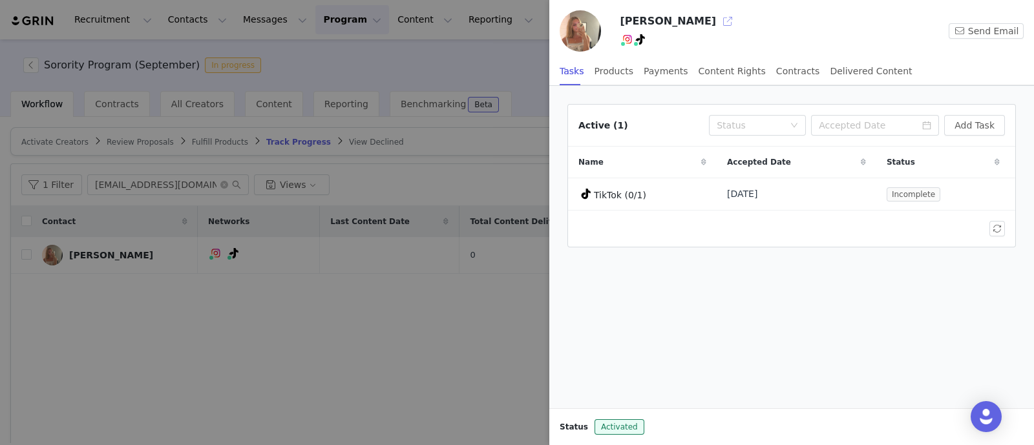
click at [717, 21] on button "button" at bounding box center [727, 21] width 21 height 21
click at [187, 179] on div at bounding box center [517, 222] width 1034 height 445
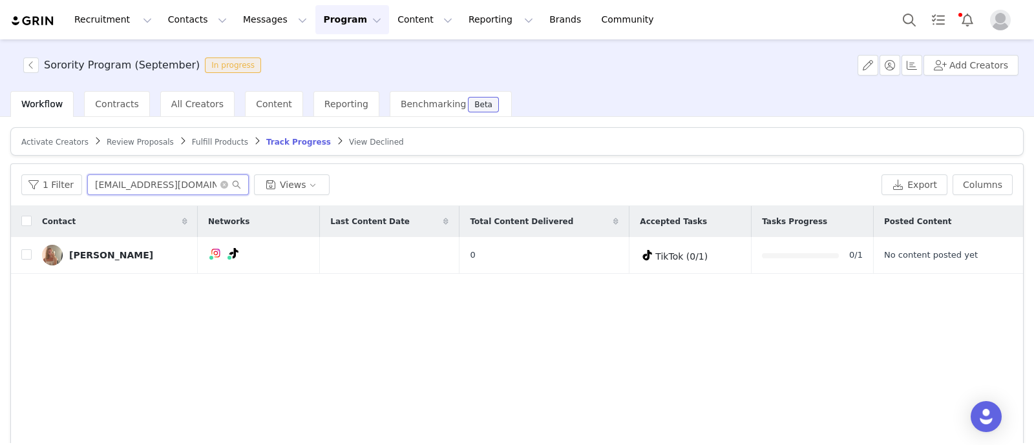
click at [114, 187] on input "maddies32305@gmail.com" at bounding box center [168, 184] width 162 height 21
paste input "emilyjmilburn08"
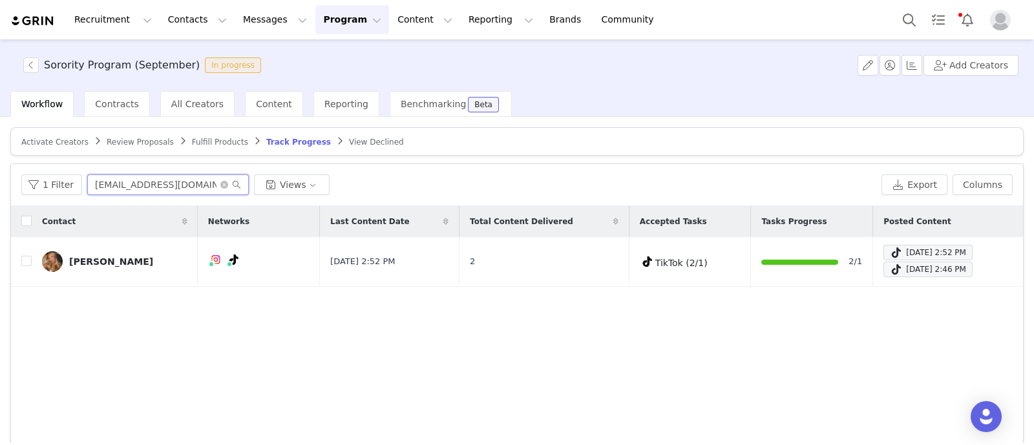
click at [167, 190] on input "emilyjmilburn08@gmail.com" at bounding box center [168, 184] width 162 height 21
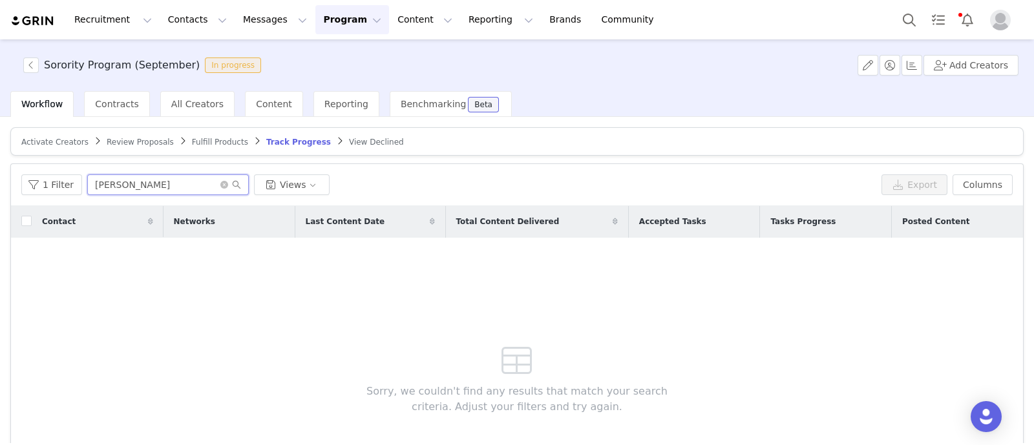
click at [119, 185] on input "sophia munro" at bounding box center [168, 184] width 162 height 21
type input "v"
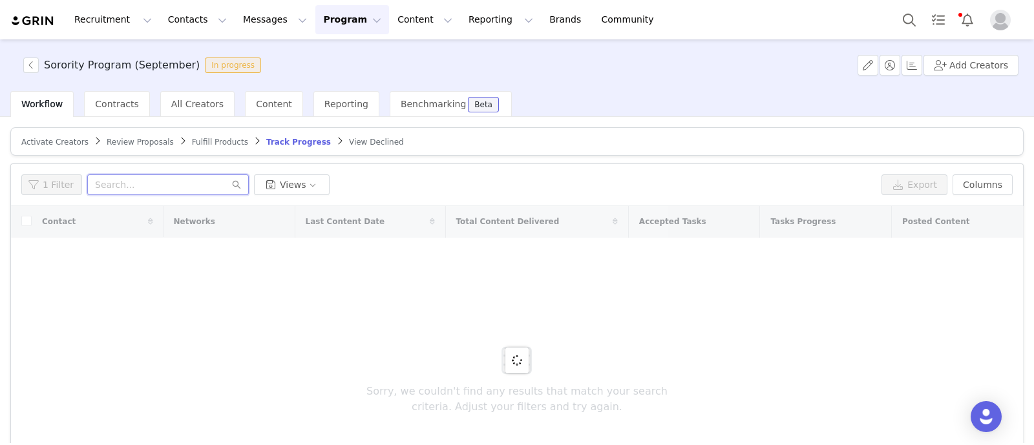
paste input "ophiamunro06@icloud.com"
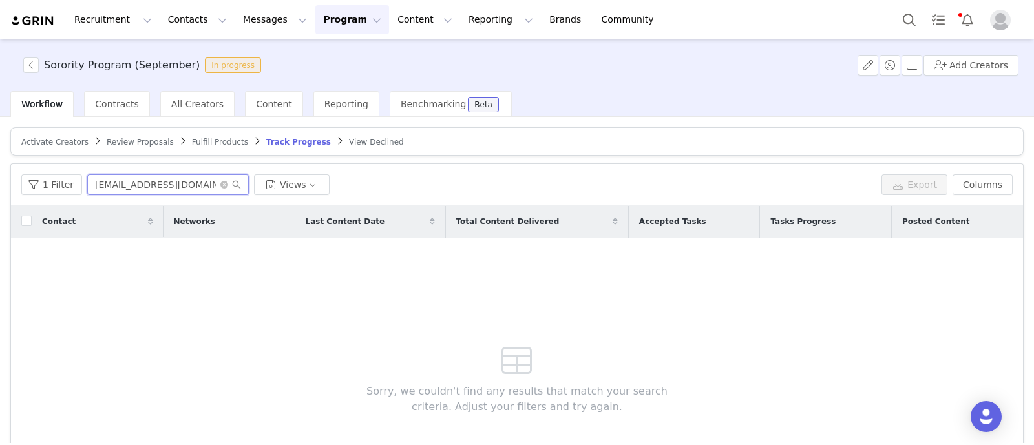
click at [90, 182] on input "ophiamunro06@icloud.com" at bounding box center [168, 184] width 162 height 21
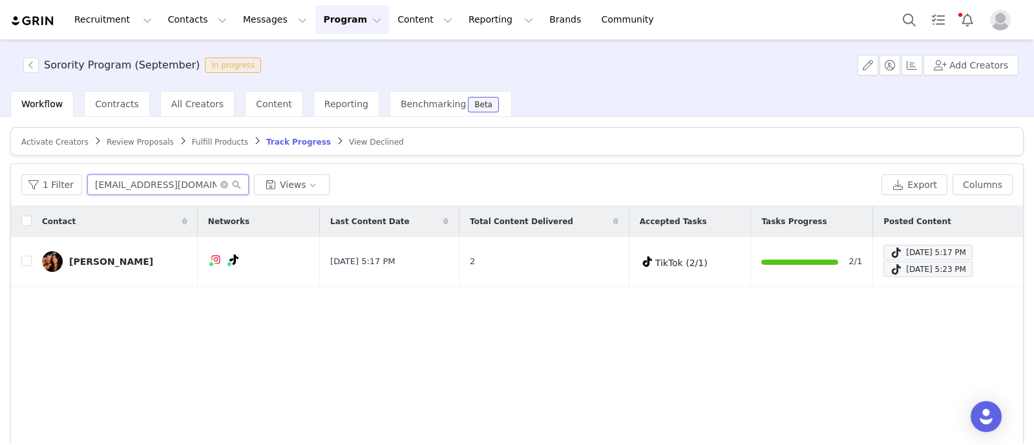
click at [144, 182] on input "sophiamunro06@icloud.com" at bounding box center [168, 184] width 162 height 21
click at [122, 176] on input "juliet albanese" at bounding box center [168, 184] width 162 height 21
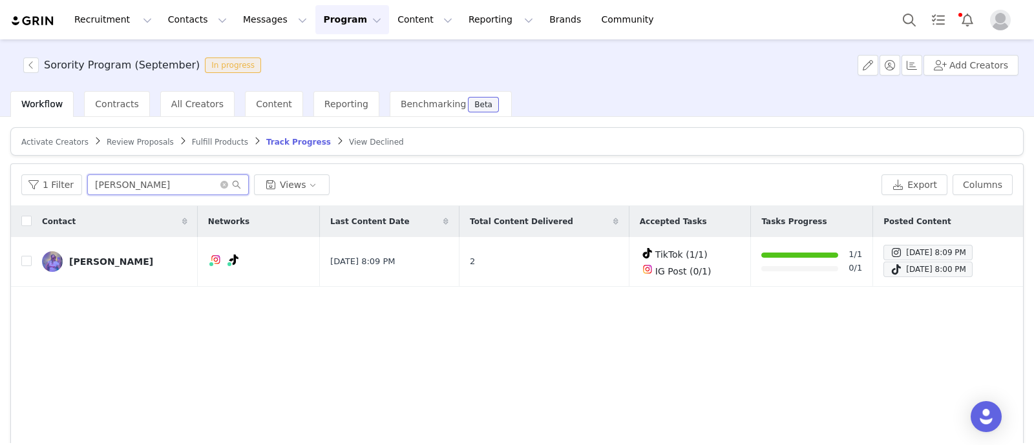
click at [122, 176] on input "juliet albanese" at bounding box center [168, 184] width 162 height 21
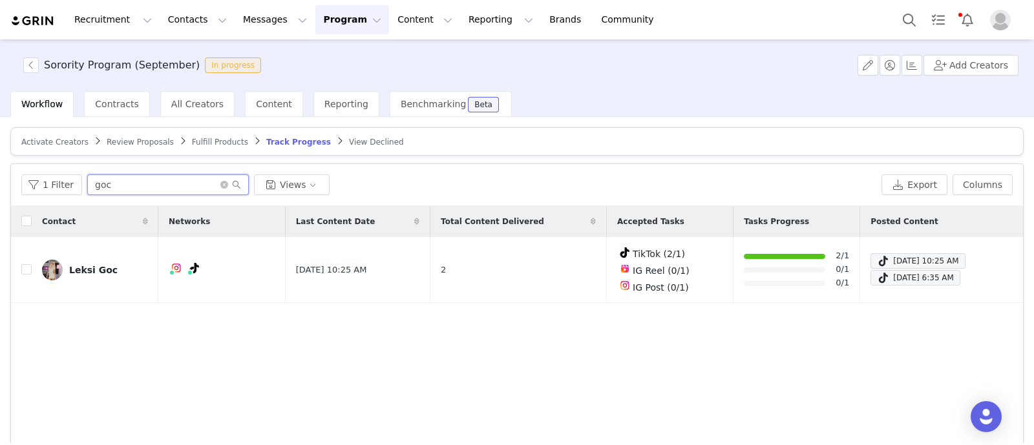
click at [111, 185] on input "goc" at bounding box center [168, 184] width 162 height 21
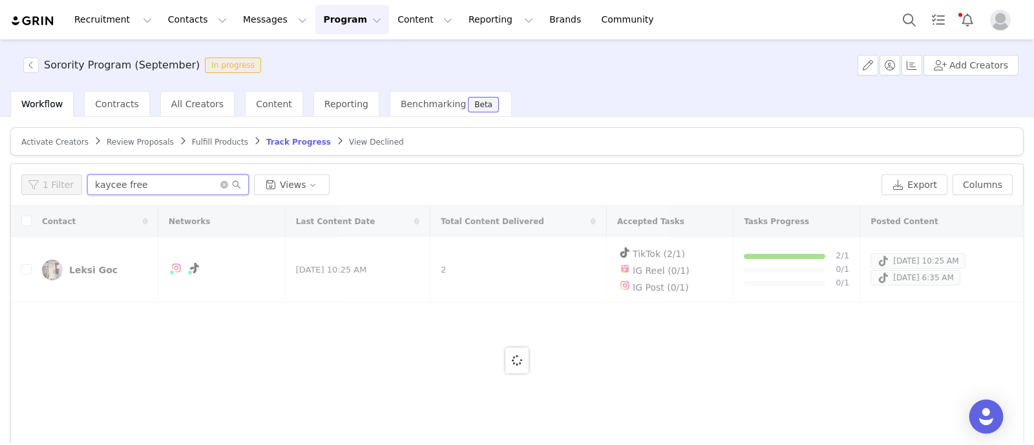
type input "kaycee free"
click at [974, 408] on div "Open Intercom Messenger" at bounding box center [986, 417] width 34 height 34
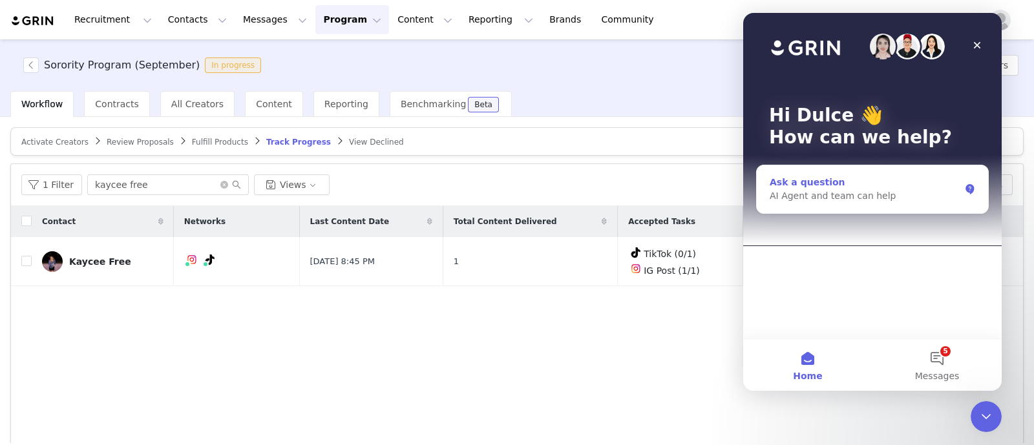
click at [861, 194] on div "AI Agent and team can help" at bounding box center [865, 196] width 190 height 14
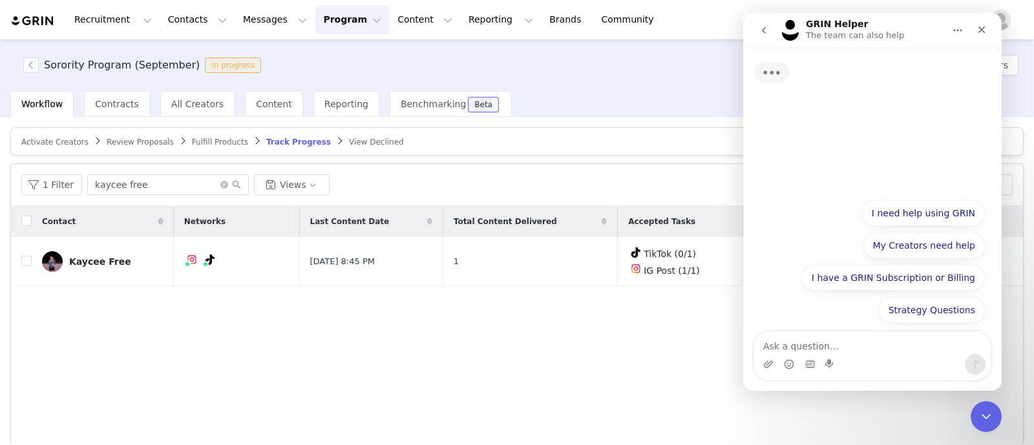
click at [824, 342] on textarea "Ask a question…" at bounding box center [872, 343] width 237 height 22
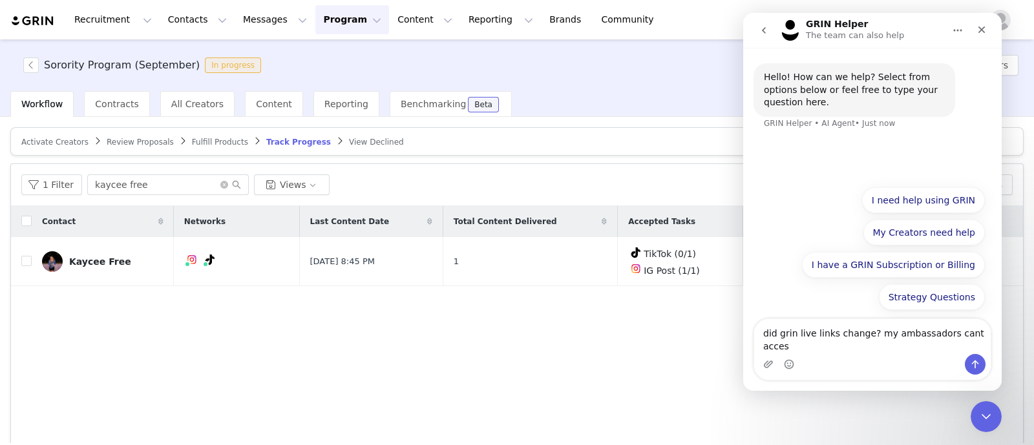
type textarea "did grin live links change? my ambassadors cant access"
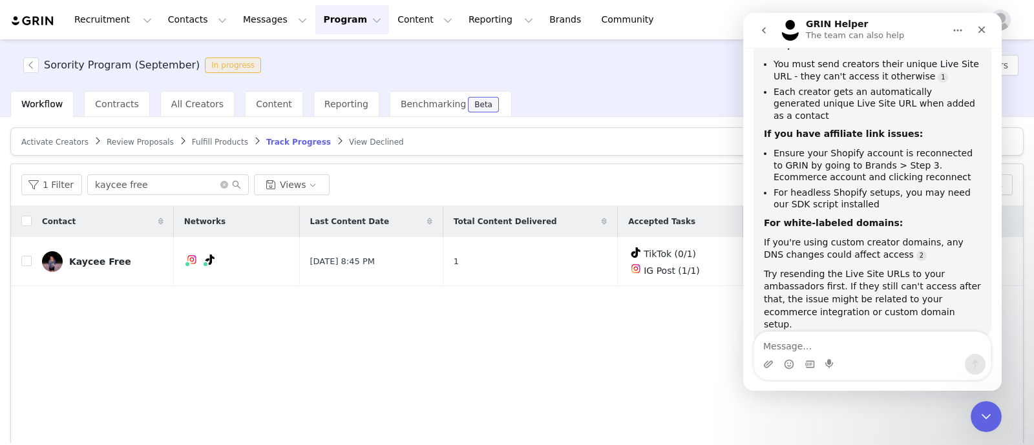
scroll to position [238, 0]
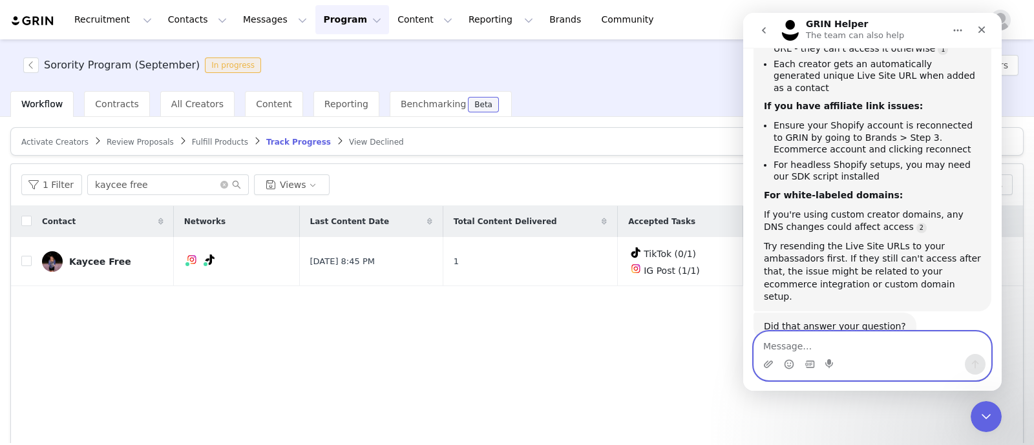
click at [860, 333] on textarea "Message…" at bounding box center [872, 343] width 237 height 22
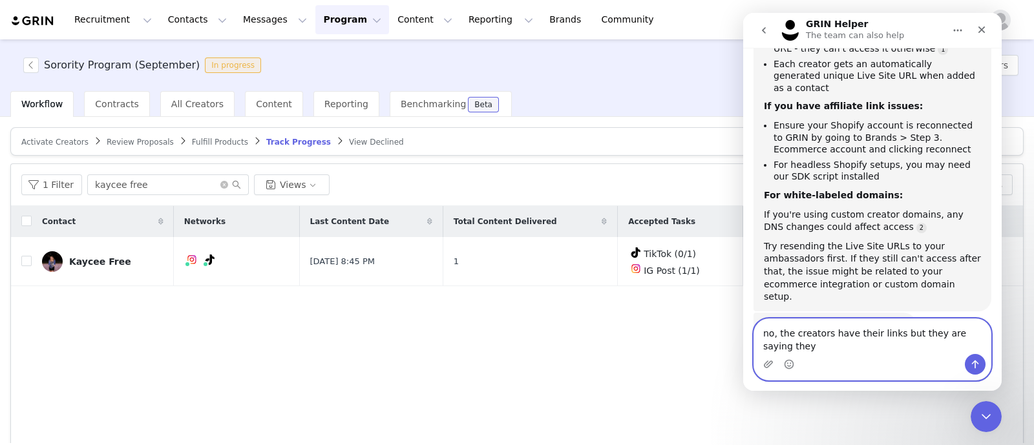
scroll to position [251, 0]
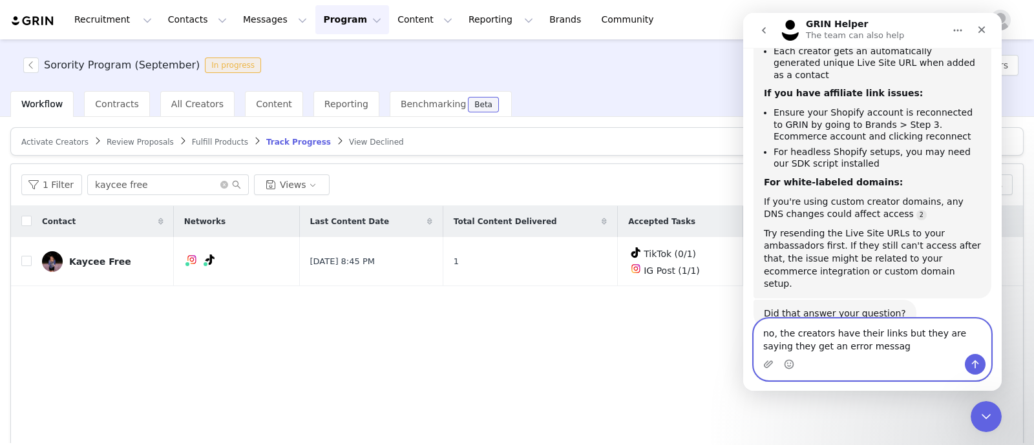
type textarea "no, the creators have their links but they are saying they get an error message"
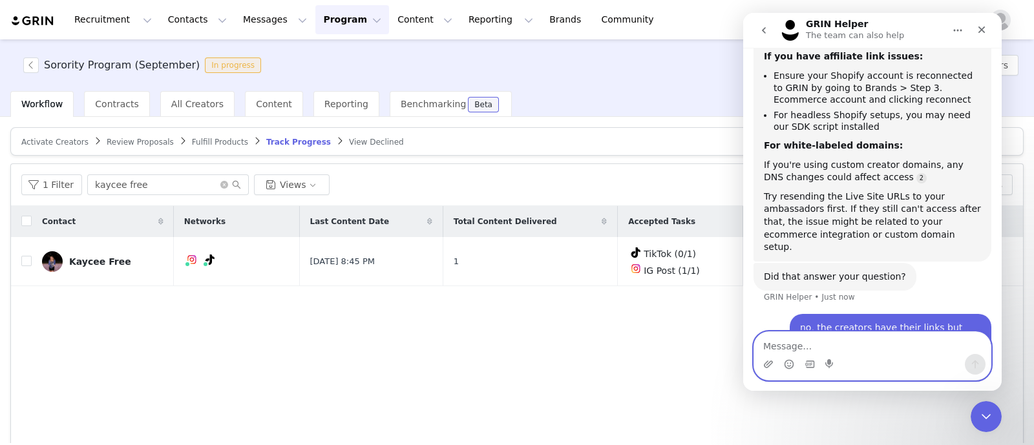
scroll to position [310, 0]
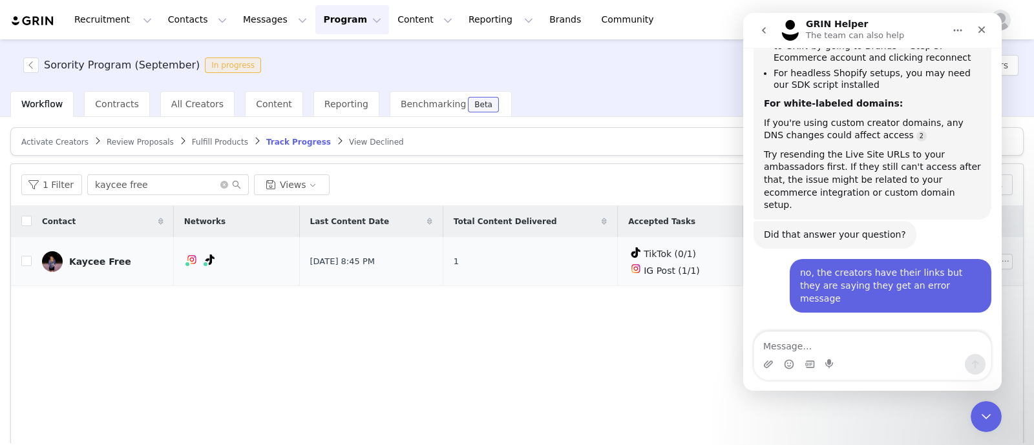
click at [105, 266] on link "Kaycee Free" at bounding box center [102, 261] width 121 height 21
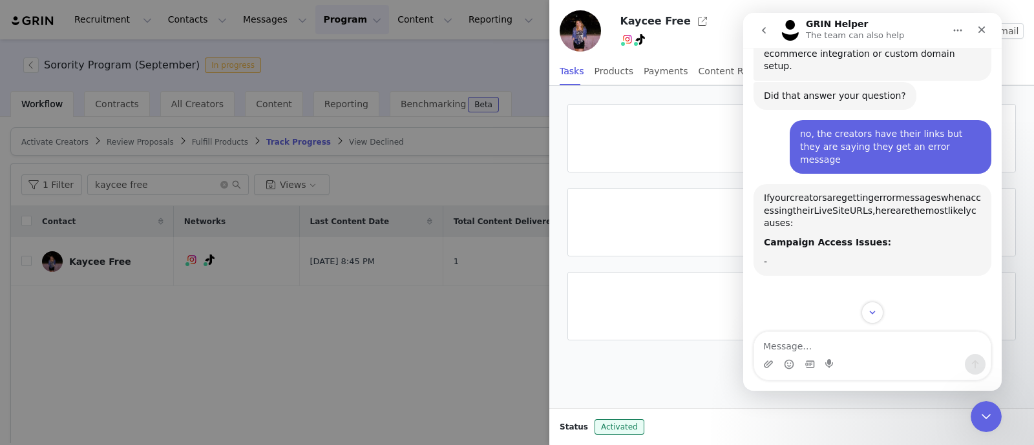
scroll to position [478, 0]
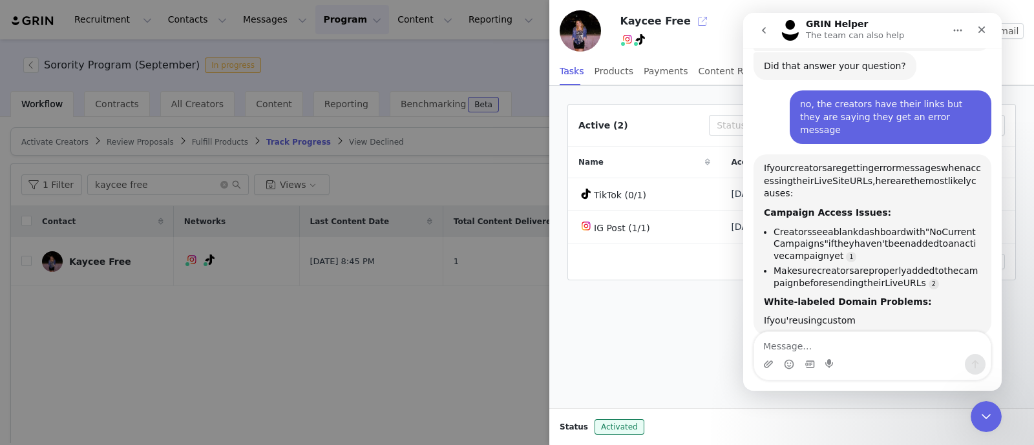
click at [692, 25] on button "button" at bounding box center [702, 21] width 21 height 21
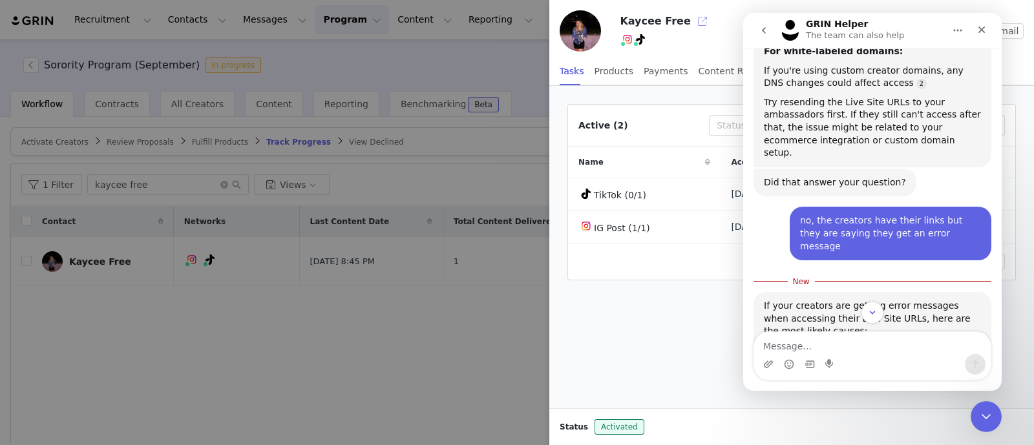
scroll to position [0, 0]
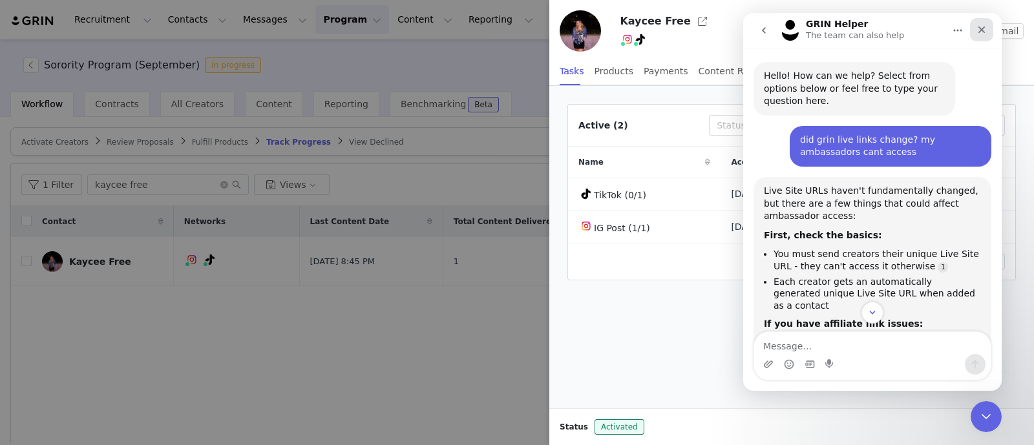
click at [986, 29] on icon "Close" at bounding box center [981, 30] width 10 height 10
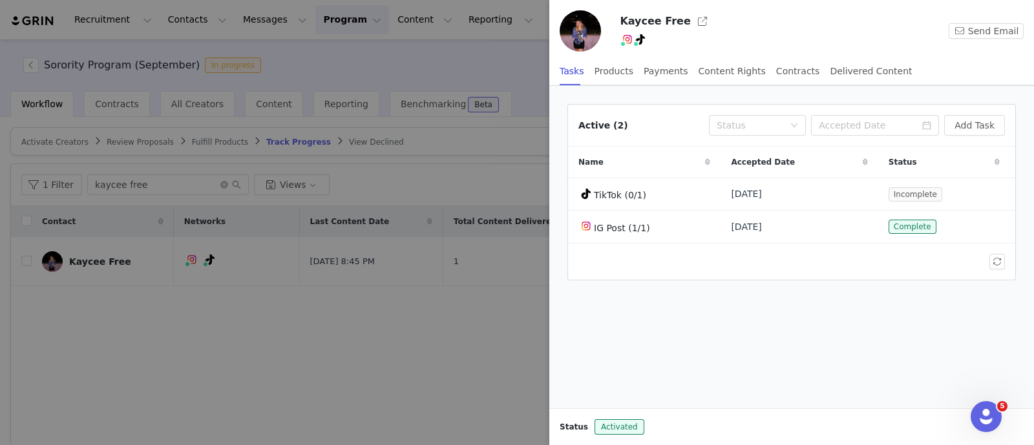
scroll to position [663, 0]
click at [377, 358] on div at bounding box center [517, 222] width 1034 height 445
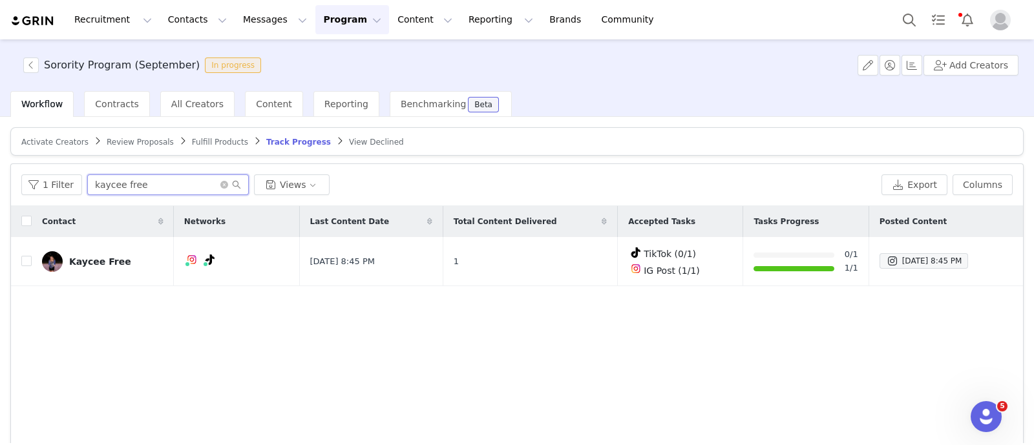
click at [143, 190] on input "kaycee free" at bounding box center [168, 184] width 162 height 21
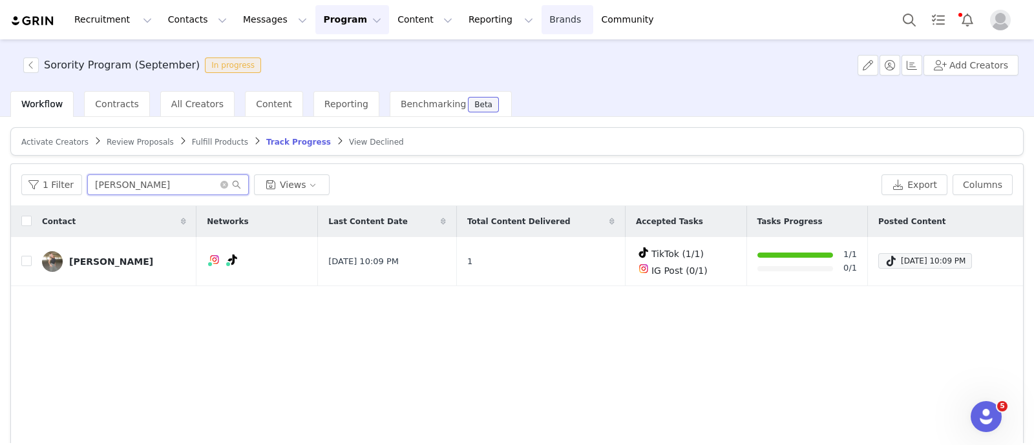
type input "kelsey lurkins"
click at [102, 257] on div "Kelsey Lurkins" at bounding box center [111, 262] width 84 height 10
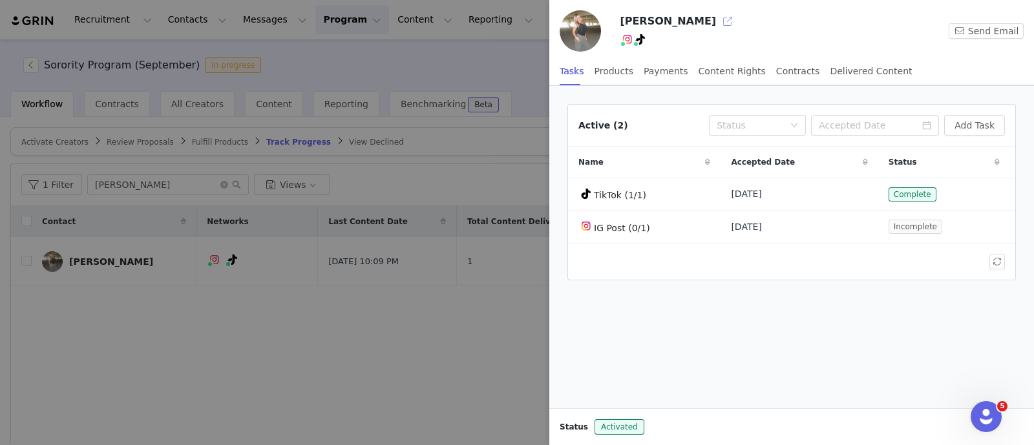
click at [717, 21] on button "button" at bounding box center [727, 21] width 21 height 21
click at [299, 388] on div at bounding box center [517, 222] width 1034 height 445
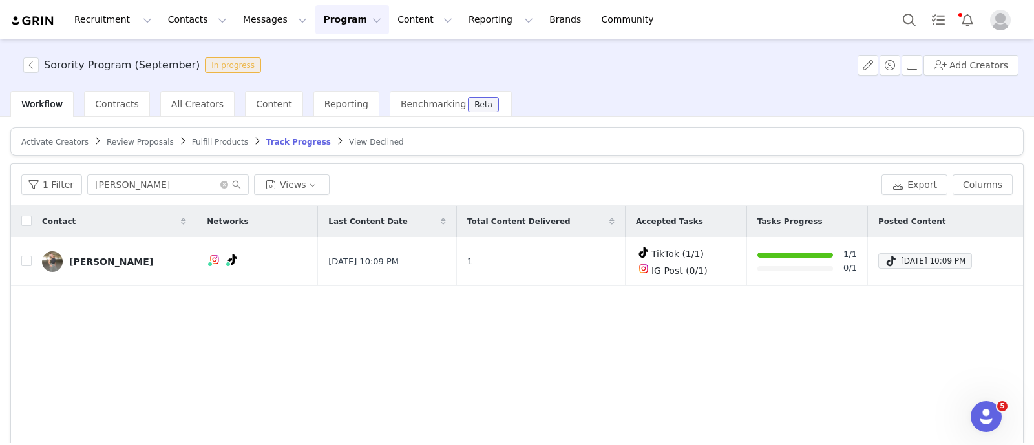
click at [330, 14] on button "Program Program" at bounding box center [352, 19] width 74 height 29
click at [328, 56] on p "Activations" at bounding box center [319, 57] width 50 height 14
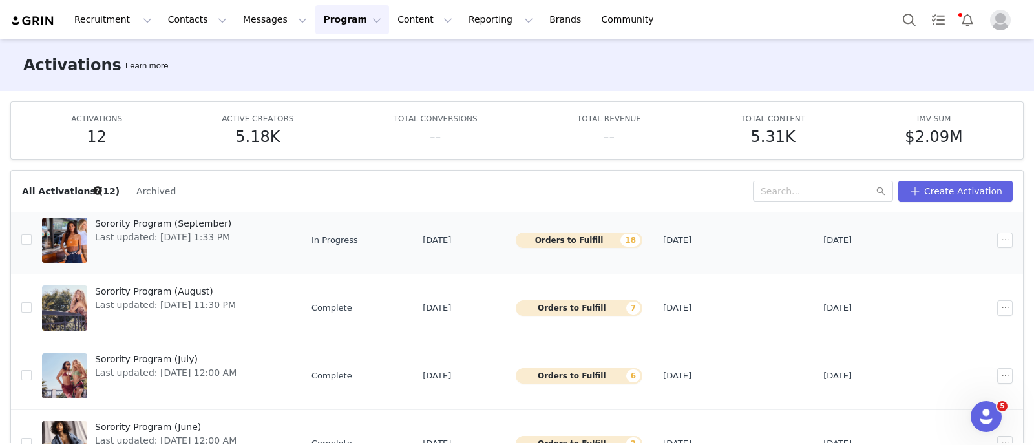
scroll to position [242, 0]
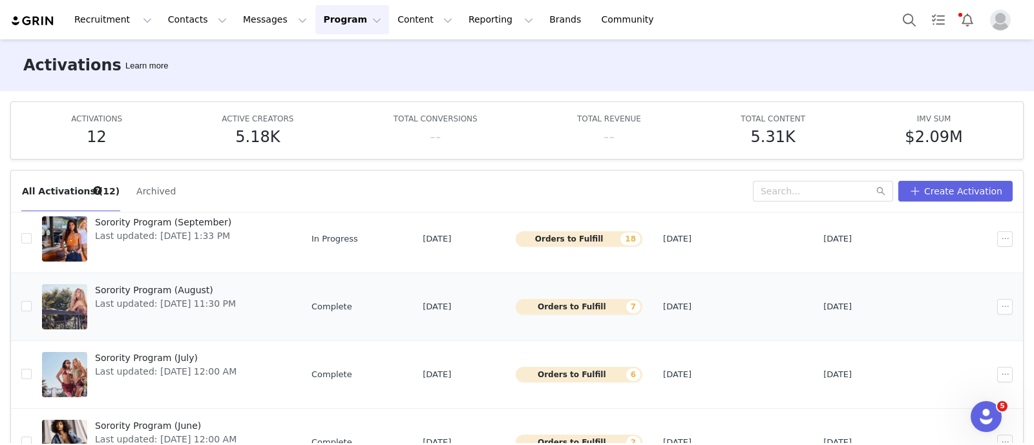
click at [158, 285] on span "Sorority Program (August)" at bounding box center [165, 291] width 141 height 14
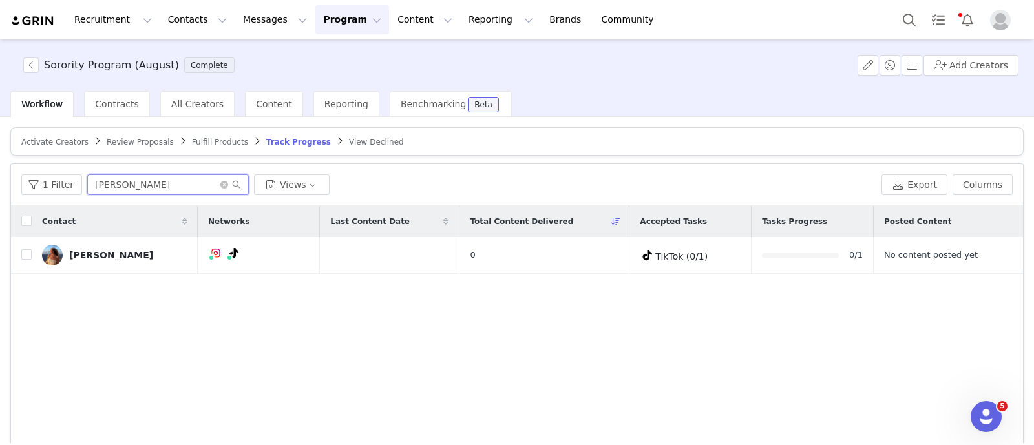
click at [132, 189] on input "ella bowman" at bounding box center [168, 184] width 162 height 21
click at [132, 188] on input "ella bowman" at bounding box center [168, 184] width 162 height 21
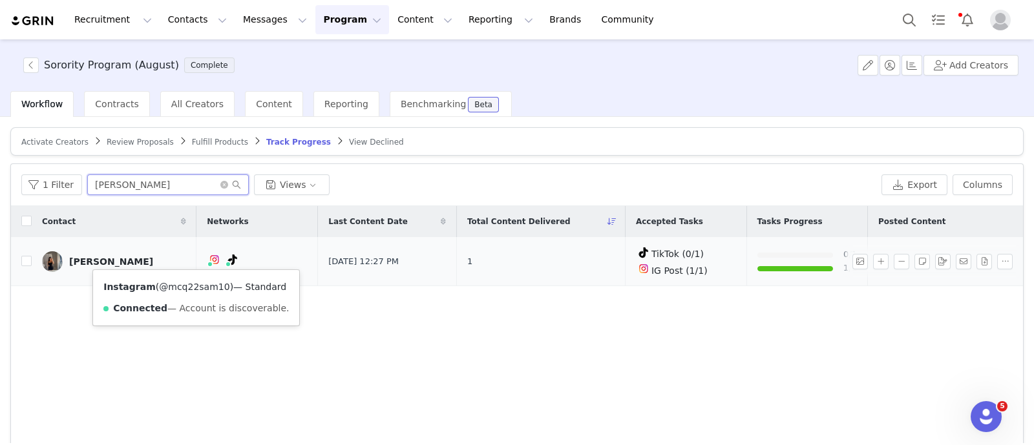
type input "[PERSON_NAME]"
click at [185, 282] on link "@mcq22sam10" at bounding box center [194, 287] width 70 height 10
click at [193, 288] on link "@mcq22sam10" at bounding box center [185, 287] width 70 height 10
click at [95, 257] on div "[PERSON_NAME]" at bounding box center [111, 262] width 84 height 10
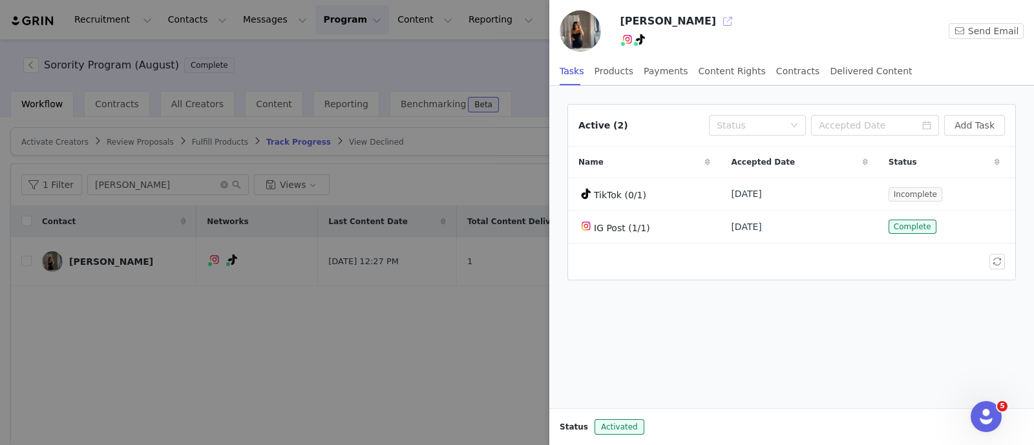
click at [717, 22] on button "button" at bounding box center [727, 21] width 21 height 21
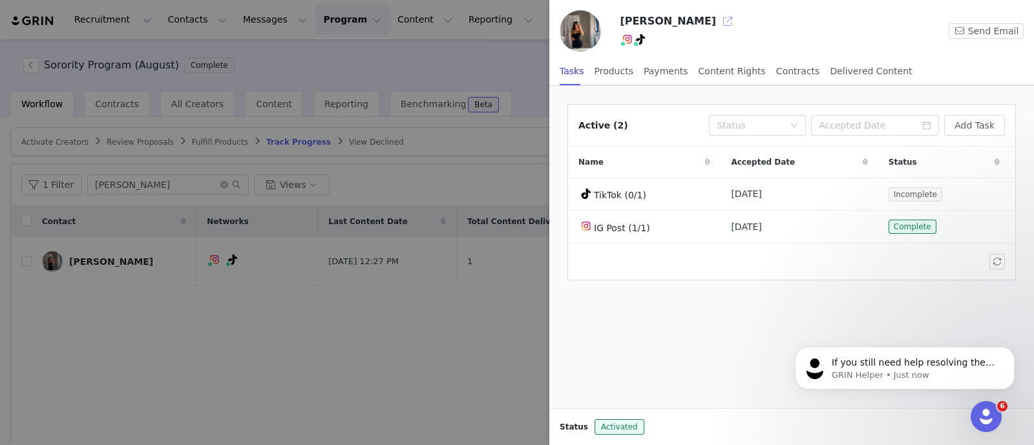
scroll to position [743, 0]
click at [326, 364] on div at bounding box center [517, 222] width 1034 height 445
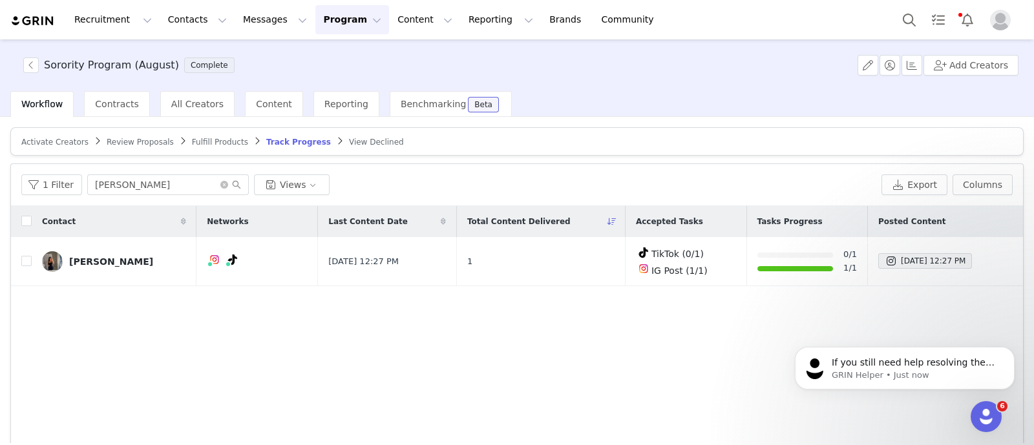
click at [339, 18] on button "Program Program" at bounding box center [352, 19] width 74 height 29
click at [333, 63] on link "Activations" at bounding box center [335, 57] width 102 height 24
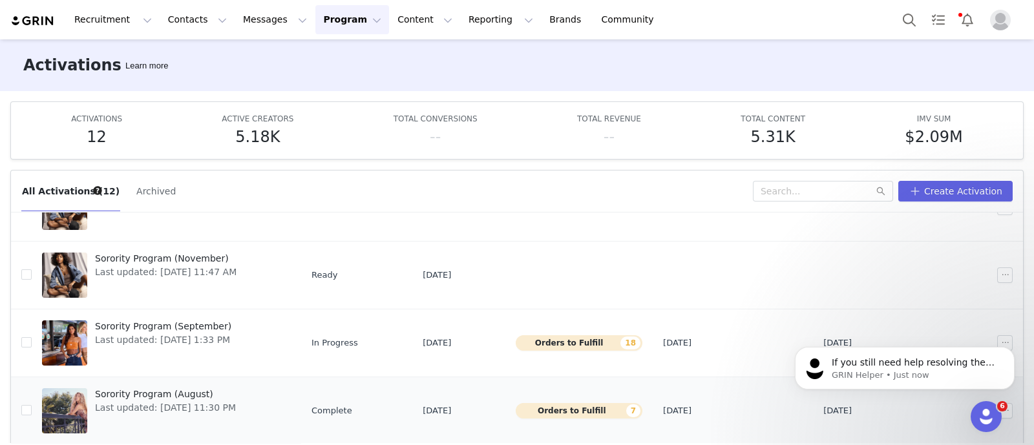
scroll to position [161, 0]
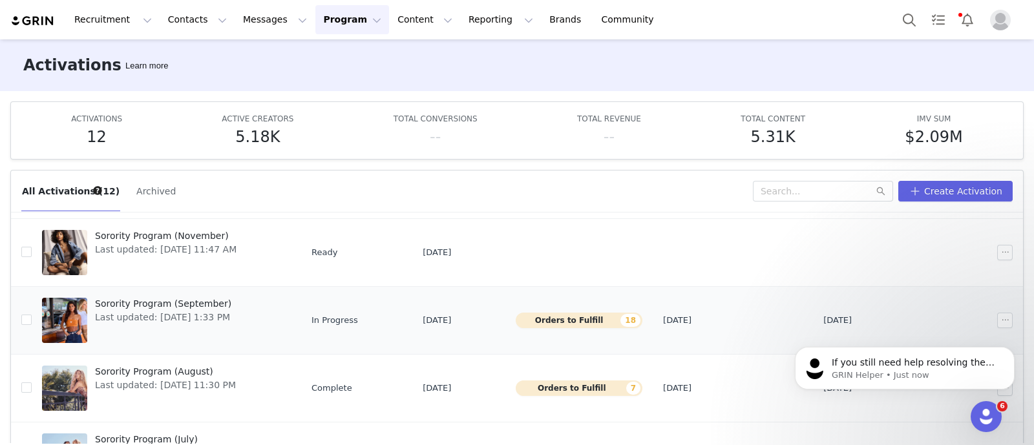
click at [200, 305] on span "Sorority Program (September)" at bounding box center [163, 304] width 136 height 14
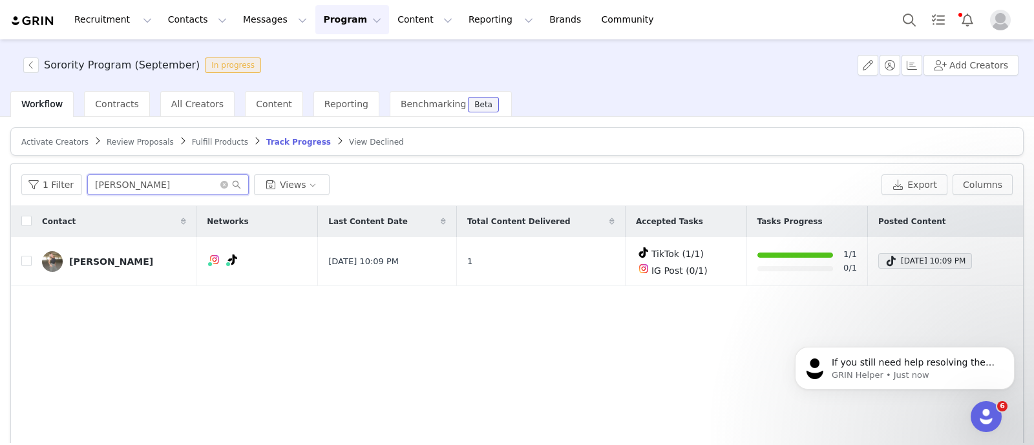
click at [148, 178] on input "kelsey lurkins" at bounding box center [168, 184] width 162 height 21
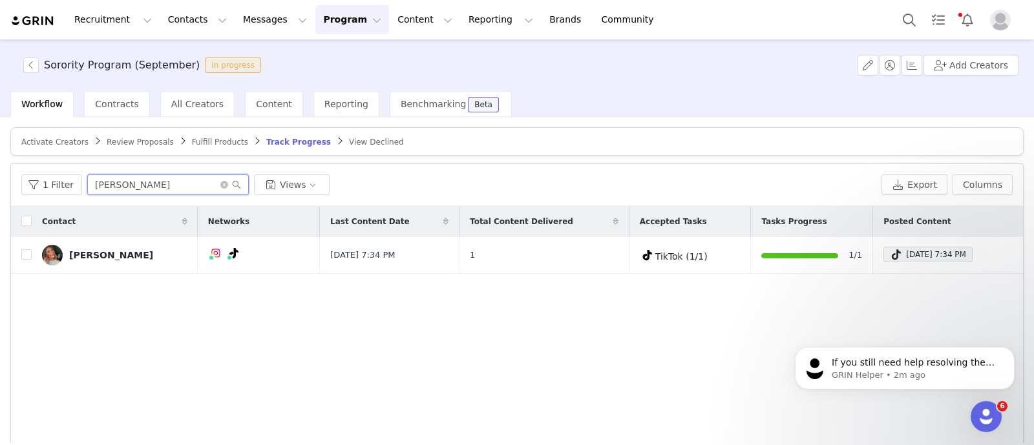
click at [97, 185] on input "jaidyn erkman" at bounding box center [168, 184] width 162 height 21
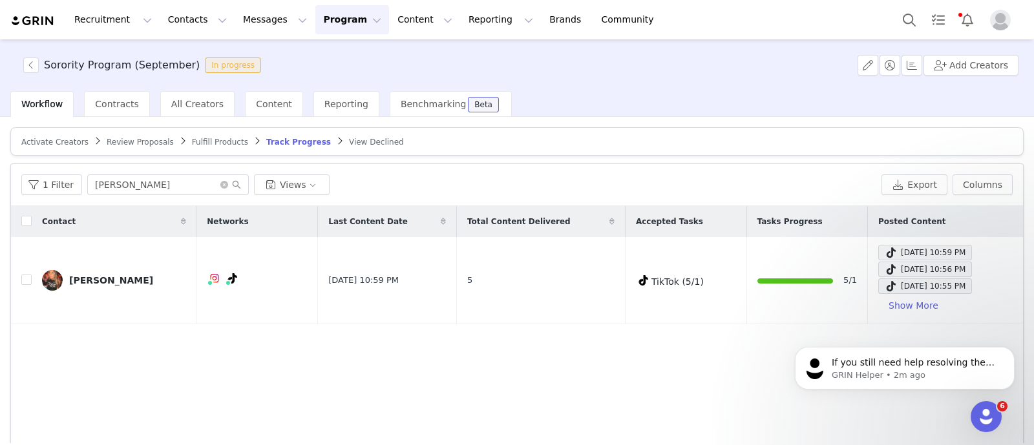
scroll to position [736, 0]
click at [158, 194] on div "1 Filter kaylan owen Views Export Columns" at bounding box center [517, 185] width 1012 height 42
click at [158, 186] on input "kaylan owen" at bounding box center [168, 184] width 162 height 21
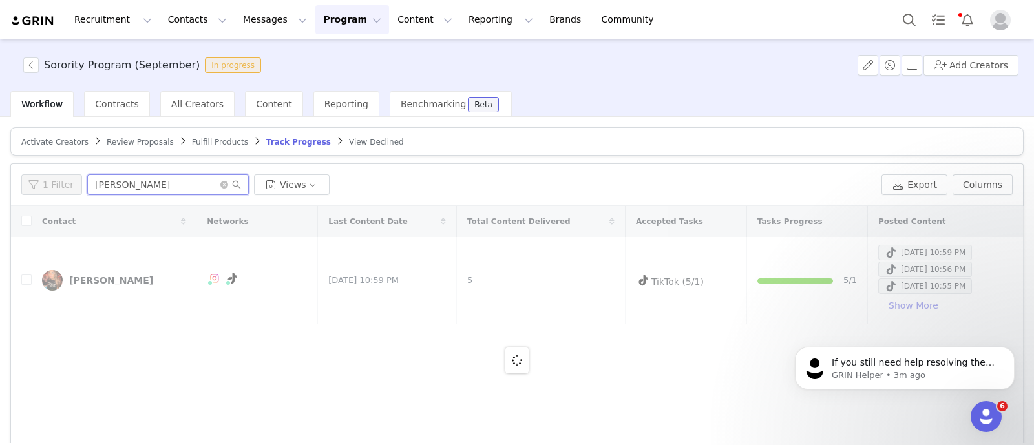
type input "madeline dubois"
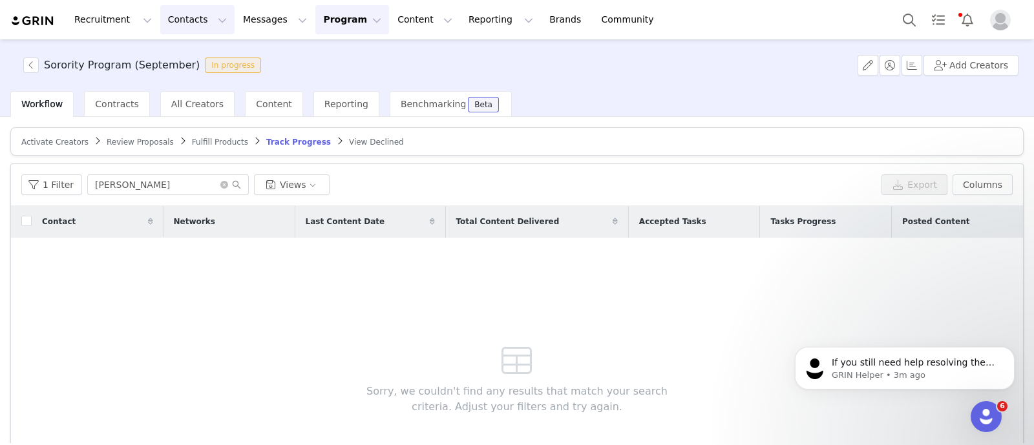
click at [165, 17] on button "Contacts Contacts" at bounding box center [197, 19] width 74 height 29
click at [167, 53] on p "Creators" at bounding box center [177, 57] width 39 height 14
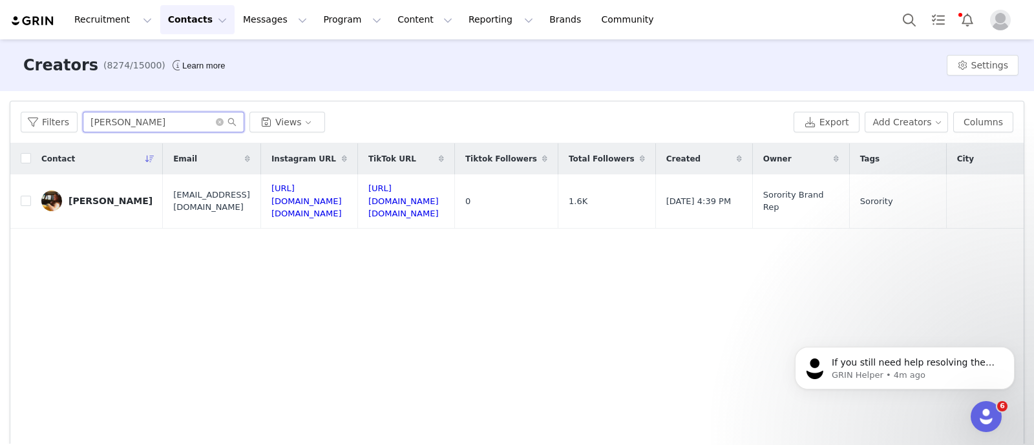
click at [109, 125] on input "bryce roller" at bounding box center [164, 122] width 162 height 21
paste input "[EMAIL_ADDRESS][DOMAIN_NAME]"
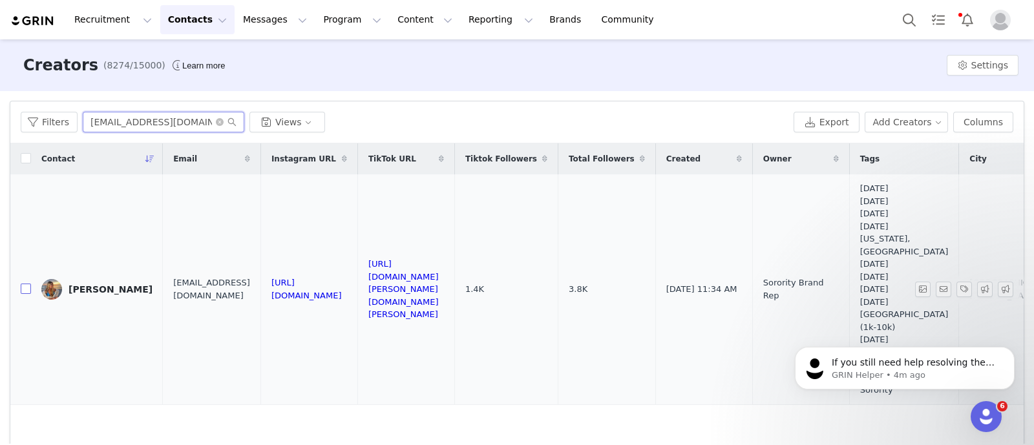
type input "[EMAIL_ADDRESS][DOMAIN_NAME]"
click at [21, 284] on input "checkbox" at bounding box center [26, 289] width 10 height 10
checkbox input "true"
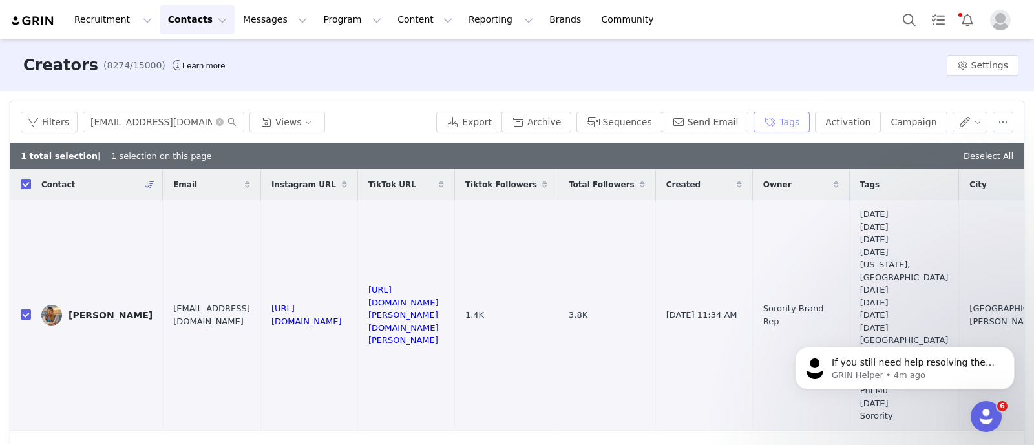
click at [764, 122] on button "Tags" at bounding box center [782, 122] width 56 height 21
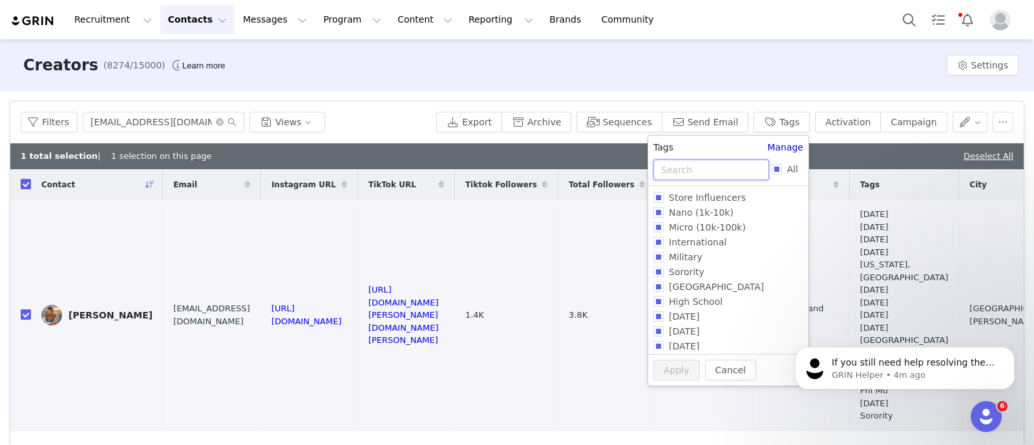
click at [699, 163] on input "text" at bounding box center [711, 170] width 116 height 21
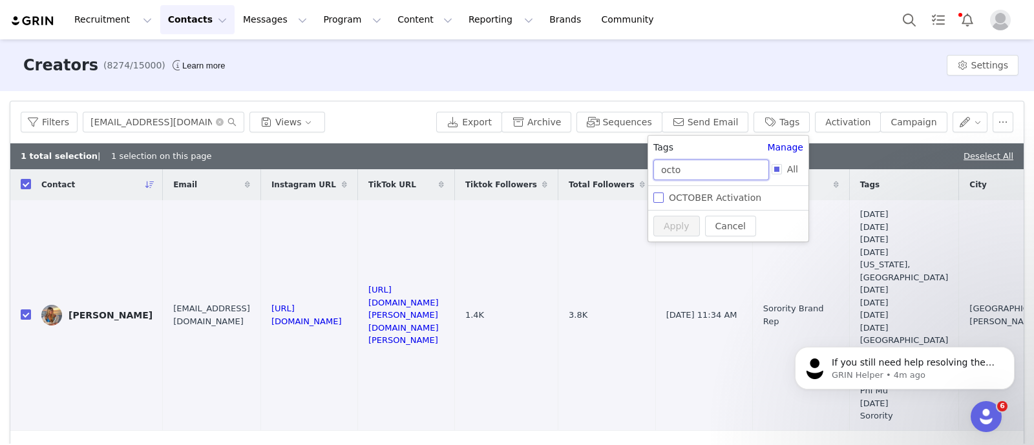
type input "octo"
click at [721, 190] on label "OCTOBER Activation" at bounding box center [728, 197] width 150 height 15
click at [664, 193] on input "OCTOBER Activation" at bounding box center [658, 198] width 10 height 10
click at [1011, 354] on icon "Dismiss notification" at bounding box center [1011, 350] width 7 height 7
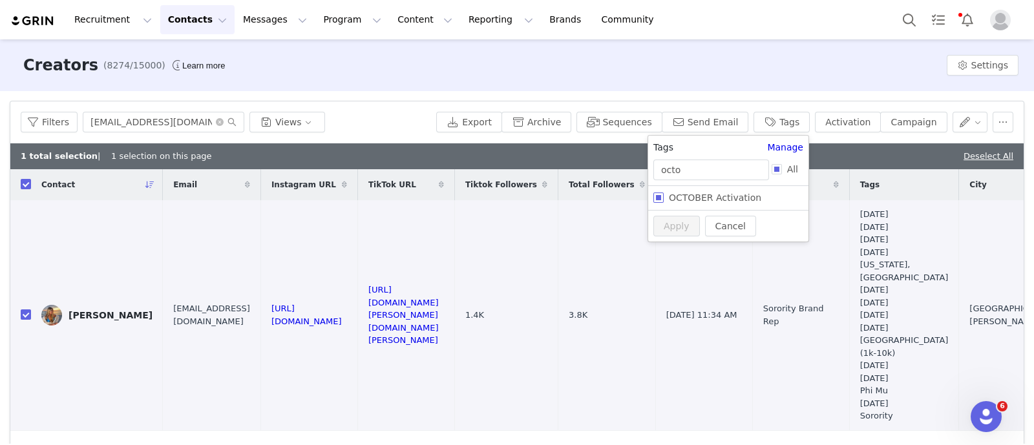
click at [690, 196] on span "OCTOBER Activation" at bounding box center [715, 198] width 103 height 10
click at [664, 196] on input "OCTOBER Activation" at bounding box center [658, 198] width 10 height 10
checkbox input "true"
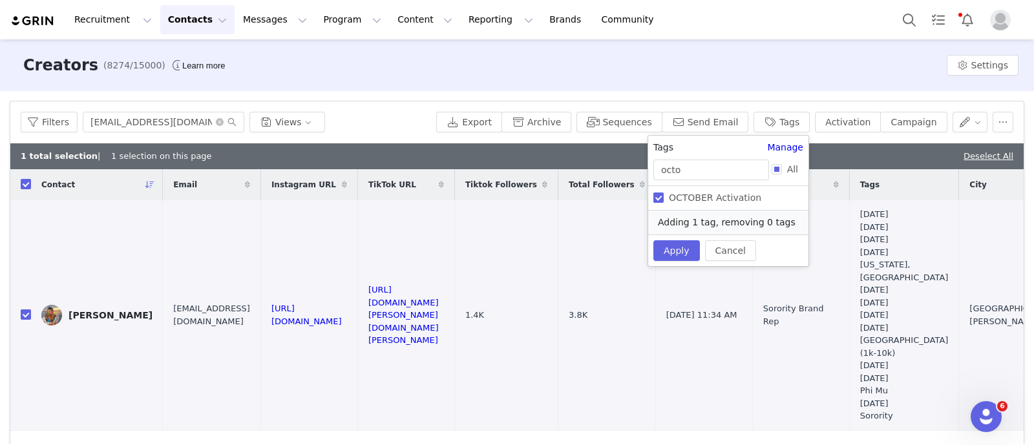
click at [677, 263] on div "Cancel Apply" at bounding box center [728, 251] width 160 height 32
click at [676, 254] on button "Apply" at bounding box center [676, 250] width 47 height 21
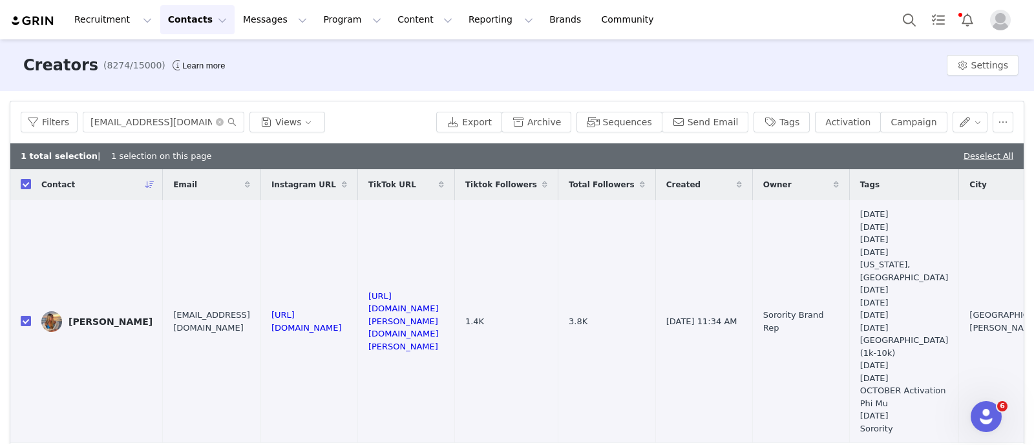
click at [989, 153] on link "Deselect All" at bounding box center [989, 156] width 50 height 10
checkbox input "false"
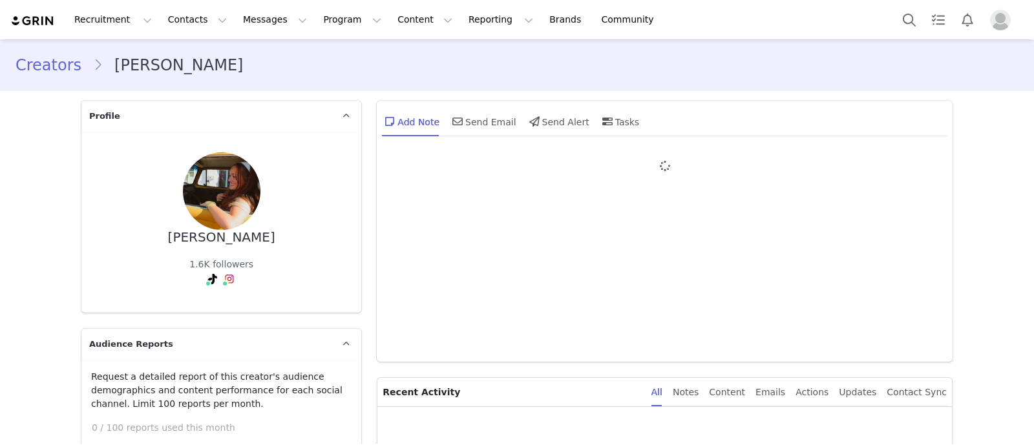
type input "+1 ([GEOGRAPHIC_DATA])"
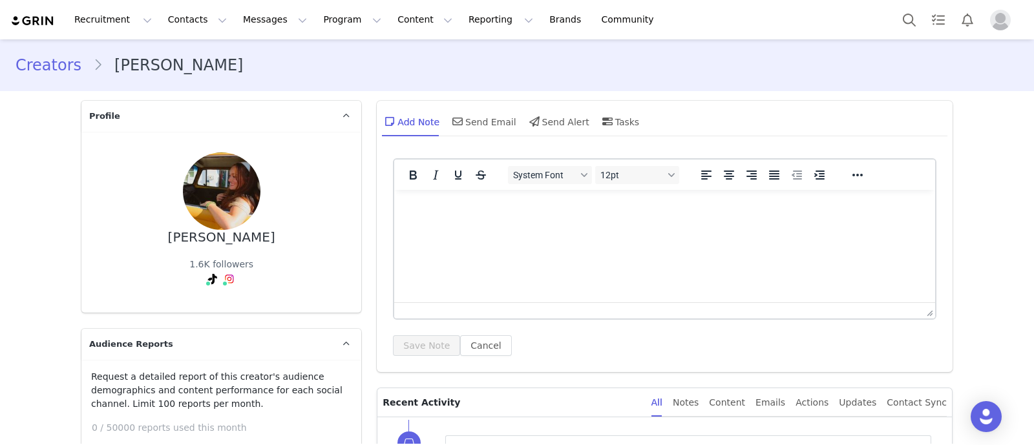
click at [34, 67] on link "Creators" at bounding box center [55, 65] width 78 height 23
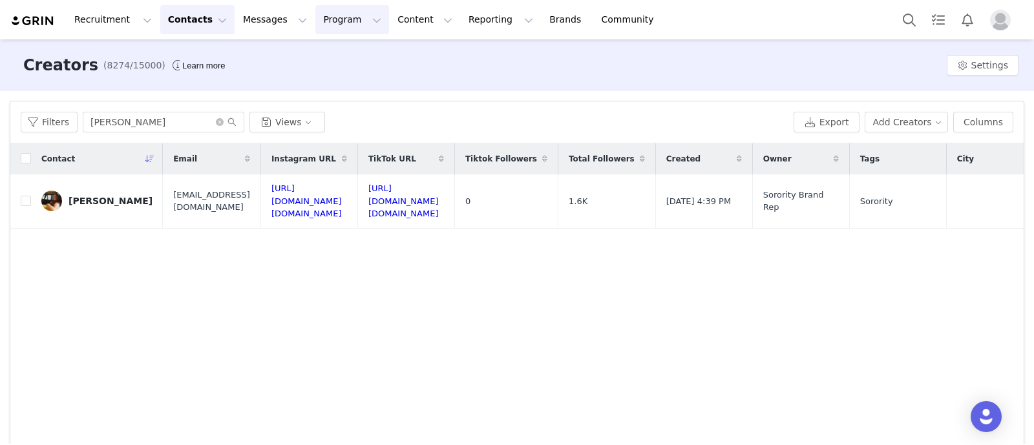
click at [315, 21] on button "Program Program" at bounding box center [352, 19] width 74 height 29
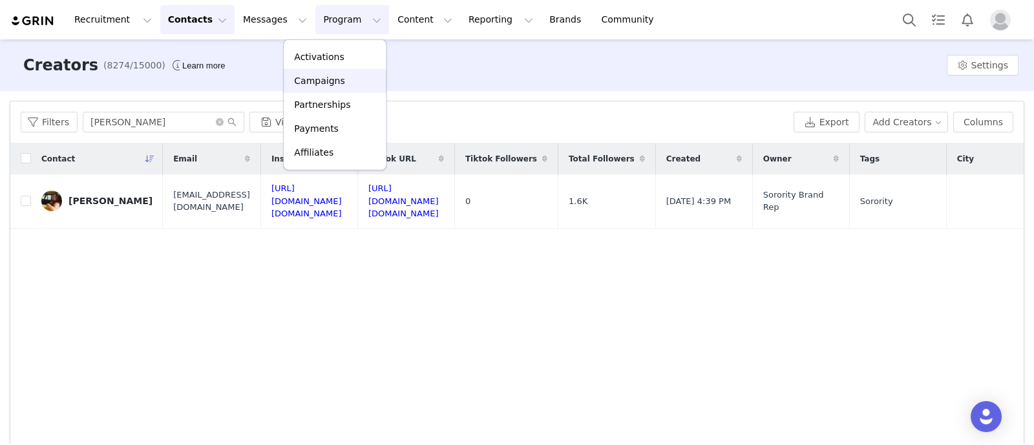
click at [324, 77] on p "Campaigns" at bounding box center [319, 81] width 50 height 14
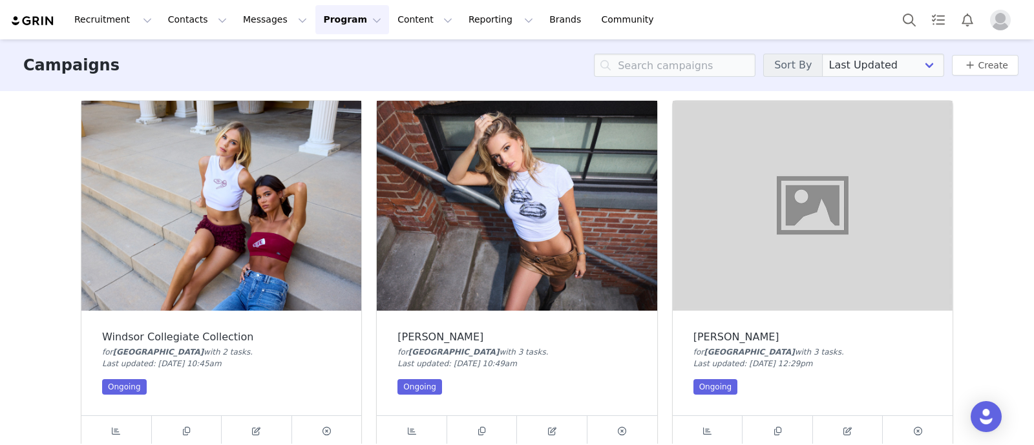
click at [506, 218] on img at bounding box center [517, 206] width 280 height 210
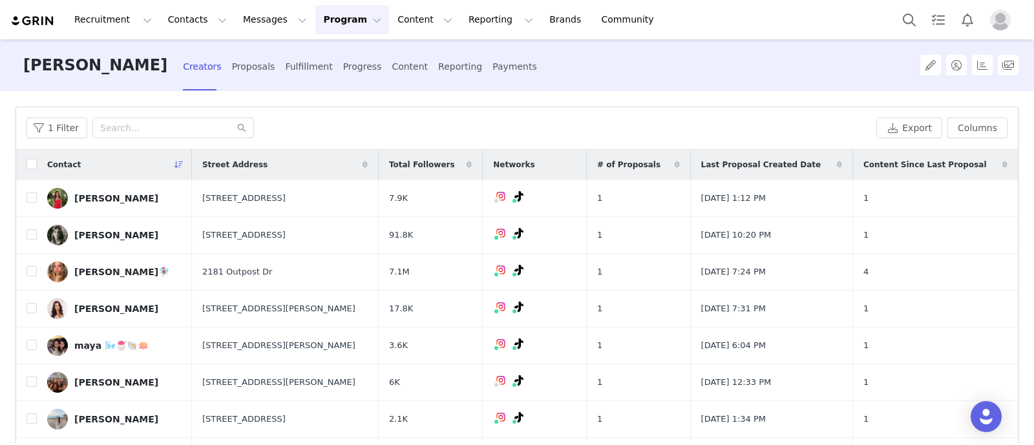
click at [496, 116] on div "1 Filter Export Columns" at bounding box center [517, 128] width 1002 height 42
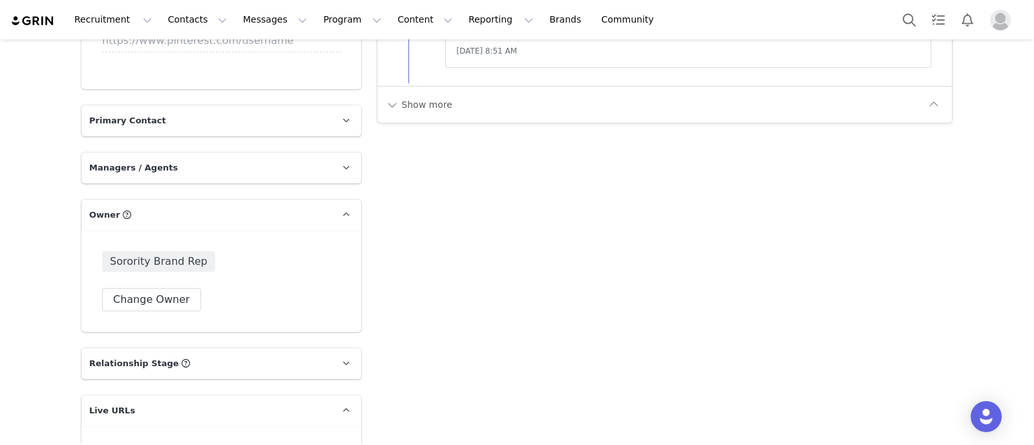
scroll to position [1454, 0]
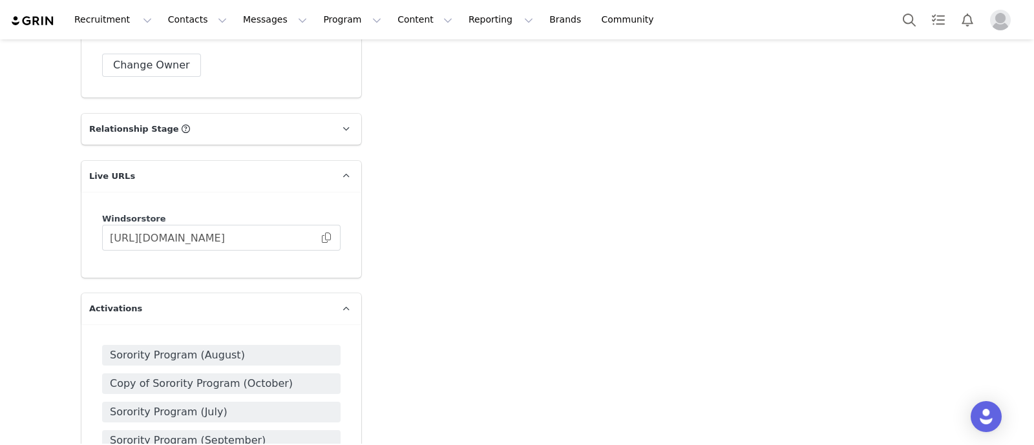
scroll to position [2261, 0]
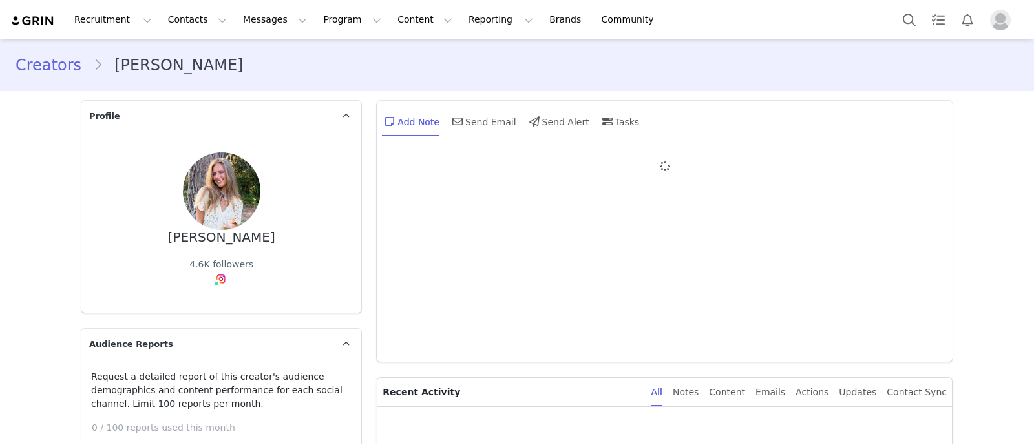
type input "+1 ([GEOGRAPHIC_DATA])"
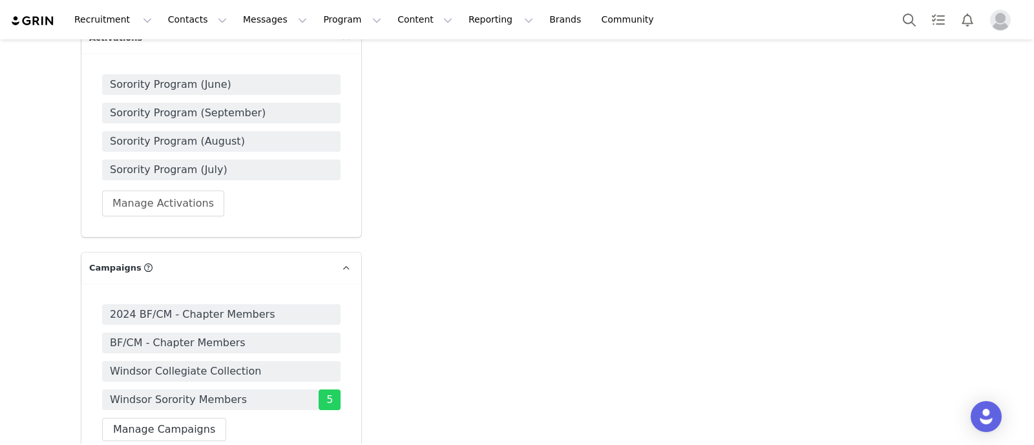
scroll to position [2145, 0]
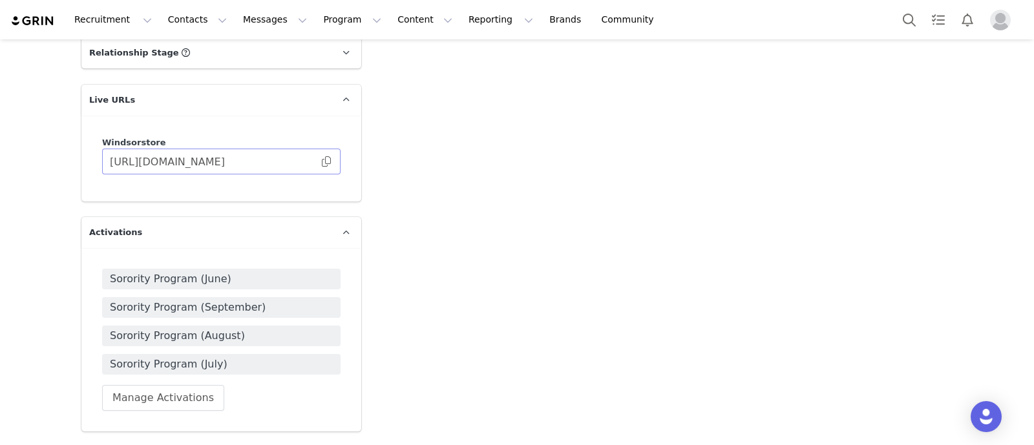
click at [322, 162] on span at bounding box center [326, 162] width 13 height 0
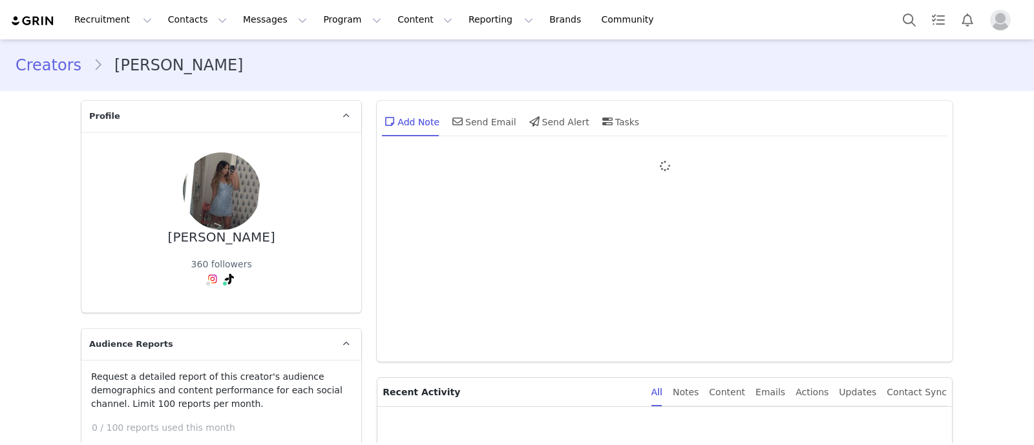
type input "+1 ([GEOGRAPHIC_DATA])"
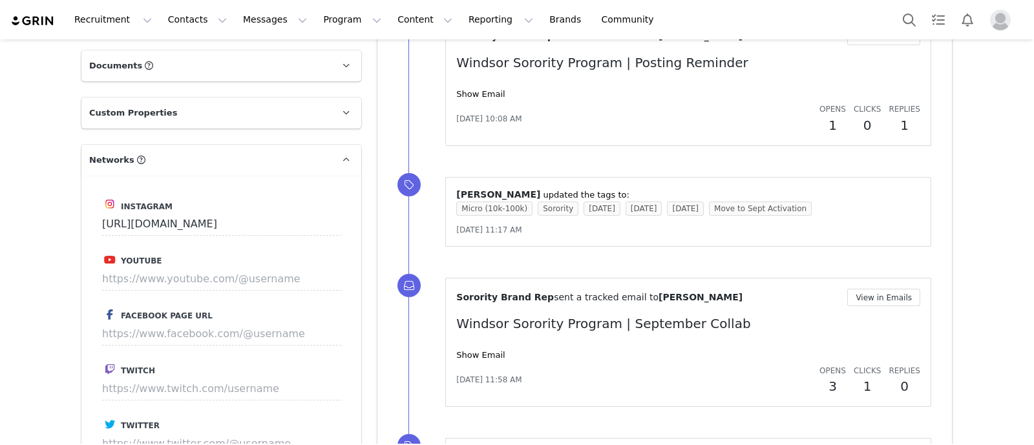
type input "+1 ([GEOGRAPHIC_DATA])"
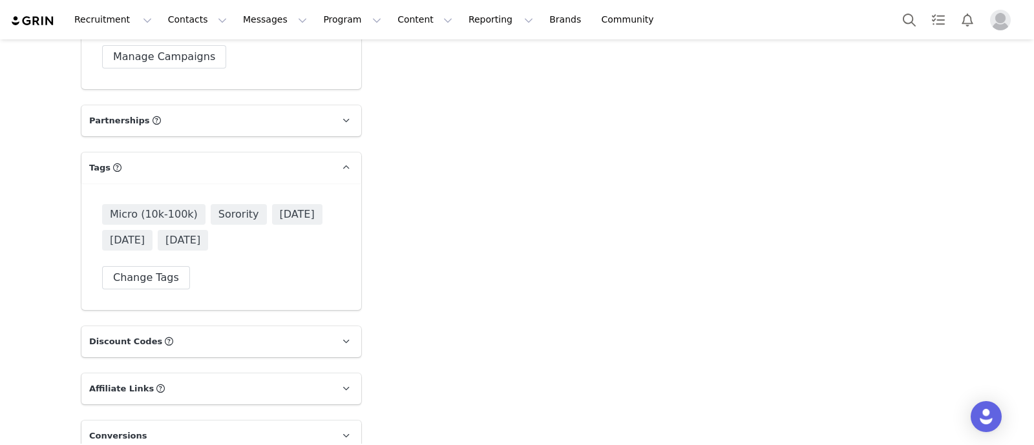
scroll to position [2604, 0]
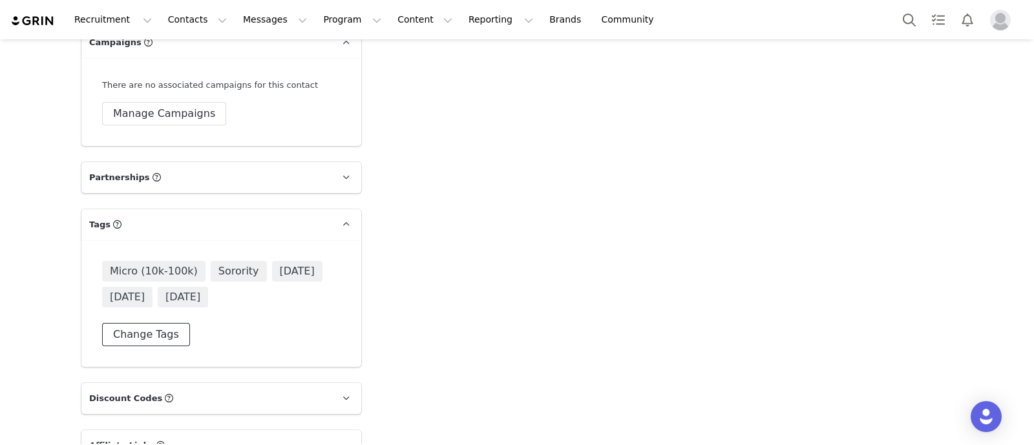
click at [128, 323] on button "Change Tags" at bounding box center [146, 334] width 88 height 23
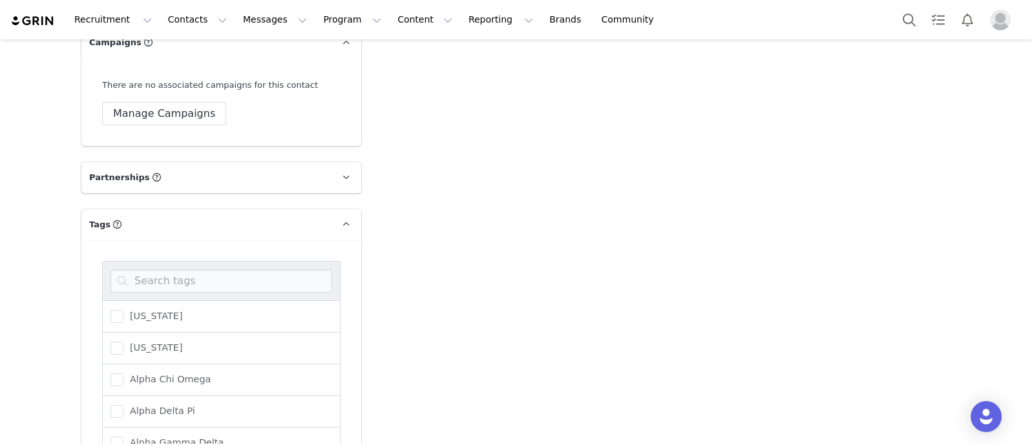
scroll to position [2766, 0]
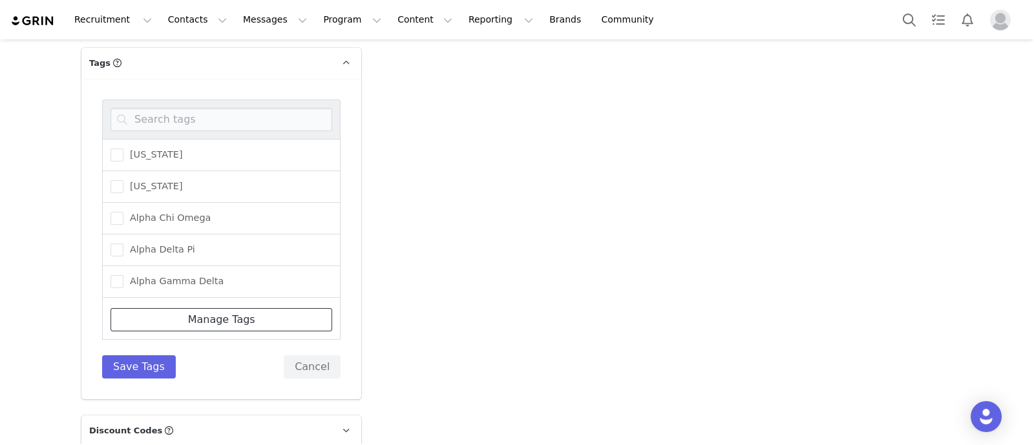
click at [202, 308] on link "Manage Tags" at bounding box center [222, 319] width 222 height 23
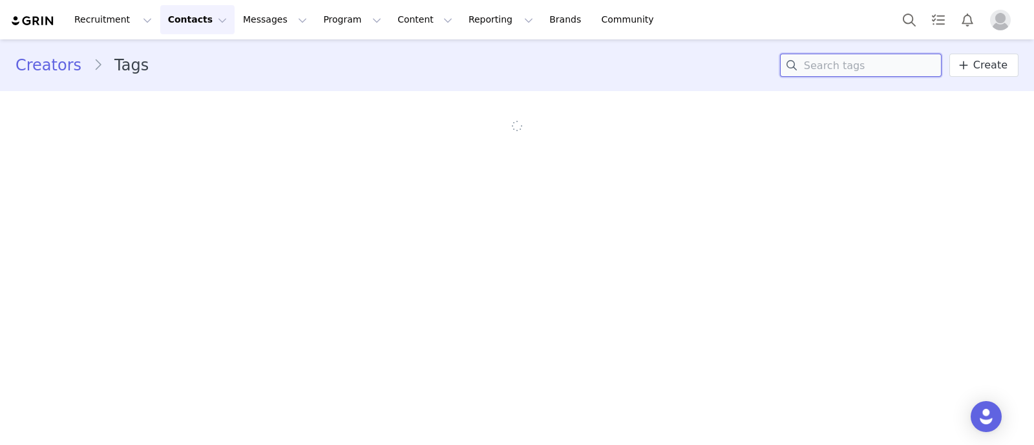
click at [834, 66] on input at bounding box center [861, 65] width 162 height 23
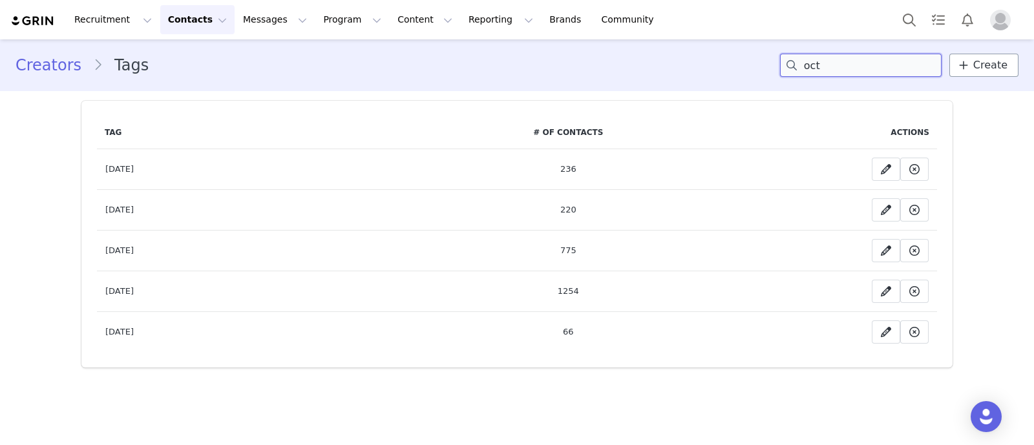
type input "oct"
click at [990, 66] on span "Create" at bounding box center [990, 66] width 34 height 16
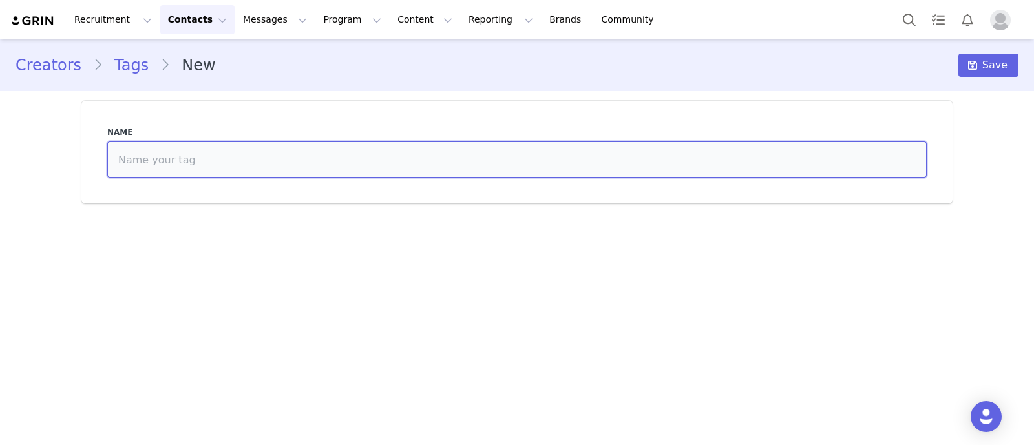
click at [233, 165] on input at bounding box center [516, 160] width 819 height 36
type input "OCTOBER Activation"
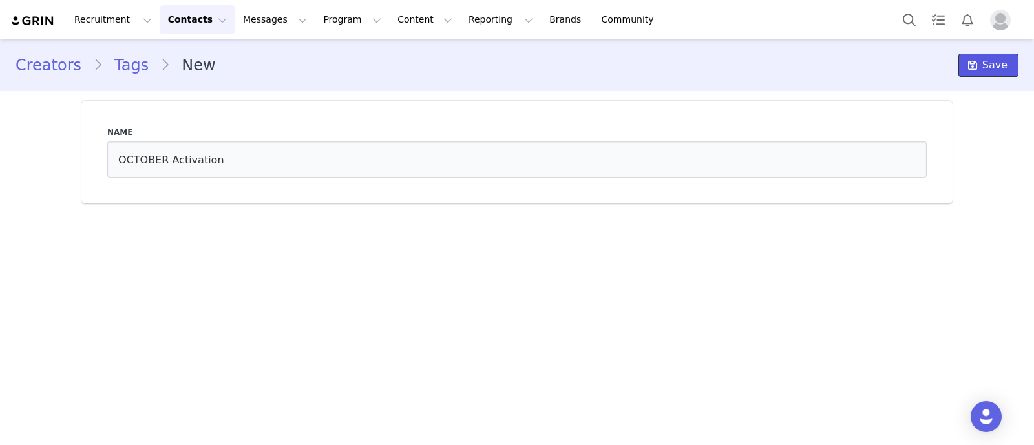
click at [989, 69] on span "Save" at bounding box center [994, 66] width 25 height 16
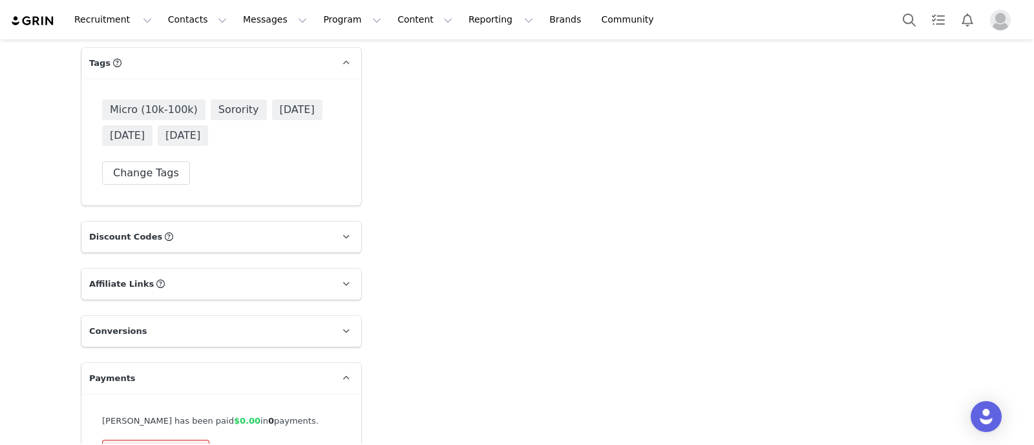
scroll to position [2524, 0]
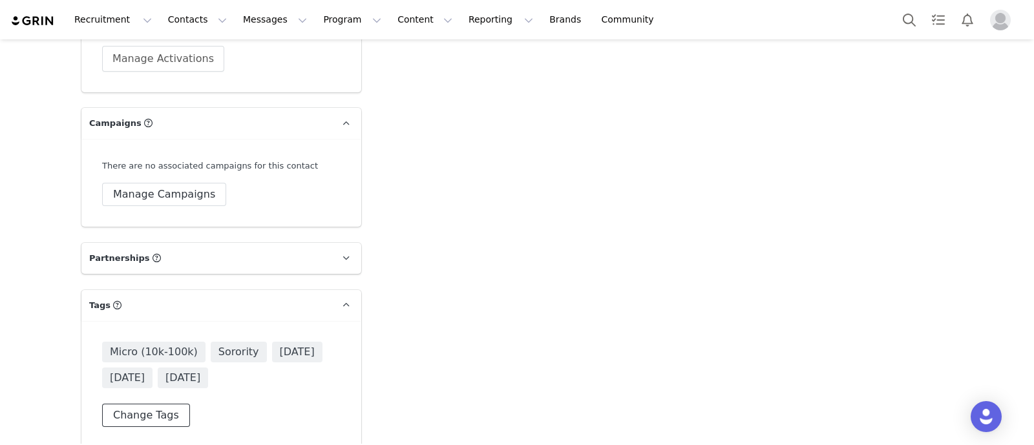
click at [128, 404] on button "Change Tags" at bounding box center [146, 415] width 88 height 23
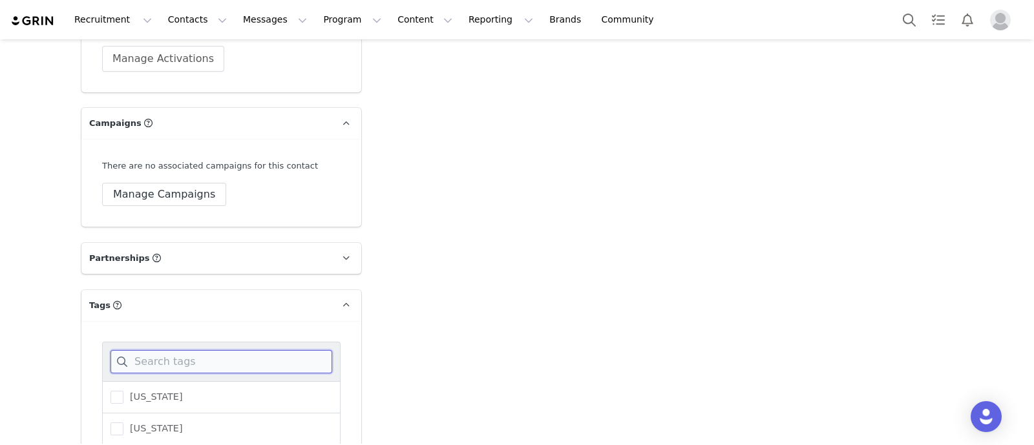
click at [153, 350] on input at bounding box center [222, 361] width 222 height 23
type input "octo"
click at [147, 391] on span "OCTOBER Activation" at bounding box center [173, 397] width 101 height 12
click at [123, 391] on input "OCTOBER Activation" at bounding box center [123, 391] width 0 height 0
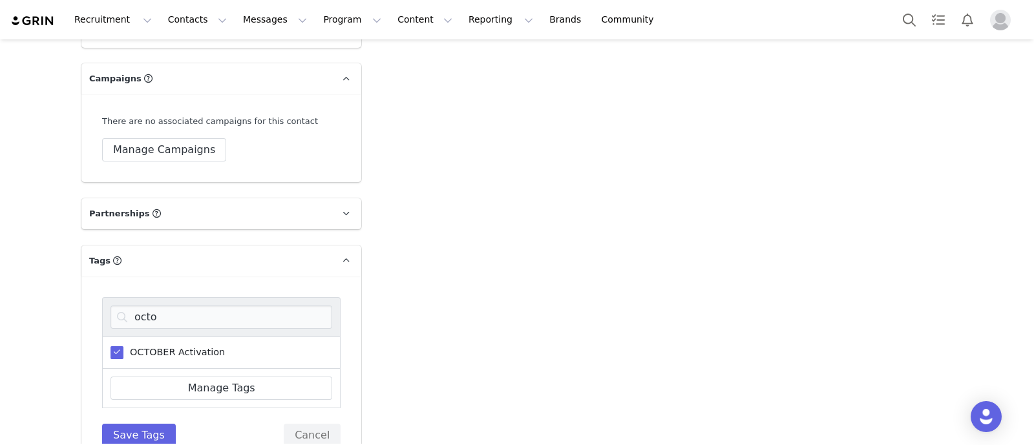
scroll to position [2604, 0]
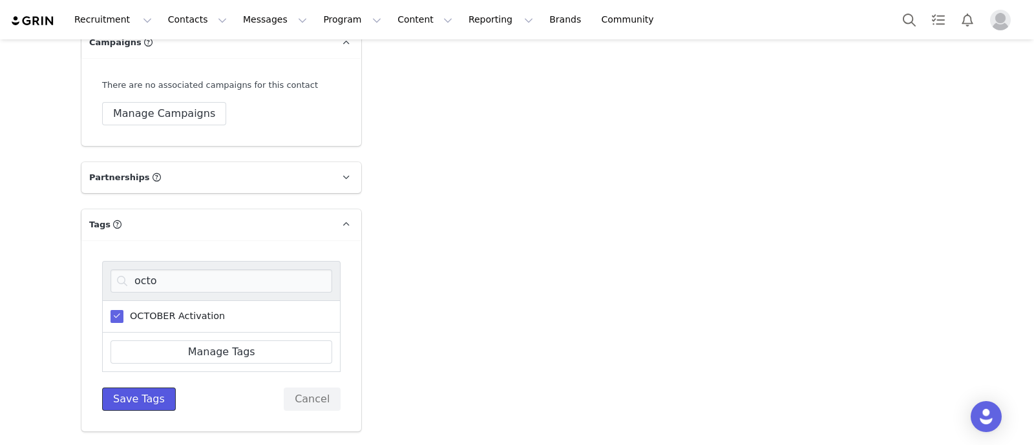
click at [138, 388] on button "Save Tags" at bounding box center [139, 399] width 74 height 23
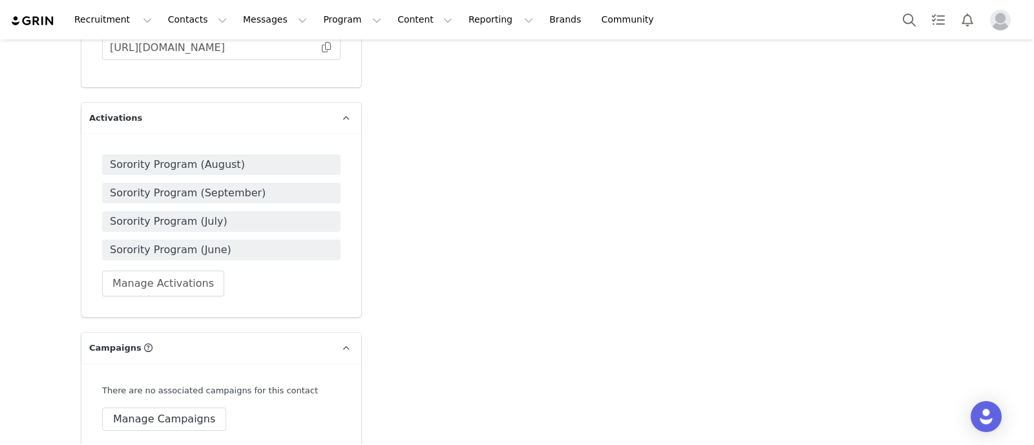
scroll to position [2201, 0]
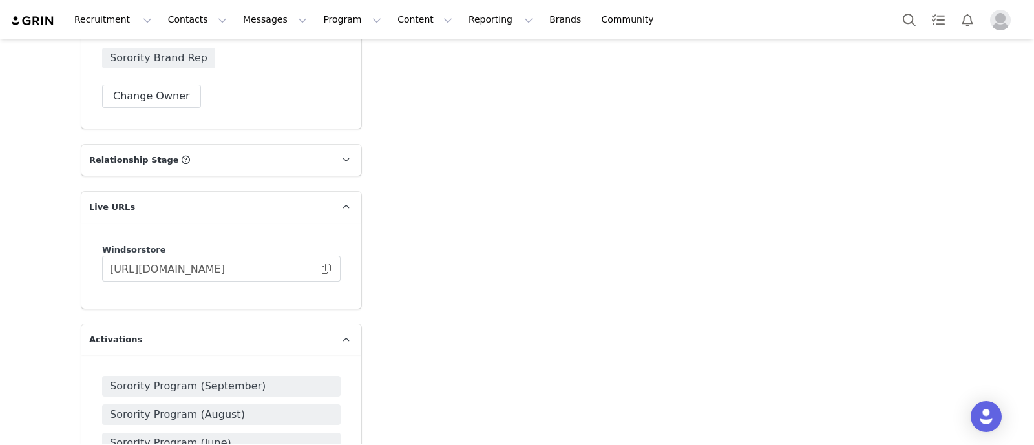
scroll to position [2073, 0]
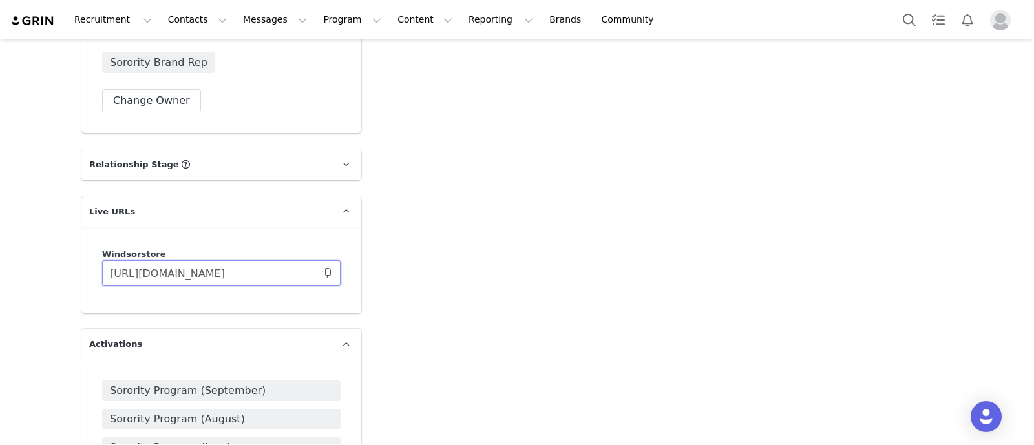
click at [325, 260] on input "[URL][DOMAIN_NAME]" at bounding box center [221, 273] width 238 height 26
click at [322, 273] on span at bounding box center [326, 273] width 13 height 0
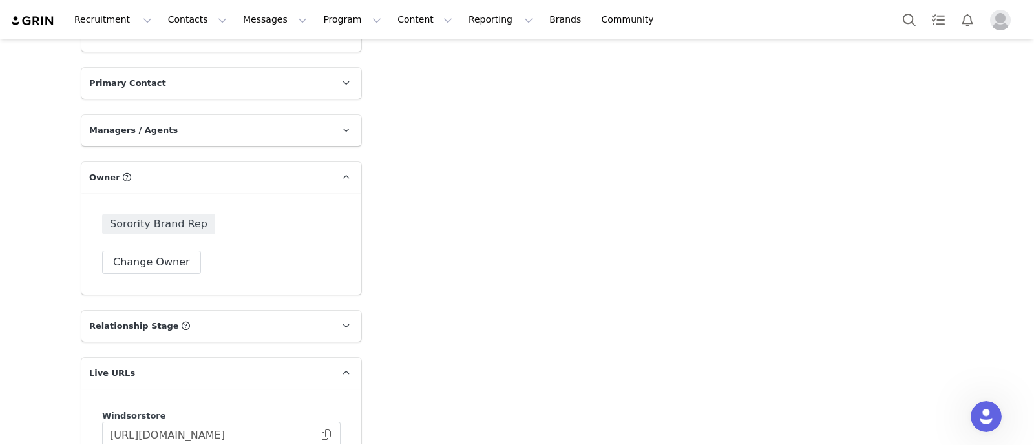
scroll to position [0, 0]
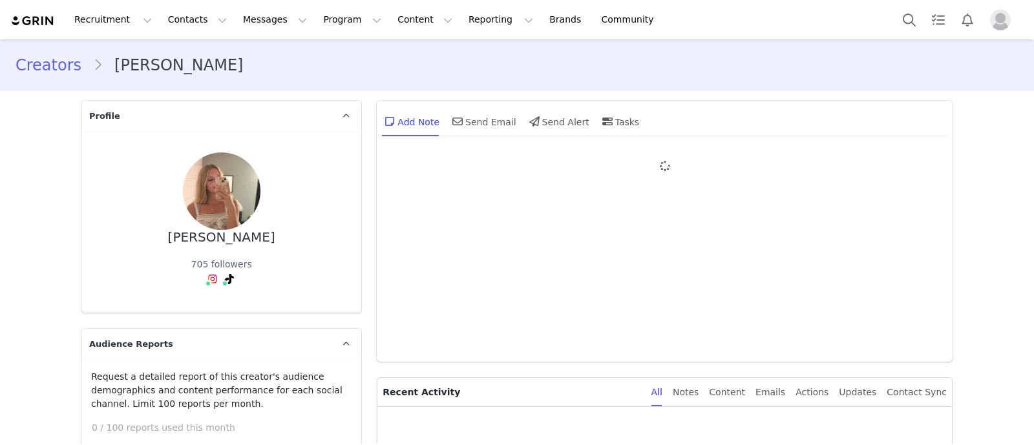
type input "+1 ([GEOGRAPHIC_DATA])"
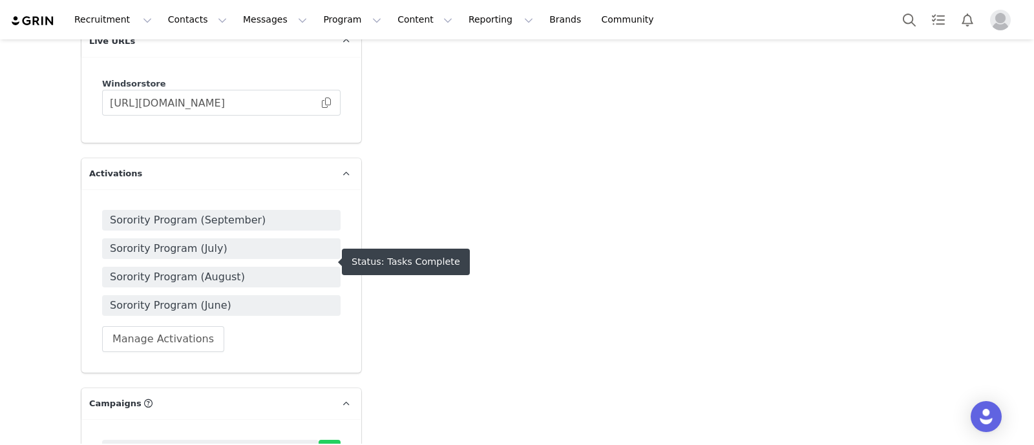
scroll to position [2180, 0]
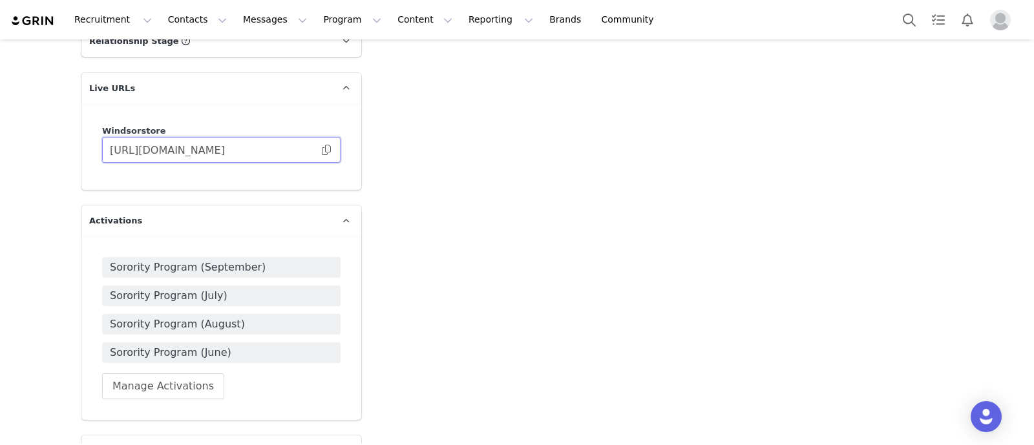
click at [311, 137] on input "https://windsorstore.grin.live/c02d9ca4-034c-4866-86da-dbb3ec85010c" at bounding box center [221, 150] width 238 height 26
click at [320, 150] on span at bounding box center [326, 150] width 13 height 0
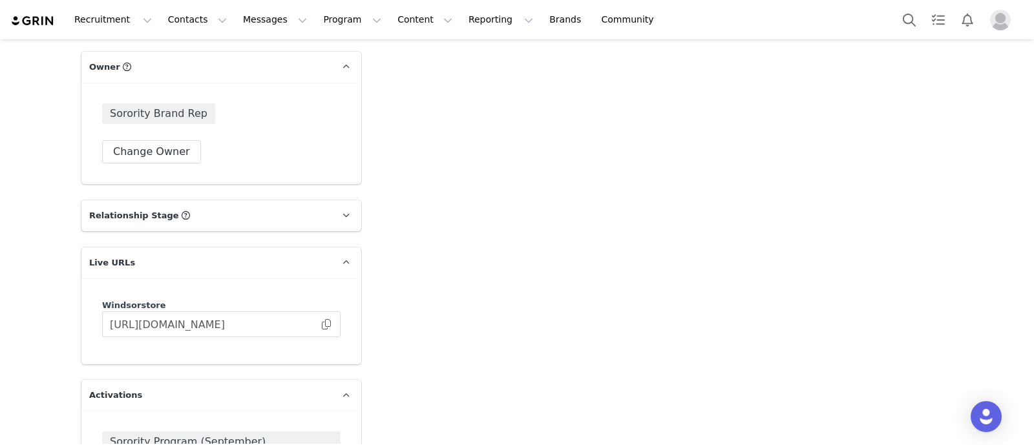
scroll to position [1939, 0]
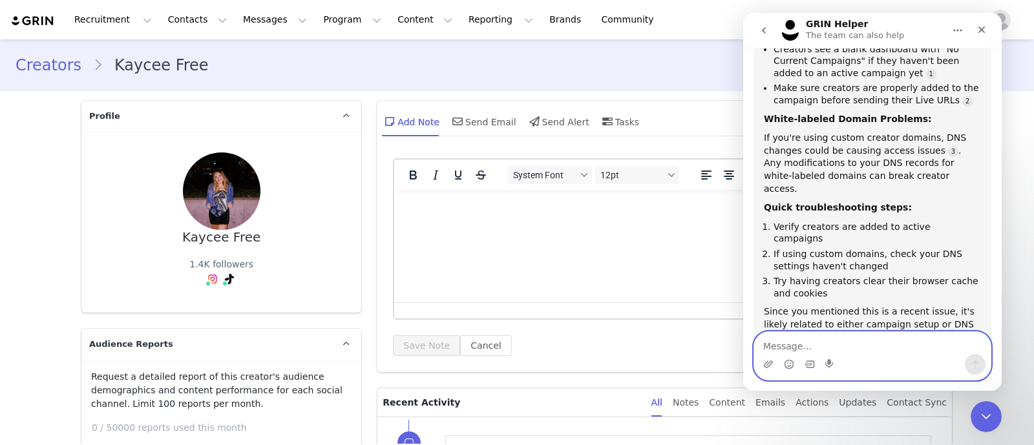
scroll to position [663, 0]
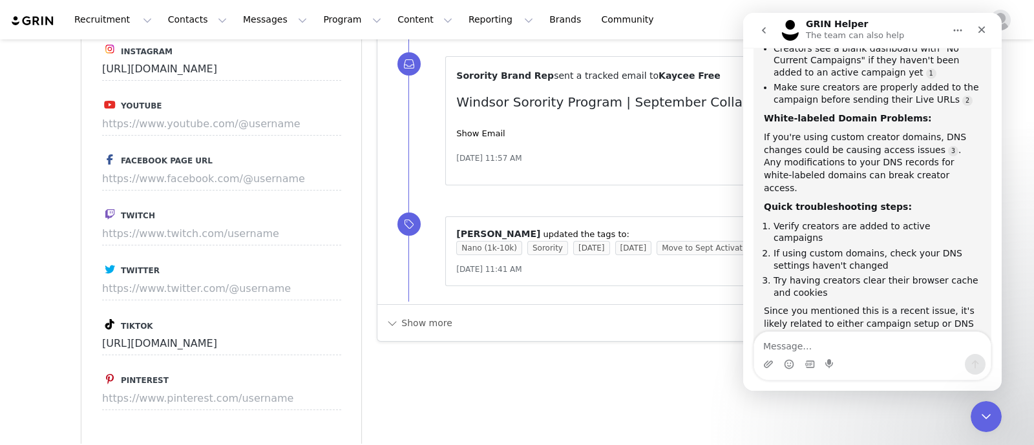
scroll to position [1616, 0]
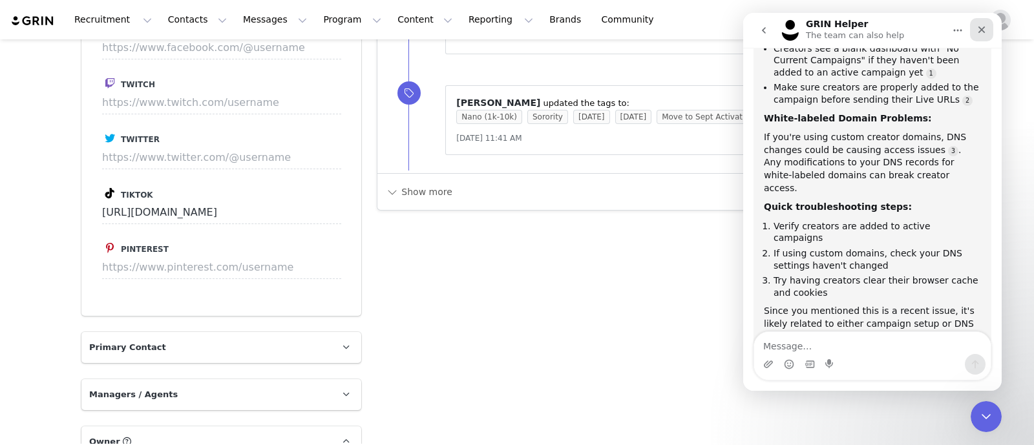
click at [989, 28] on div "Close" at bounding box center [981, 29] width 23 height 23
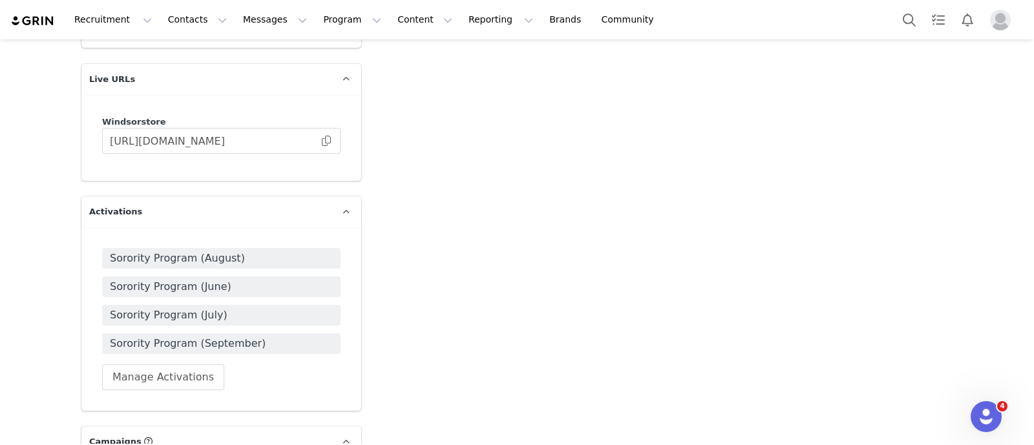
scroll to position [2342, 0]
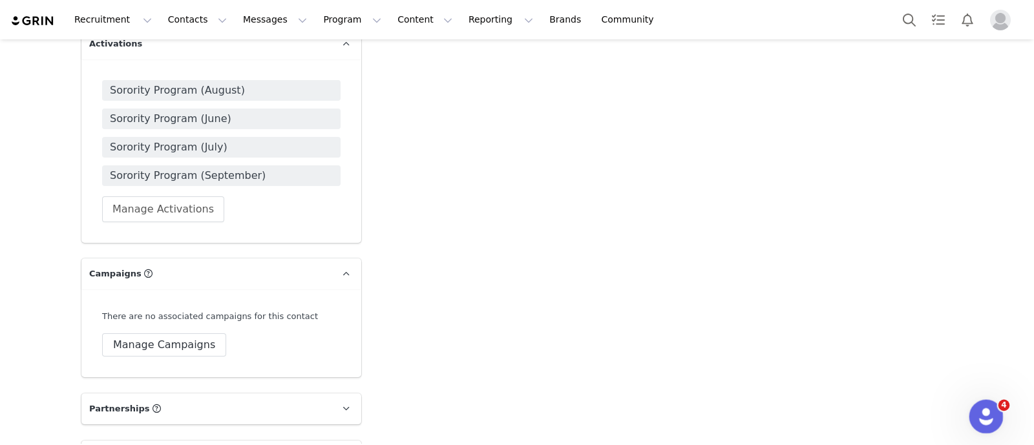
click at [993, 409] on div "Open Intercom Messenger" at bounding box center [984, 415] width 43 height 43
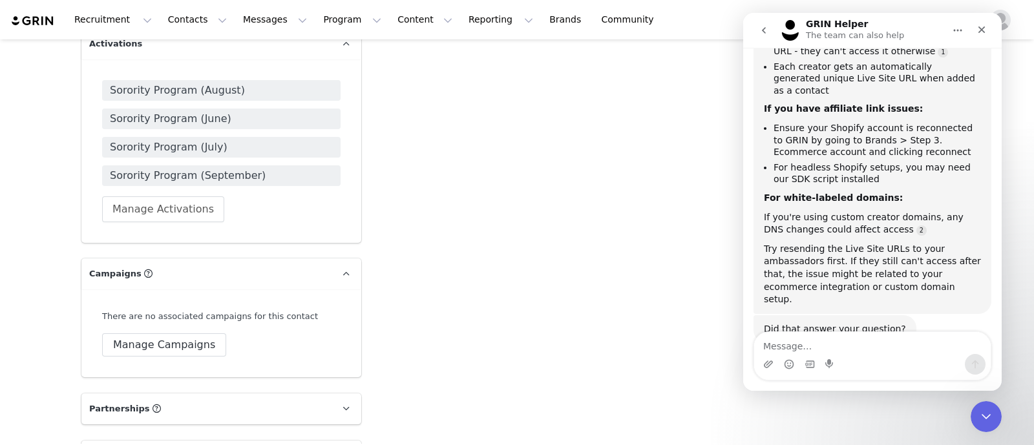
scroll to position [98, 0]
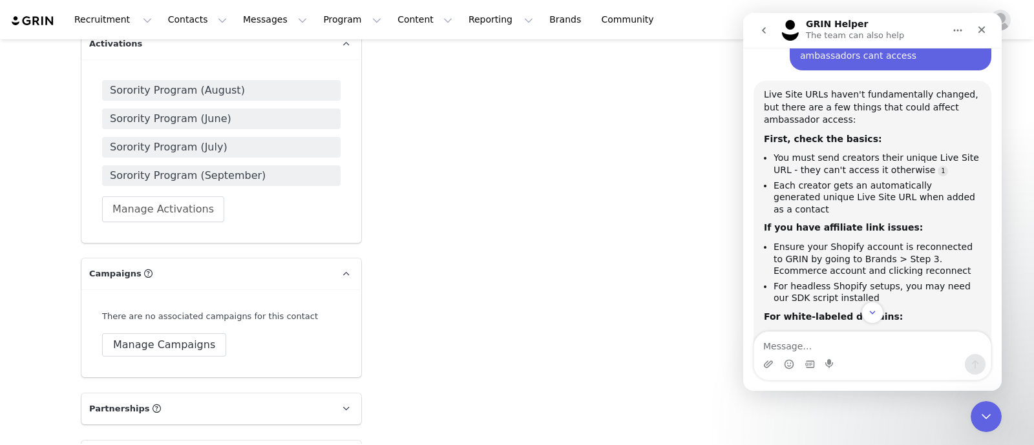
click at [761, 32] on icon "go back" at bounding box center [764, 30] width 10 height 10
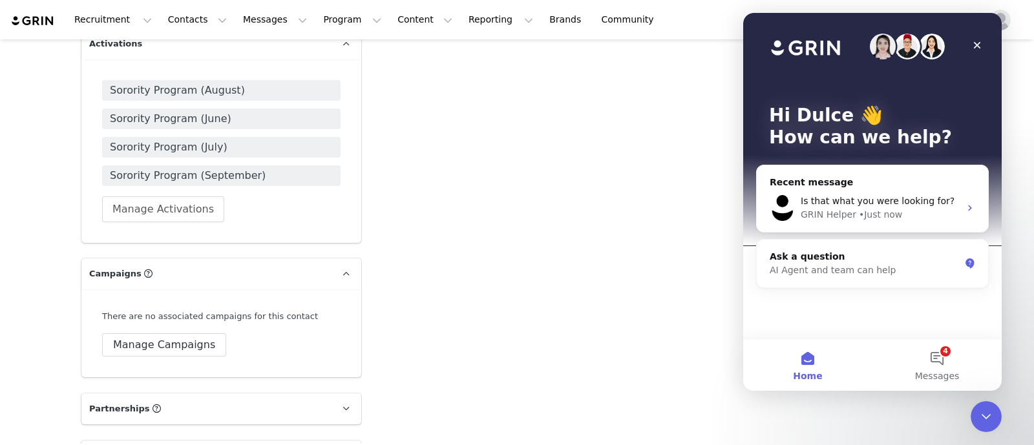
scroll to position [0, 0]
click at [977, 39] on div "Close" at bounding box center [977, 45] width 23 height 23
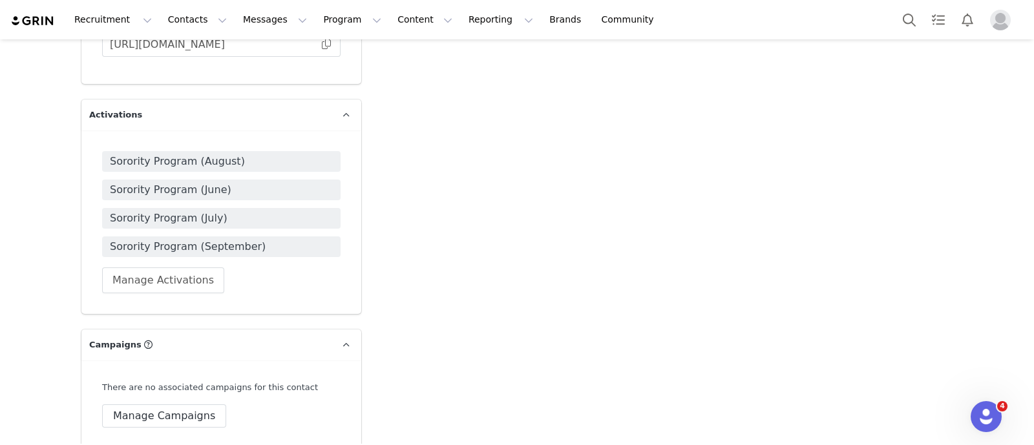
scroll to position [2201, 0]
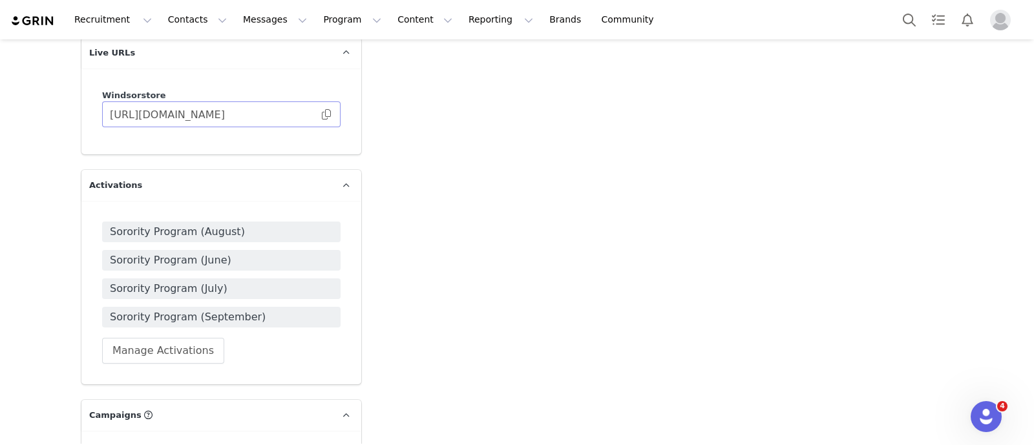
click at [320, 114] on span at bounding box center [326, 114] width 13 height 0
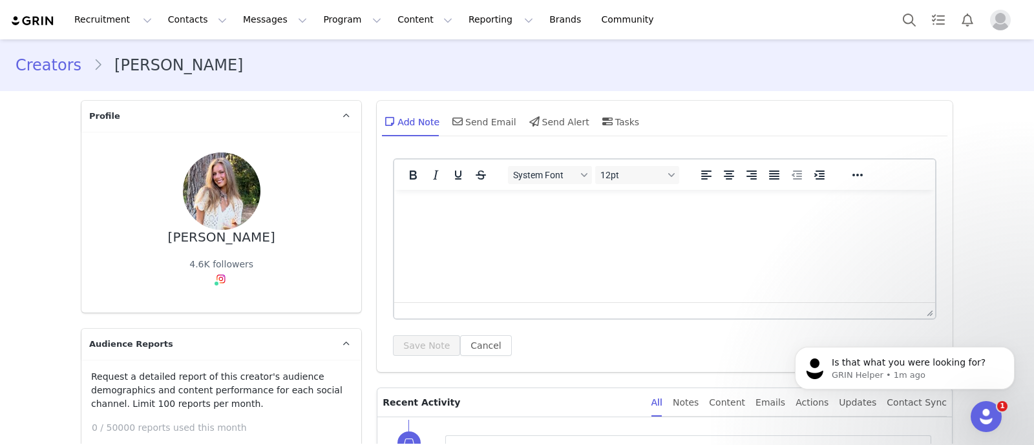
scroll to position [2145, 0]
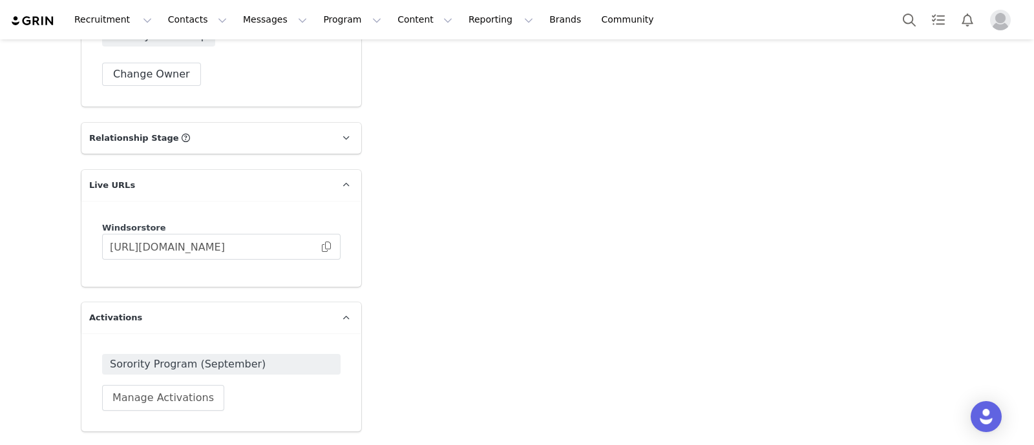
scroll to position [2100, 0]
click at [317, 233] on input "https://windsorstore.grin.live/6ef8eba5-5a06-4b17-a057-93e09118c2b5" at bounding box center [221, 246] width 238 height 26
click at [320, 246] on span at bounding box center [326, 246] width 13 height 0
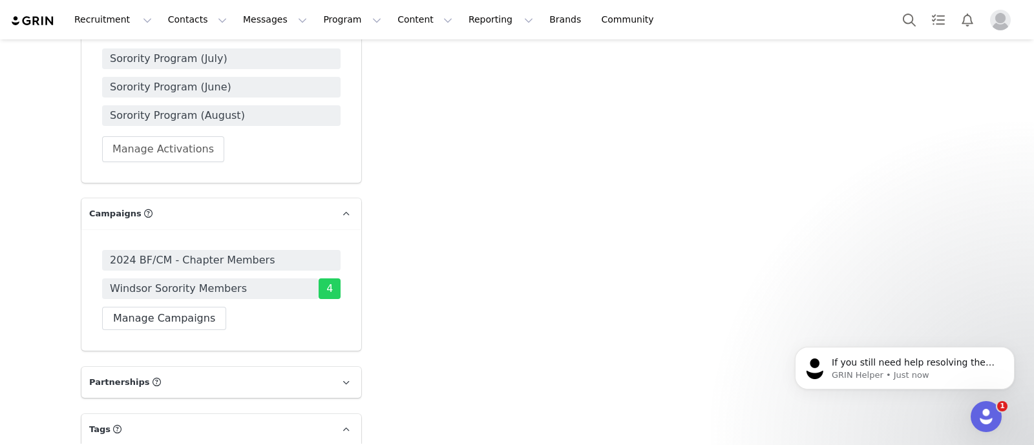
scroll to position [2584, 0]
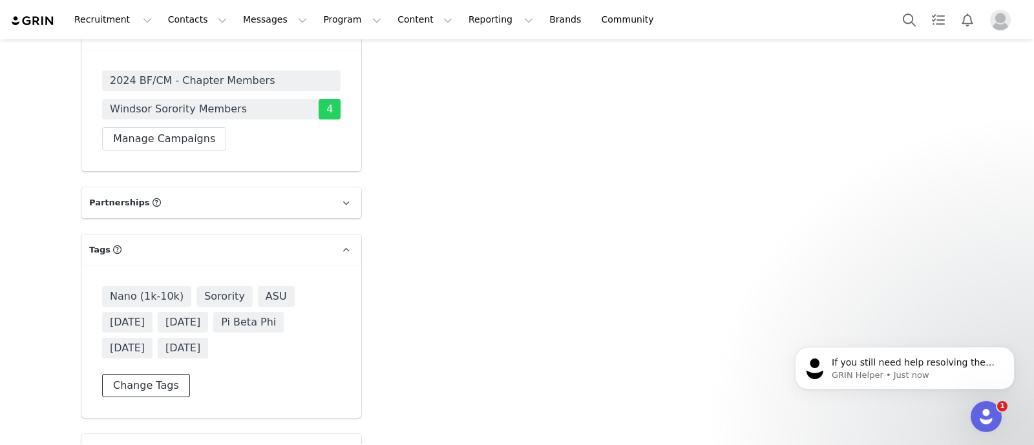
click at [142, 374] on button "Change Tags" at bounding box center [146, 385] width 88 height 23
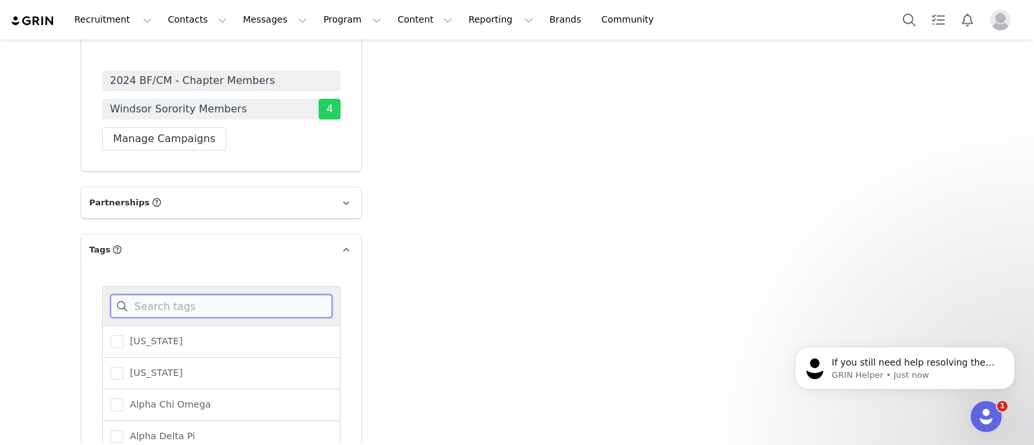
click at [164, 295] on input at bounding box center [222, 306] width 222 height 23
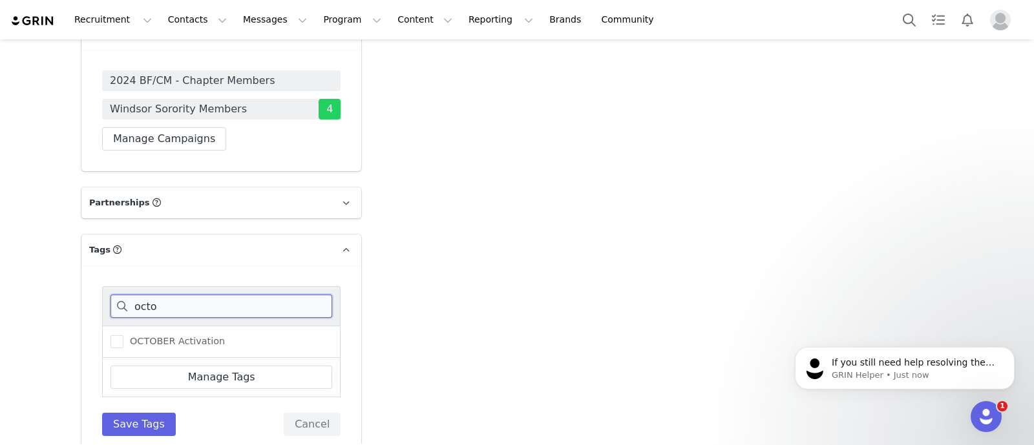
type input "octo"
click at [167, 326] on div "OCTOBER Activation" at bounding box center [221, 342] width 238 height 32
click at [164, 335] on span "OCTOBER Activation" at bounding box center [173, 341] width 101 height 12
click at [123, 335] on input "OCTOBER Activation" at bounding box center [123, 335] width 0 height 0
click at [140, 413] on button "Save Tags" at bounding box center [139, 424] width 74 height 23
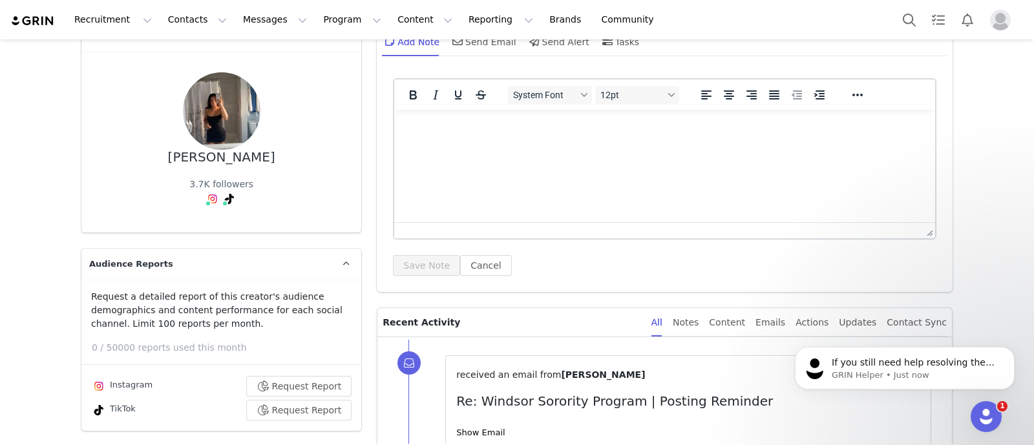
scroll to position [0, 0]
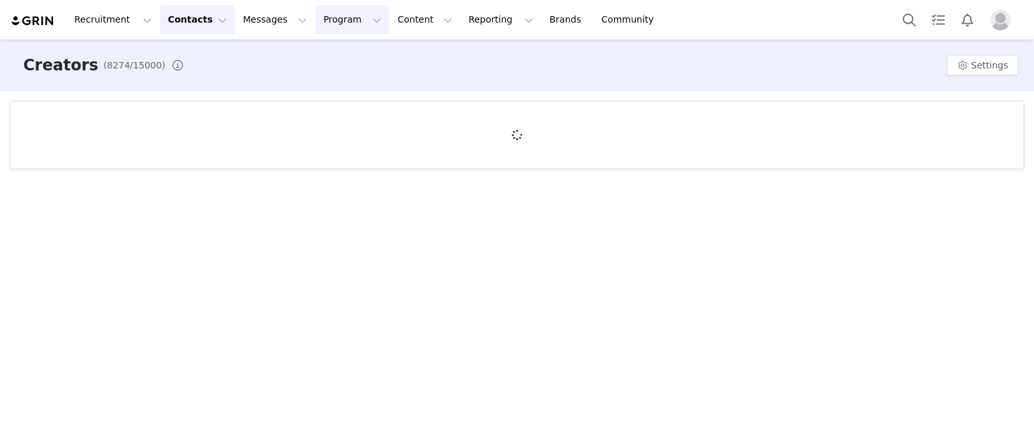
click at [317, 20] on button "Program Program" at bounding box center [352, 19] width 74 height 29
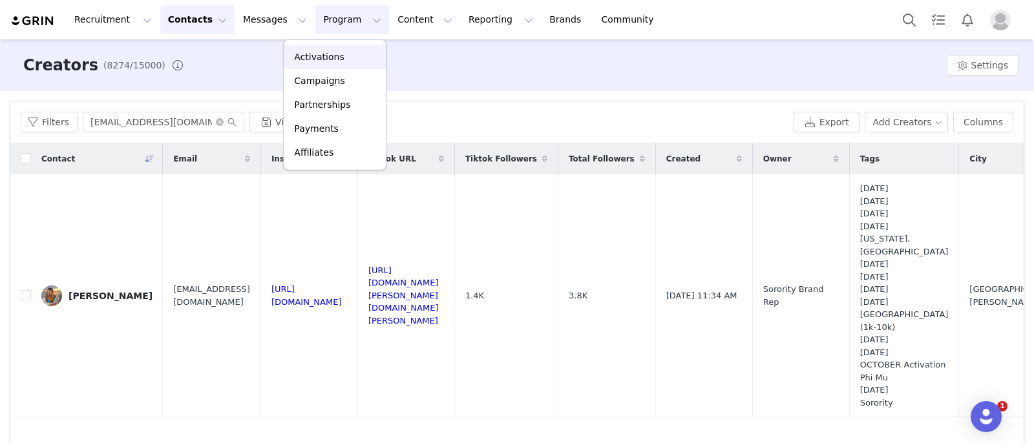
click at [319, 63] on p "Activations" at bounding box center [319, 57] width 50 height 14
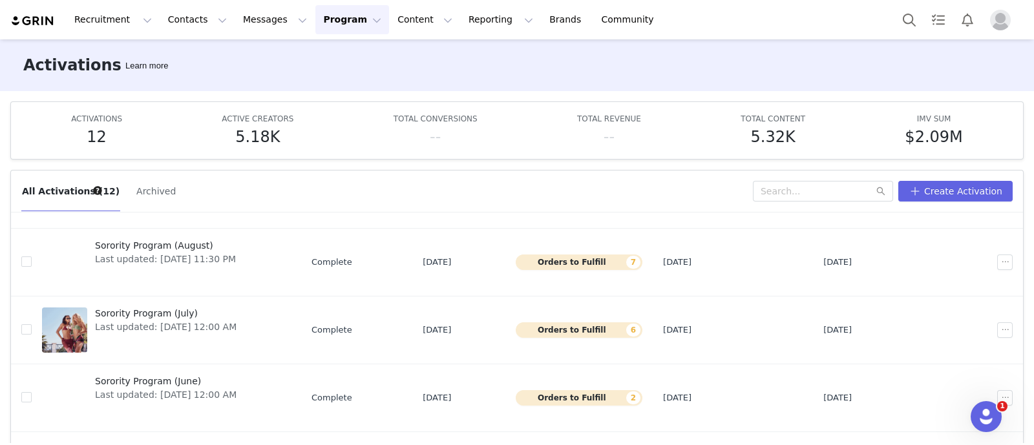
scroll to position [322, 0]
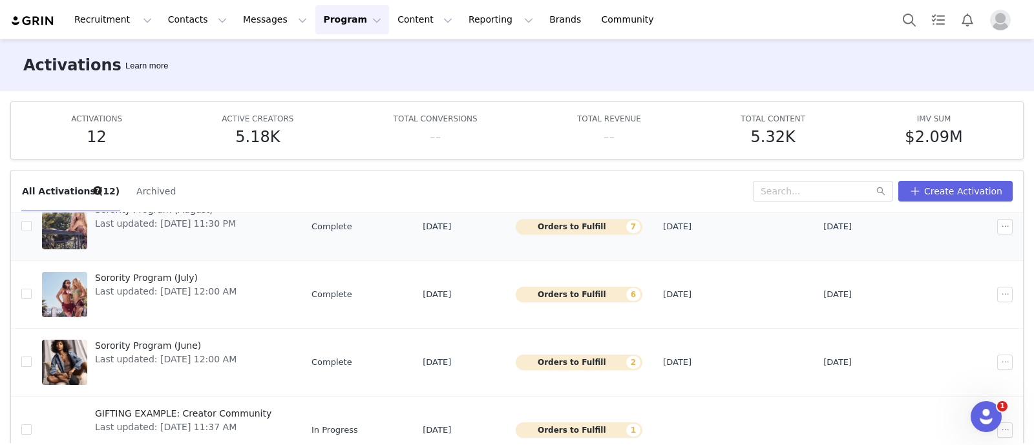
click at [191, 218] on span "Last updated: [DATE] 11:30 PM" at bounding box center [165, 224] width 141 height 14
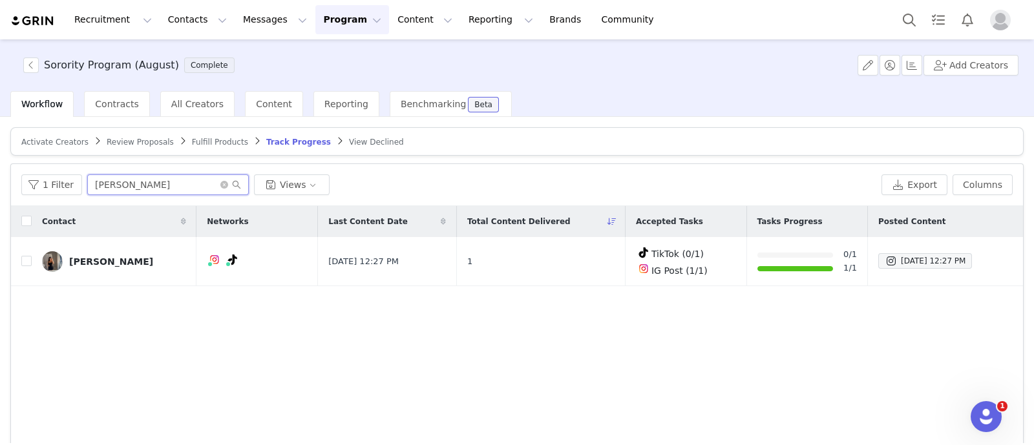
click at [158, 176] on input "[PERSON_NAME]" at bounding box center [168, 184] width 162 height 21
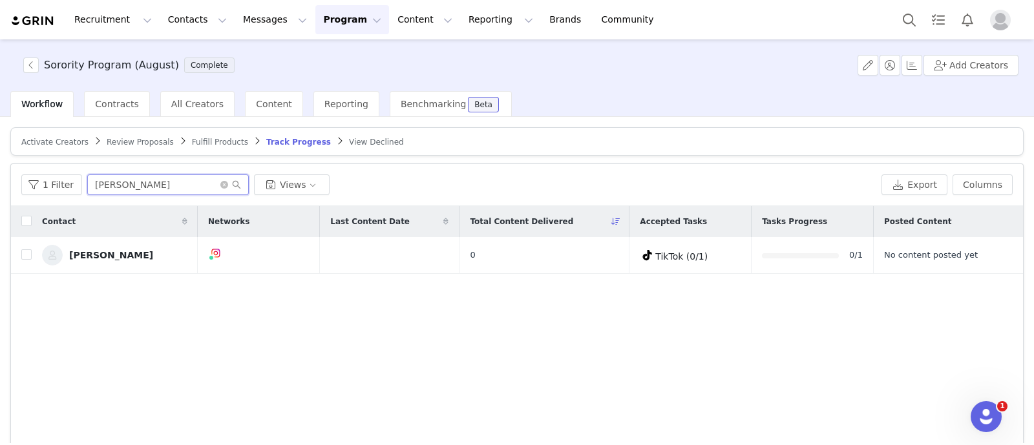
type input "[PERSON_NAME]"
